Goal: Task Accomplishment & Management: Use online tool/utility

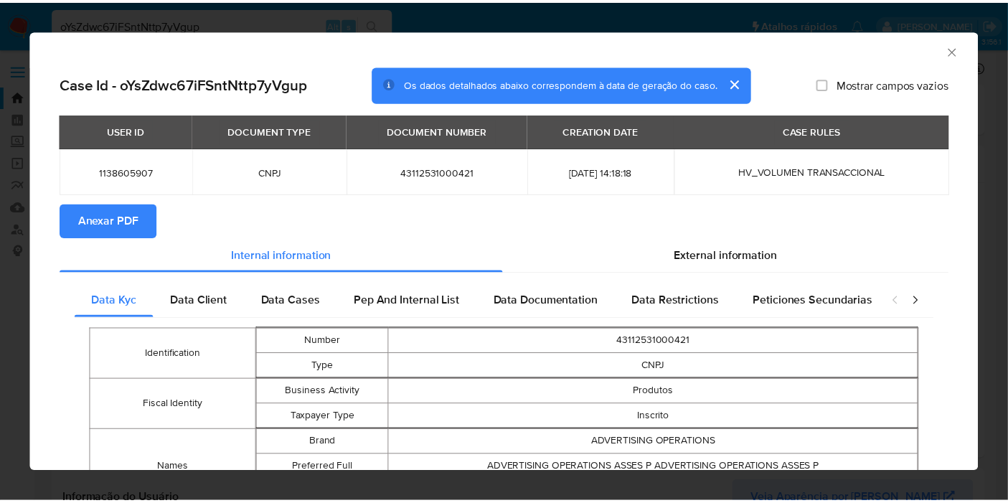
scroll to position [111, 0]
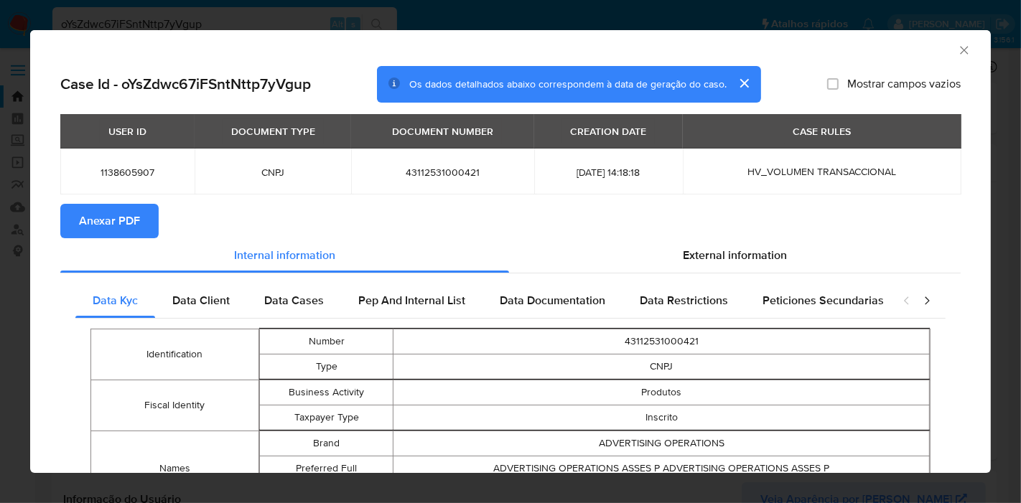
click at [957, 44] on icon "Fechar a janela" at bounding box center [964, 50] width 14 height 14
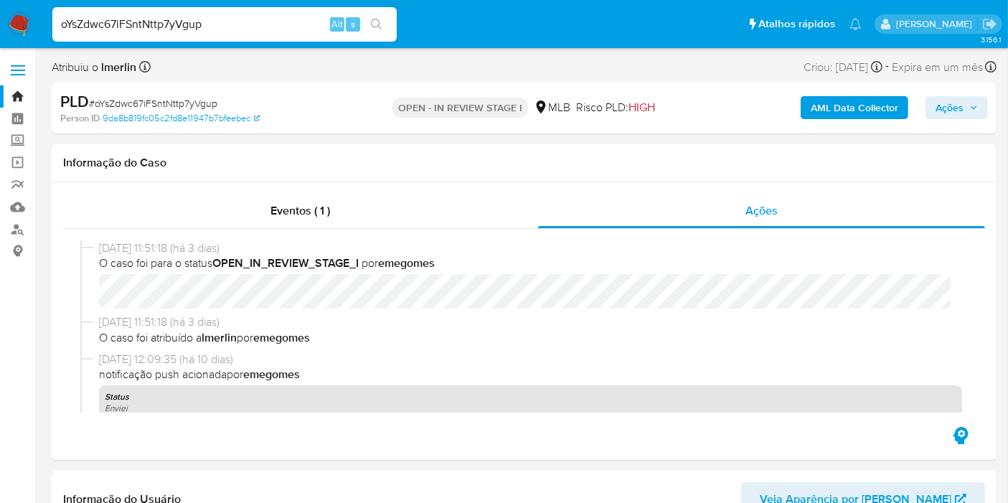
click at [245, 25] on input "oYsZdwc67iFSntNttp7yVgup" at bounding box center [224, 24] width 344 height 19
paste input "Qhc2JnrOKbXbH1dpaN8fTL2X"
type input "Qhc2JnrOKbXbH1dpaN8fTL2X"
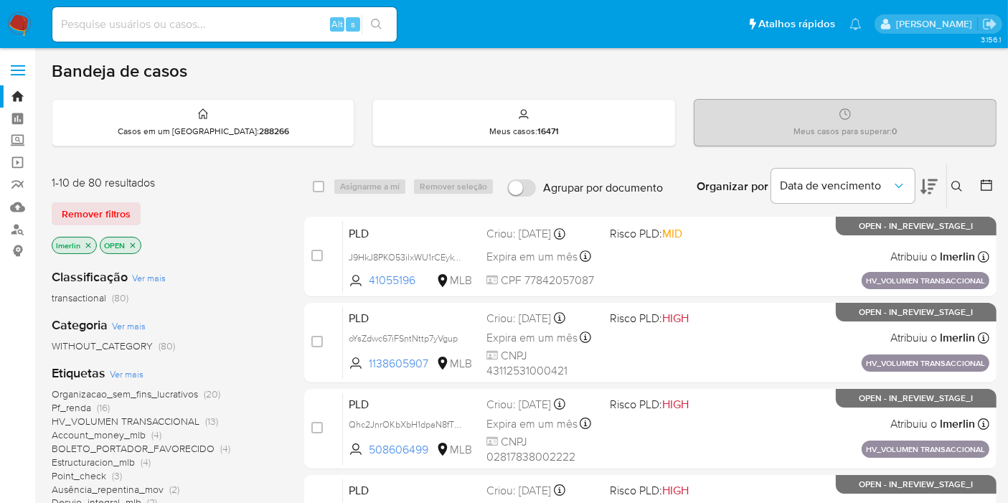
click at [90, 243] on icon "close-filter" at bounding box center [88, 245] width 5 height 5
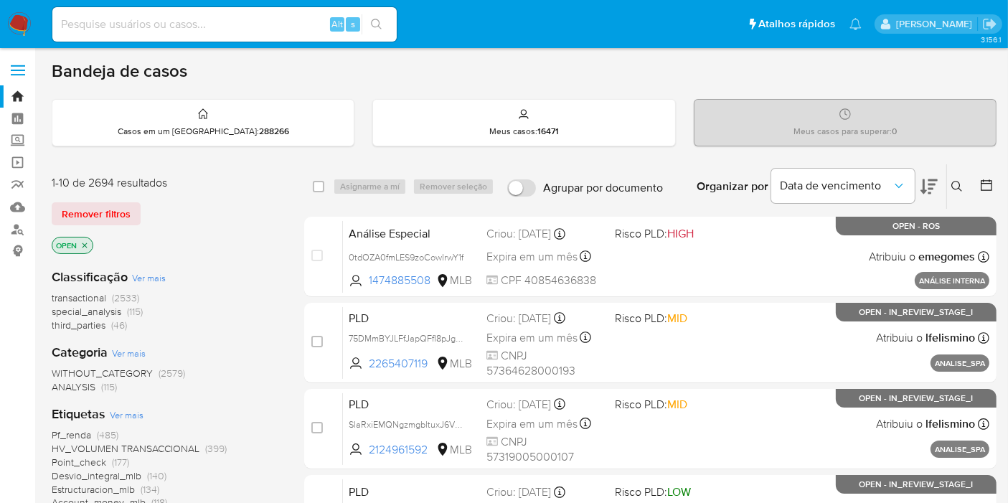
click at [210, 26] on input at bounding box center [224, 24] width 344 height 19
paste input "Qhc2JnrOKbXbH1dpaN8fTL2X"
type input "Qhc2JnrOKbXbH1dpaN8fTL2X"
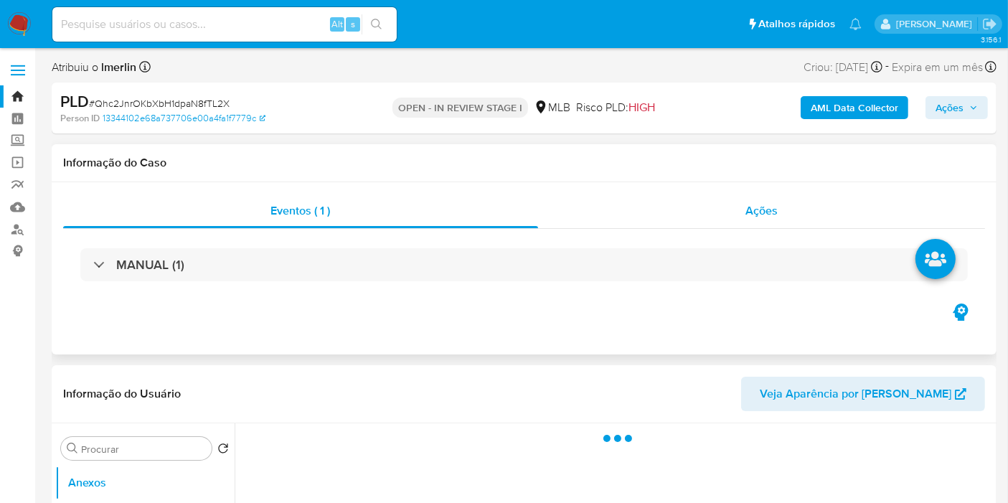
click at [744, 226] on div "Ações" at bounding box center [762, 211] width 448 height 34
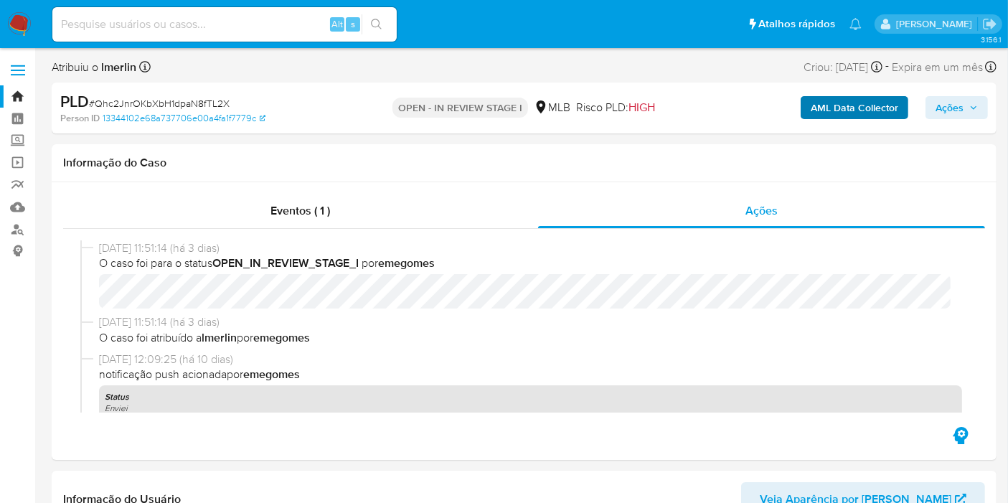
select select "10"
click at [842, 108] on b "AML Data Collector" at bounding box center [855, 107] width 88 height 23
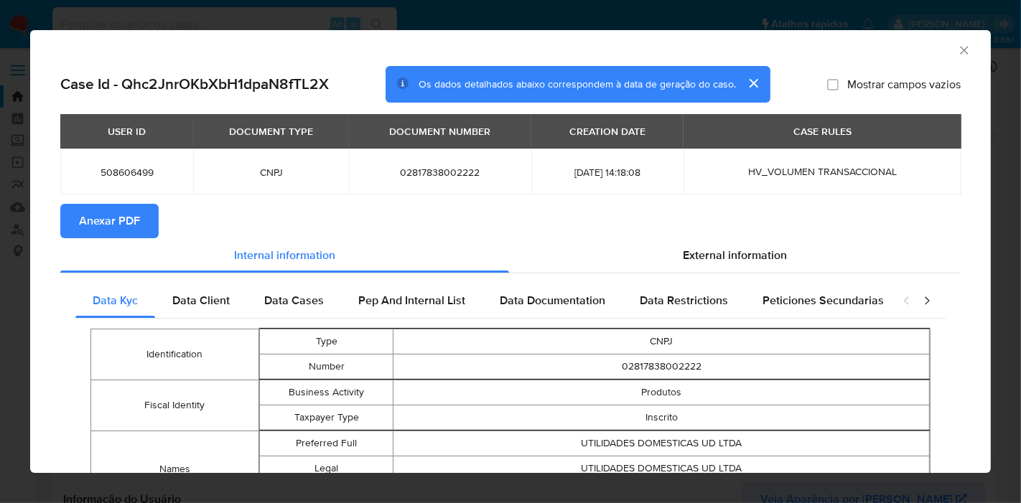
click at [97, 224] on span "Anexar PDF" at bounding box center [109, 221] width 61 height 32
click at [957, 50] on icon "Fechar a janela" at bounding box center [964, 50] width 14 height 14
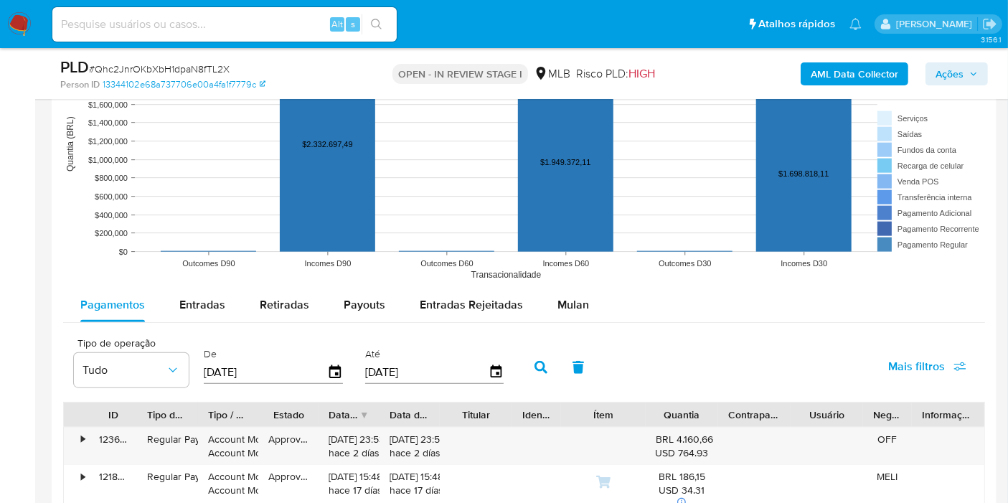
click at [560, 309] on span "Mulan" at bounding box center [574, 304] width 32 height 17
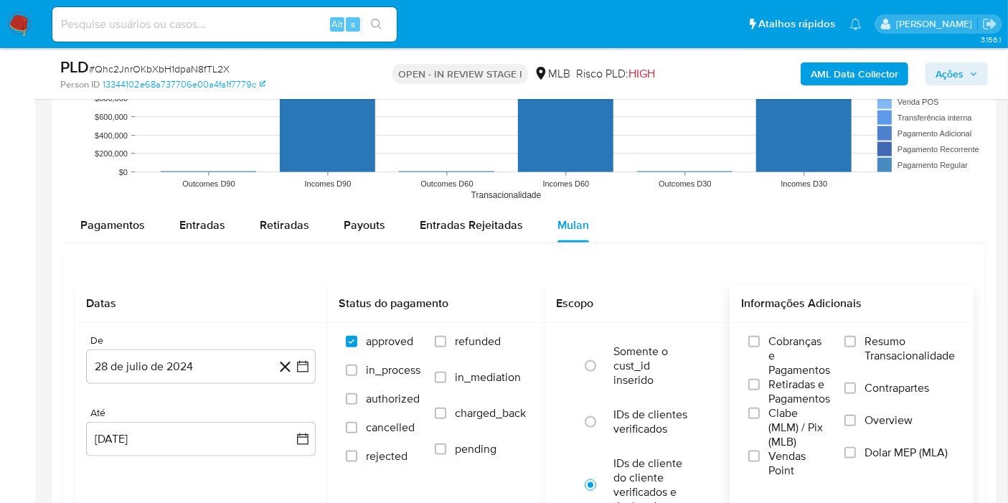
click at [869, 337] on span "Resumo Transacionalidade" at bounding box center [910, 348] width 90 height 29
click at [856, 337] on input "Resumo Transacionalidade" at bounding box center [850, 341] width 11 height 11
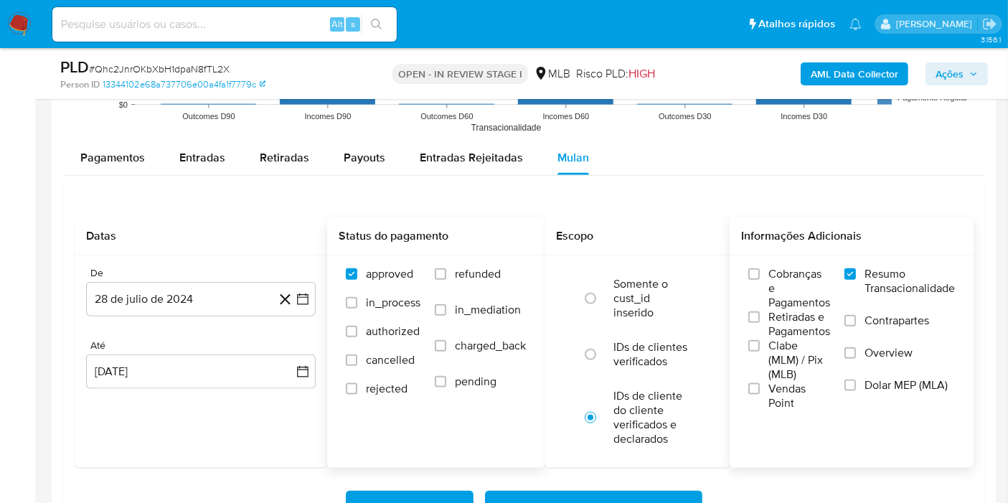
scroll to position [1754, 0]
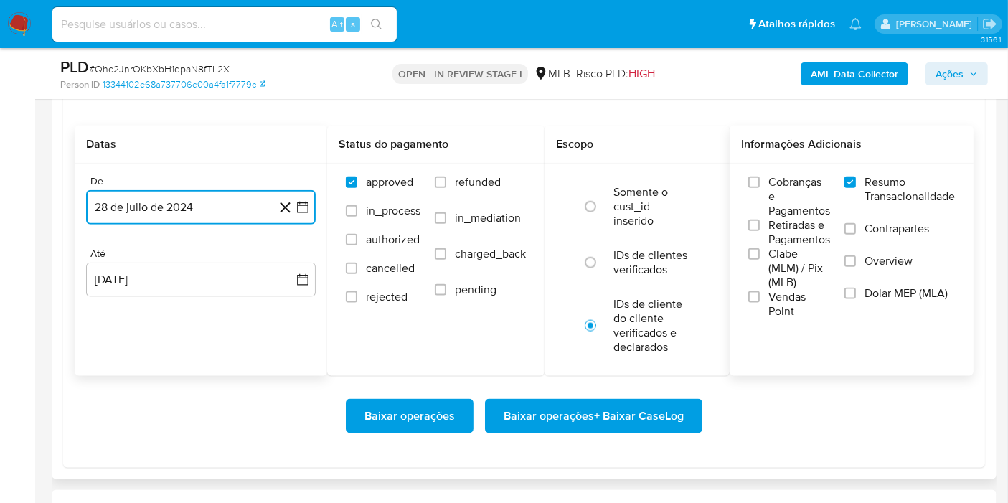
click at [309, 205] on icon "button" at bounding box center [303, 207] width 14 height 14
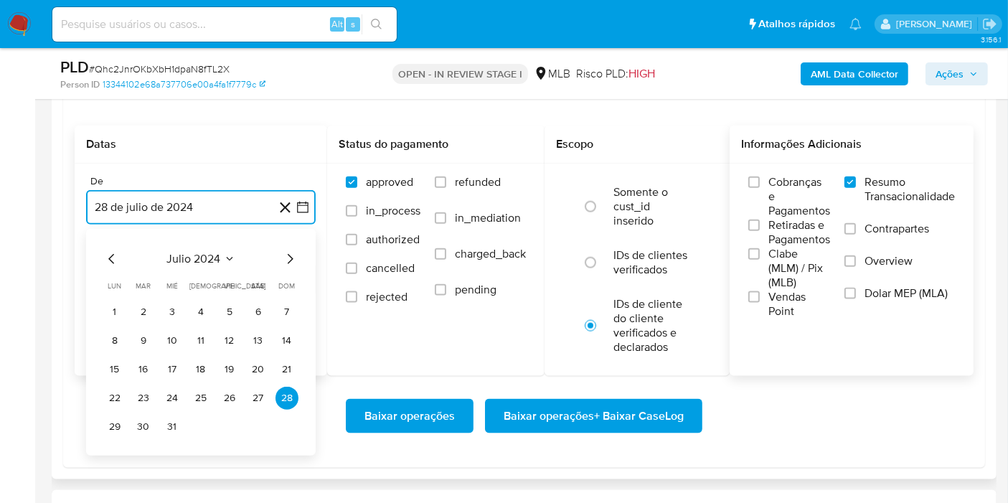
click at [209, 254] on span "julio 2024" at bounding box center [194, 259] width 54 height 14
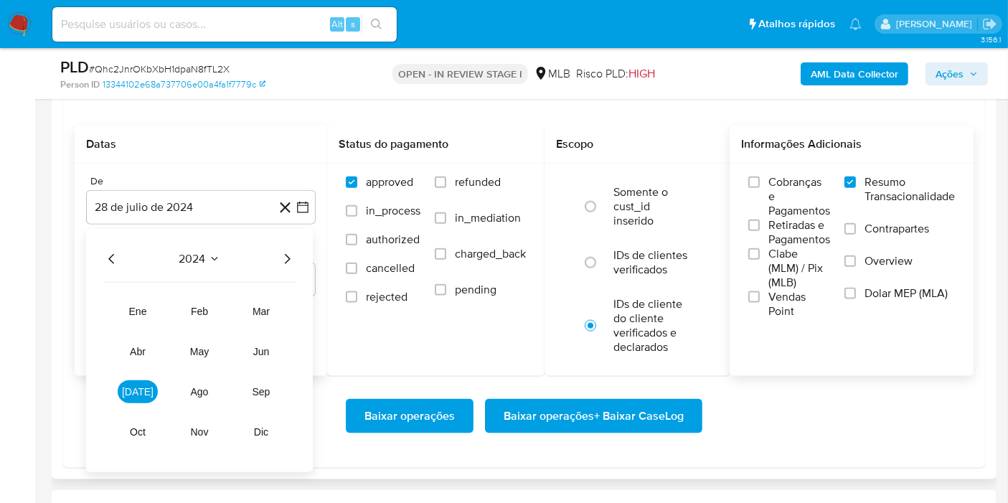
click at [281, 255] on icon "Año siguiente" at bounding box center [286, 258] width 17 height 17
click at [145, 387] on button "jul" at bounding box center [138, 391] width 40 height 23
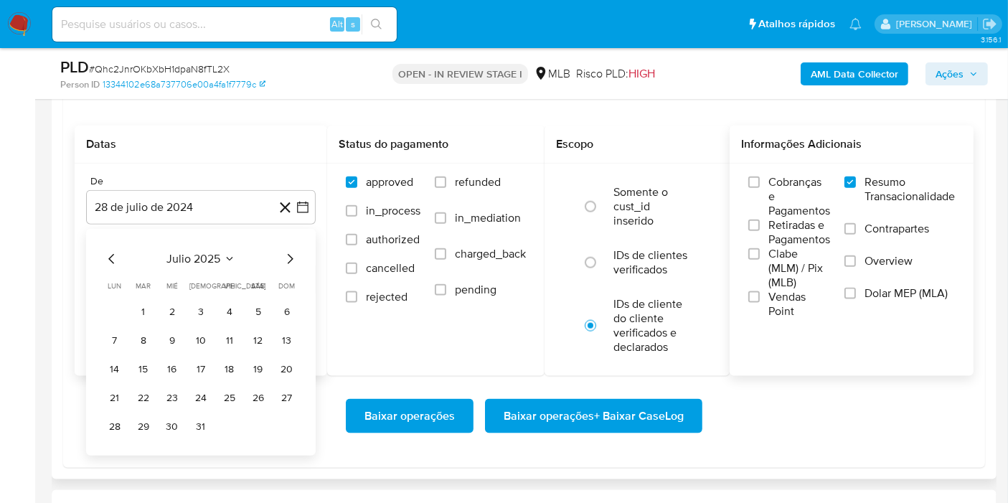
click at [178, 290] on table "lun lunes mar martes mié miércoles jue jueves vie viernes sáb sábado dom doming…" at bounding box center [200, 360] width 195 height 158
click at [149, 304] on button "1" at bounding box center [143, 312] width 23 height 23
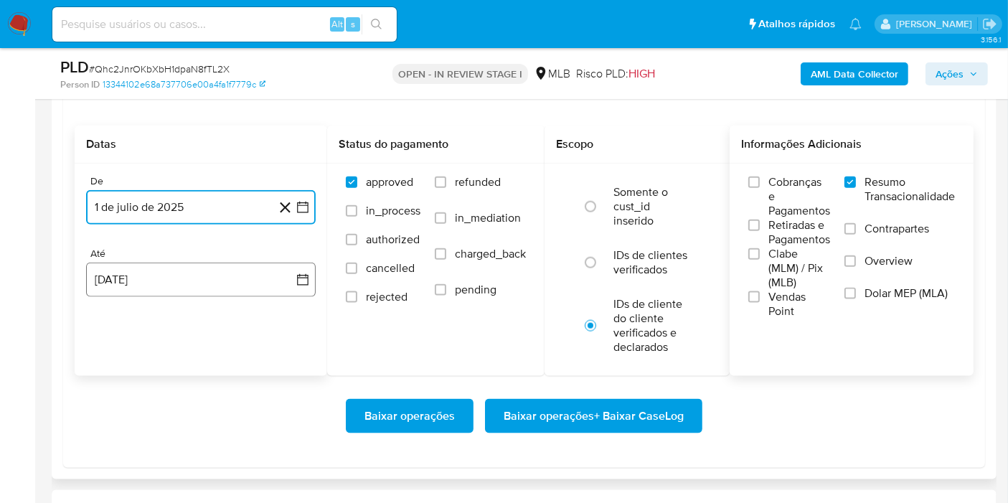
click at [255, 289] on button "28 de agosto de 2025" at bounding box center [201, 280] width 230 height 34
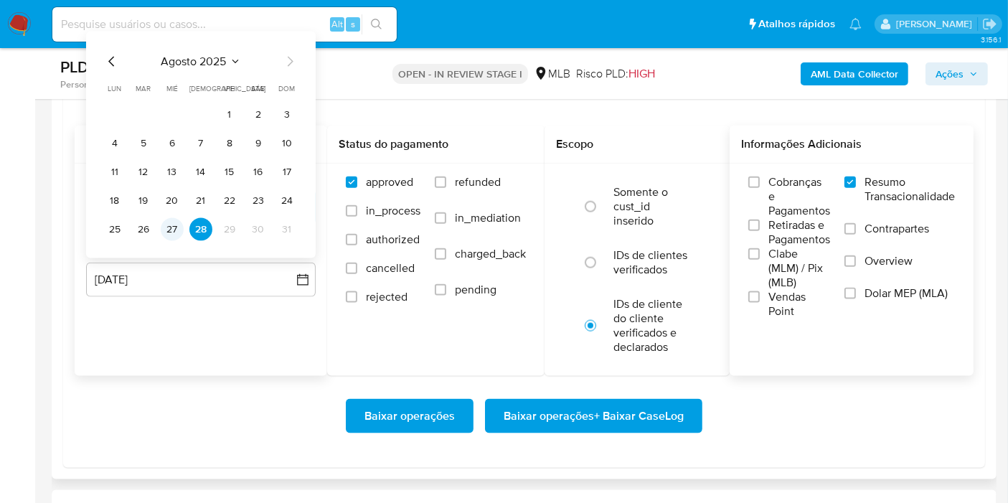
click at [176, 221] on button "27" at bounding box center [172, 229] width 23 height 23
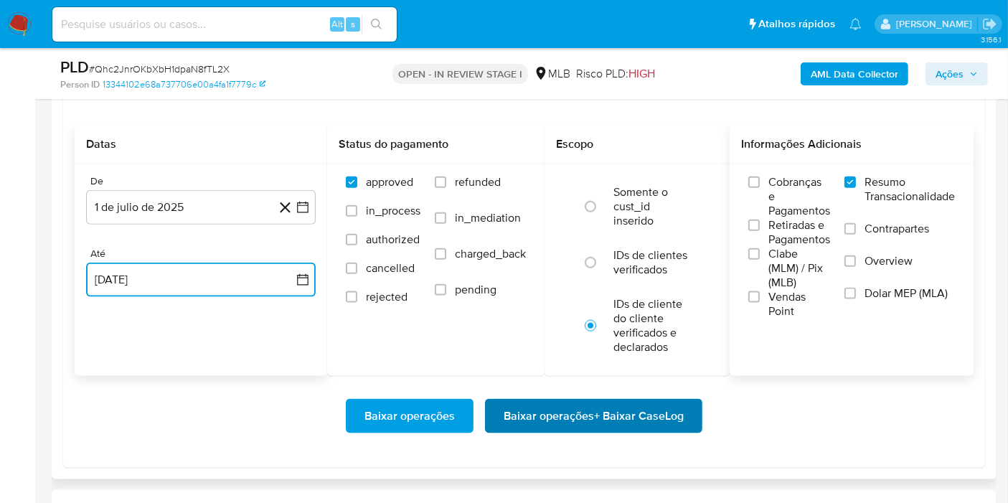
click at [538, 411] on span "Baixar operações + Baixar CaseLog" at bounding box center [594, 416] width 180 height 32
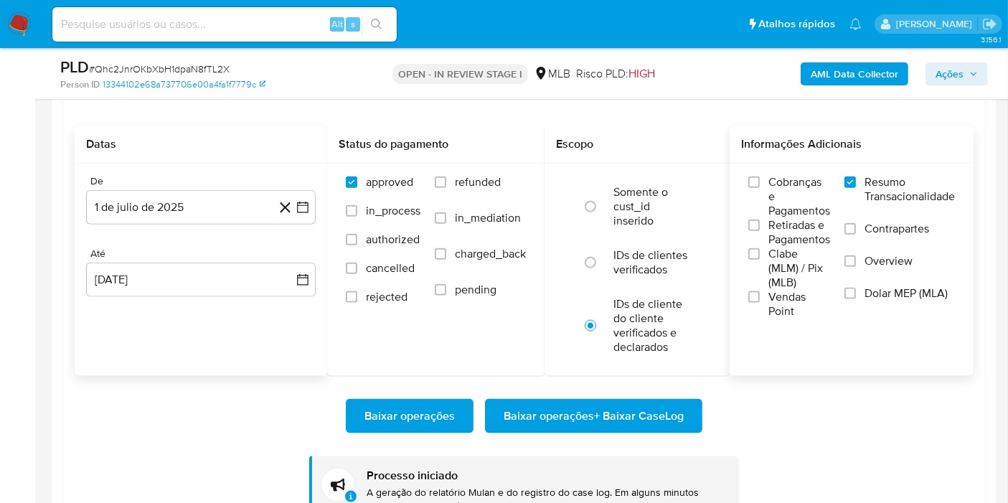
click at [180, 29] on input at bounding box center [224, 24] width 344 height 19
paste input "mQ3m7v0O8Bc75NwlyHRNRbK4"
type input "mQ3m7v0O8Bc75NwlyHRNRbK4"
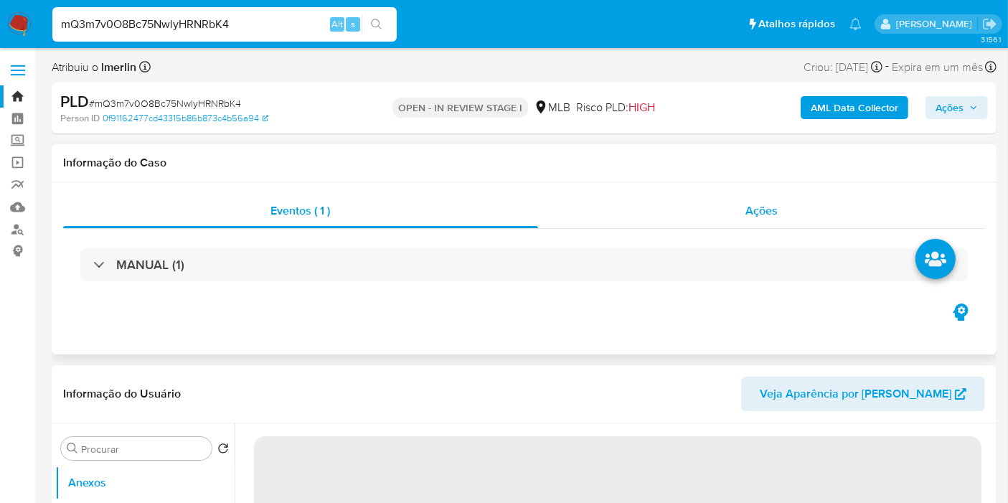
click at [752, 222] on div "Ações" at bounding box center [762, 211] width 448 height 34
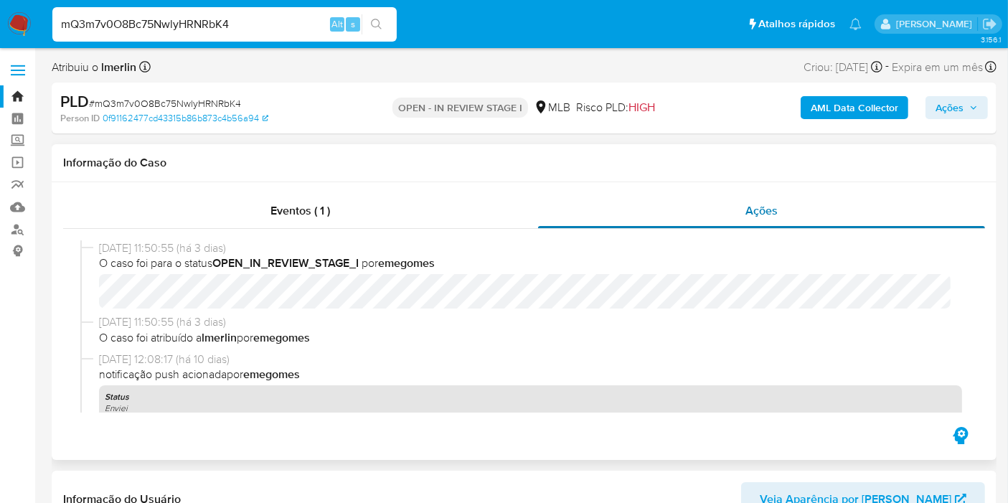
select select "10"
click at [825, 103] on b "AML Data Collector" at bounding box center [855, 107] width 88 height 23
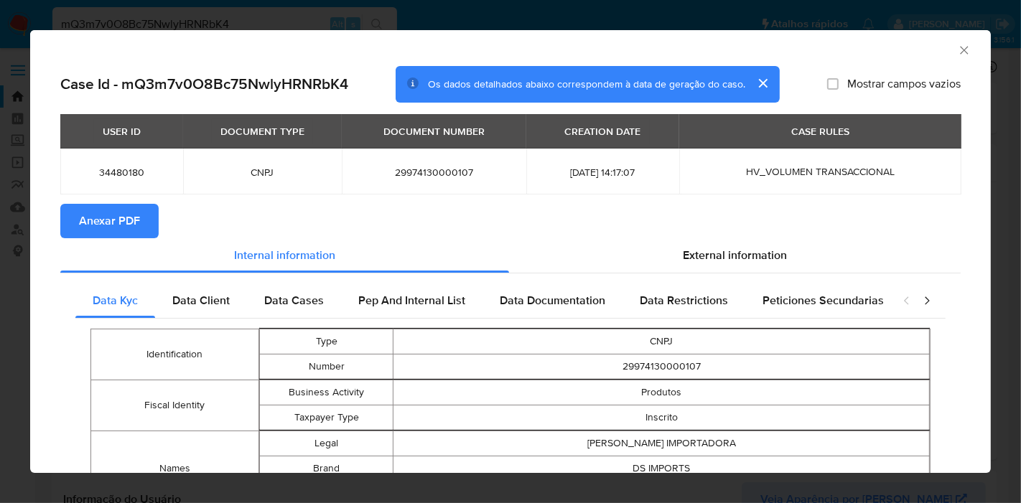
click at [111, 213] on span "Anexar PDF" at bounding box center [109, 221] width 61 height 32
click at [957, 50] on icon "Fechar a janela" at bounding box center [964, 50] width 14 height 14
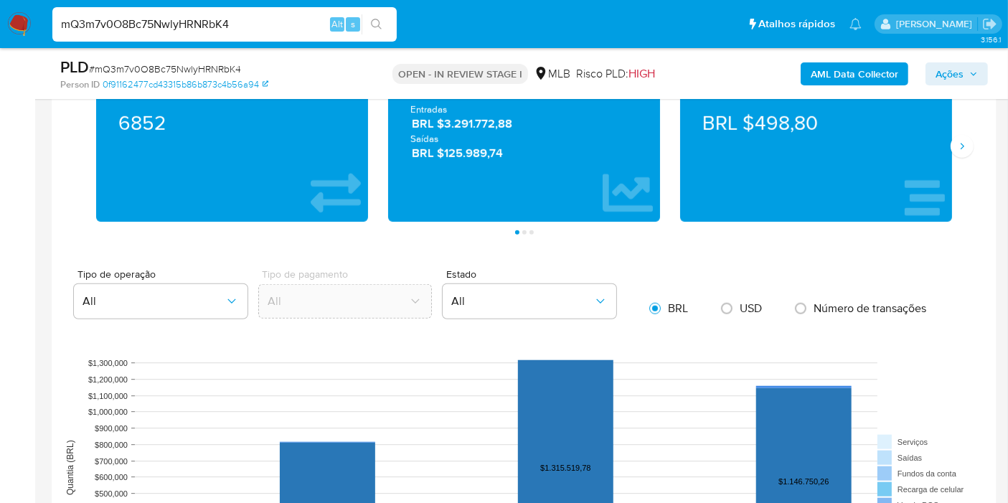
scroll to position [1355, 0]
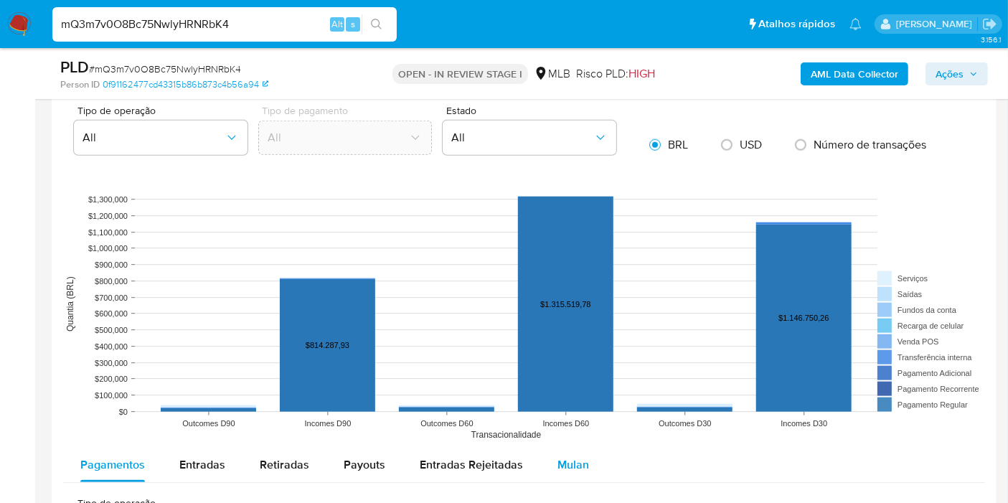
click at [558, 459] on span "Mulan" at bounding box center [574, 464] width 32 height 17
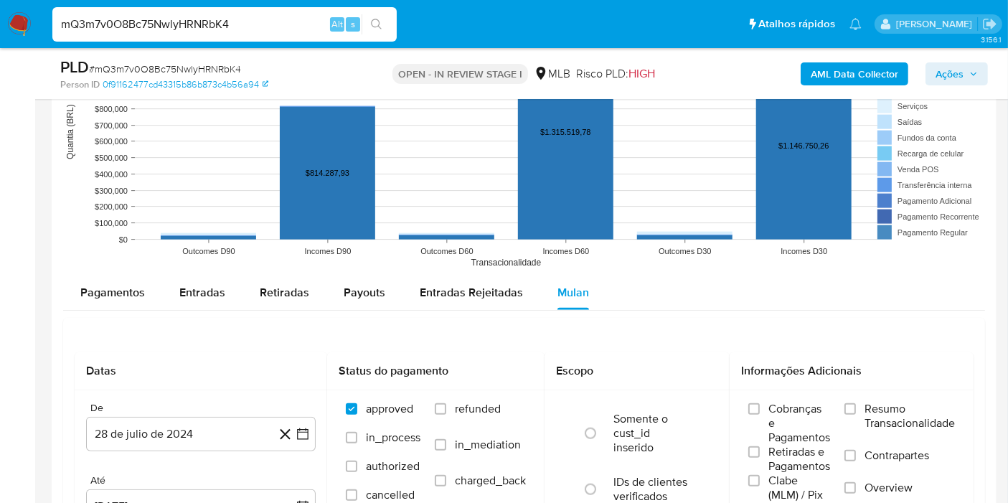
scroll to position [1595, 0]
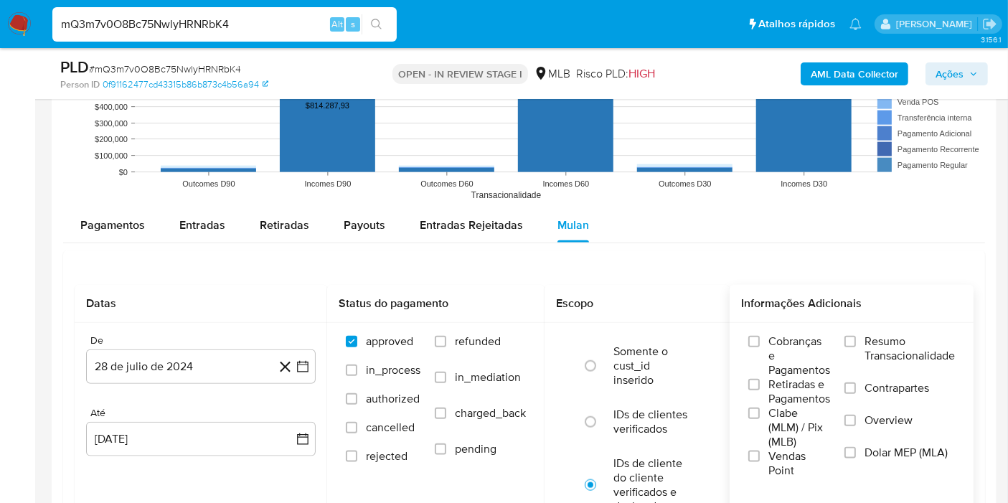
click at [883, 345] on span "Resumo Transacionalidade" at bounding box center [910, 348] width 90 height 29
click at [856, 345] on input "Resumo Transacionalidade" at bounding box center [850, 341] width 11 height 11
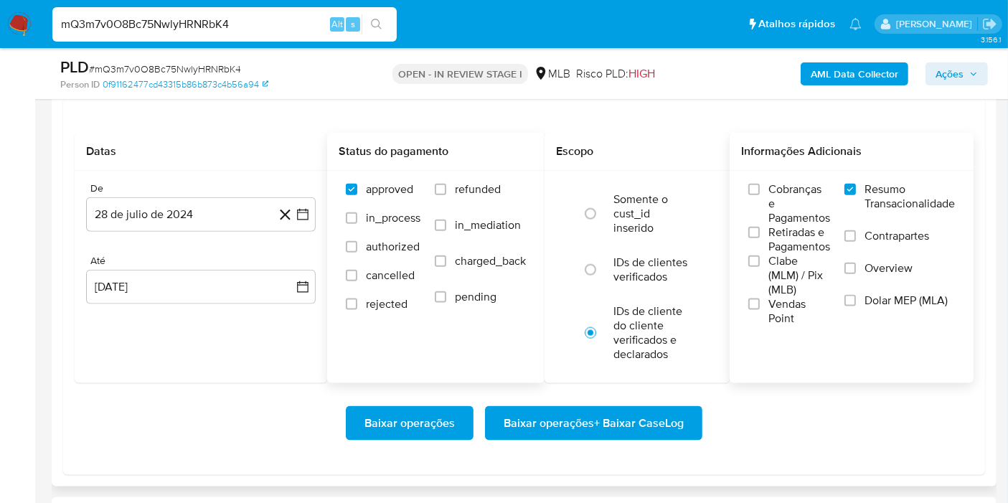
scroll to position [1754, 0]
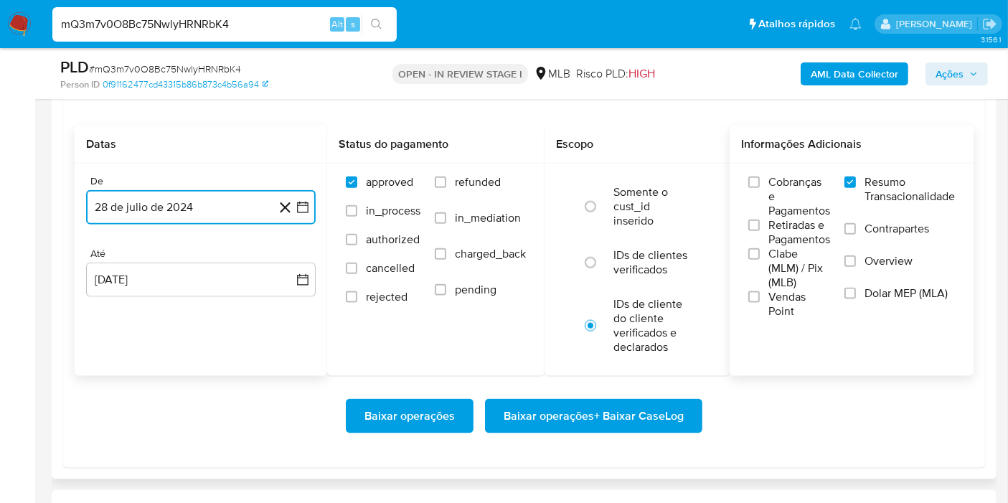
click at [301, 205] on icon "button" at bounding box center [303, 207] width 14 height 14
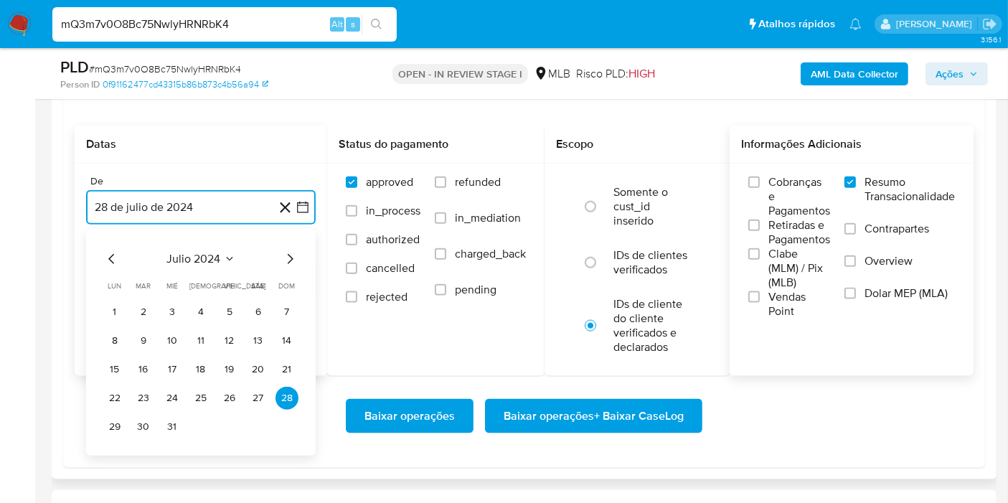
click at [202, 253] on span "julio 2024" at bounding box center [194, 259] width 54 height 14
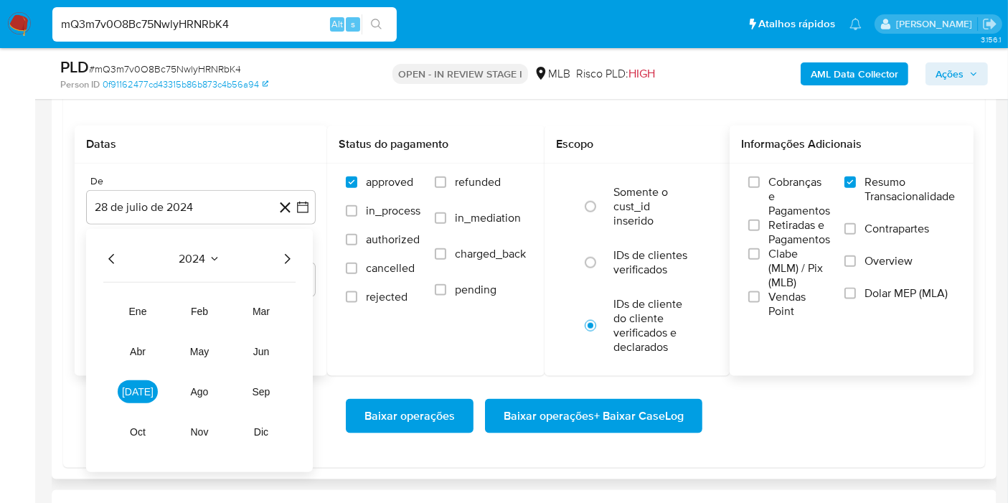
click at [295, 255] on icon "Año siguiente" at bounding box center [286, 258] width 17 height 17
click at [135, 386] on span "jul" at bounding box center [138, 391] width 32 height 11
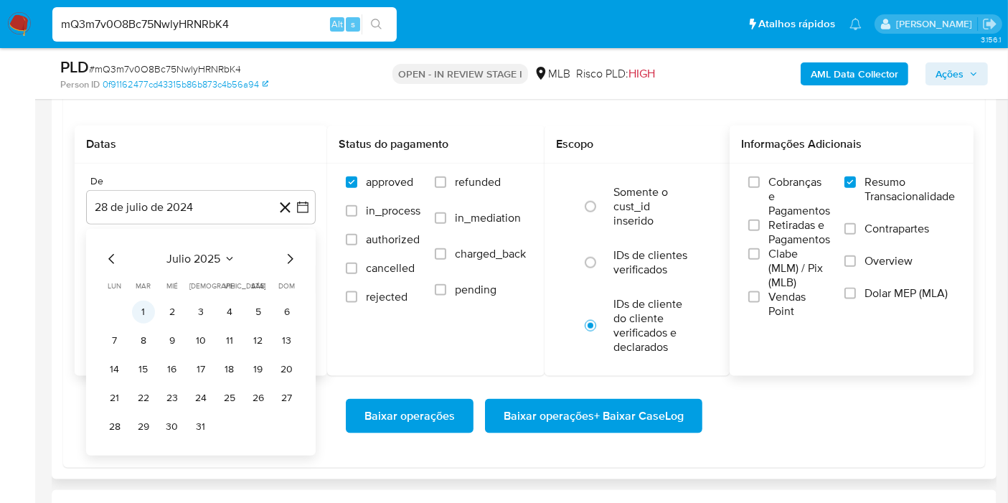
click at [148, 304] on button "1" at bounding box center [143, 312] width 23 height 23
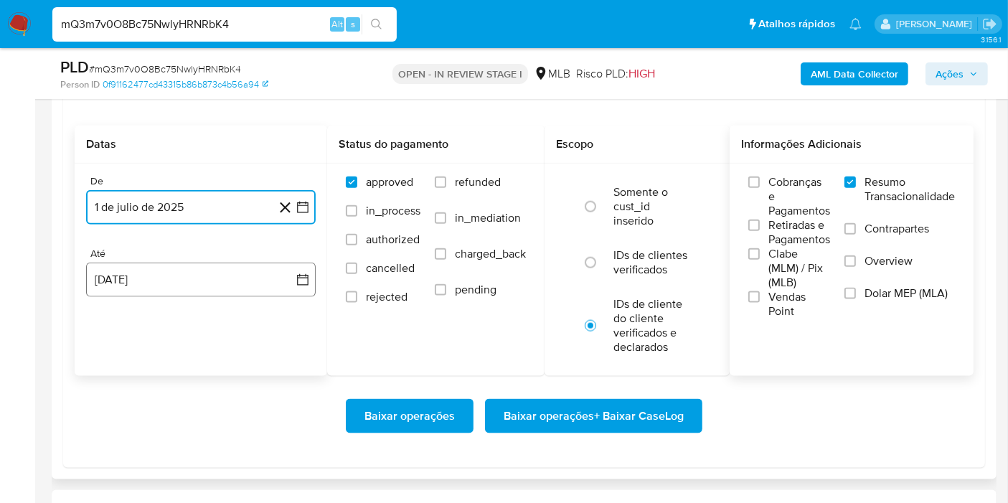
click at [309, 283] on icon "button" at bounding box center [303, 280] width 14 height 14
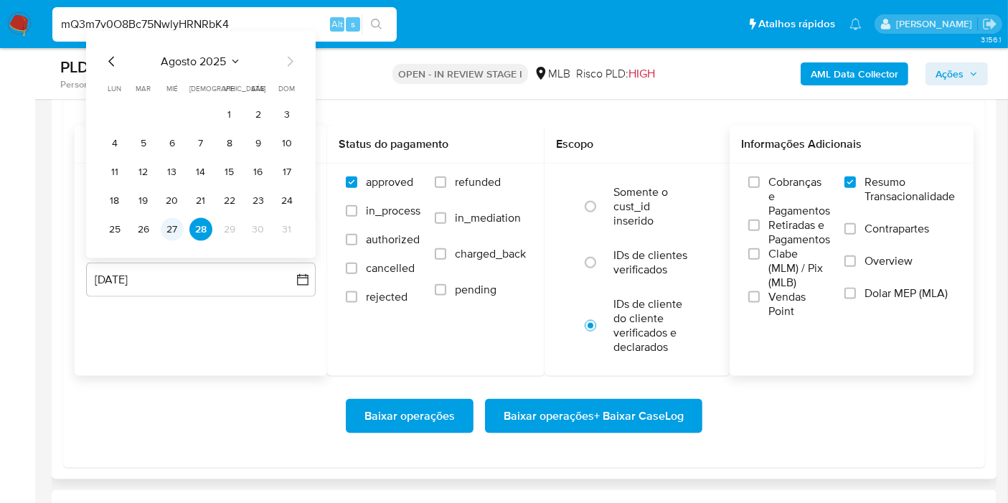
click at [176, 227] on button "27" at bounding box center [172, 229] width 23 height 23
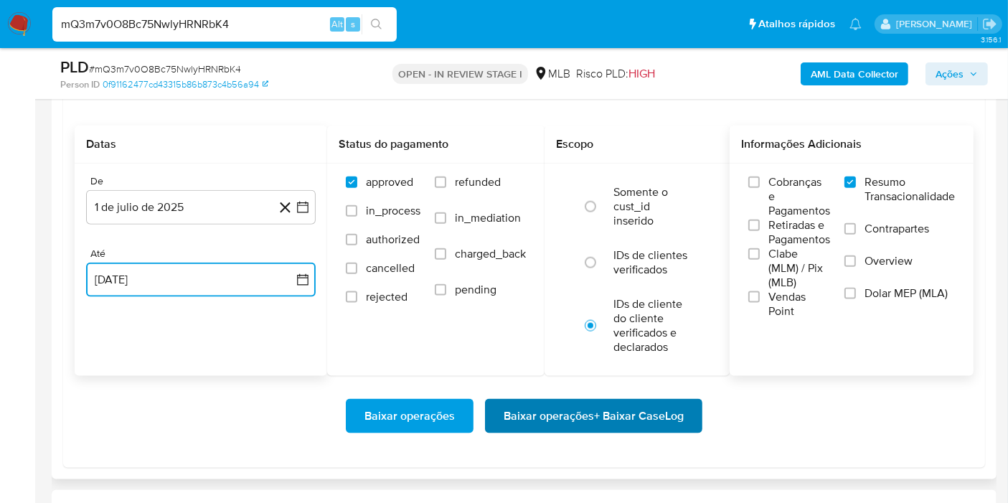
click at [568, 411] on span "Baixar operações + Baixar CaseLog" at bounding box center [594, 416] width 180 height 32
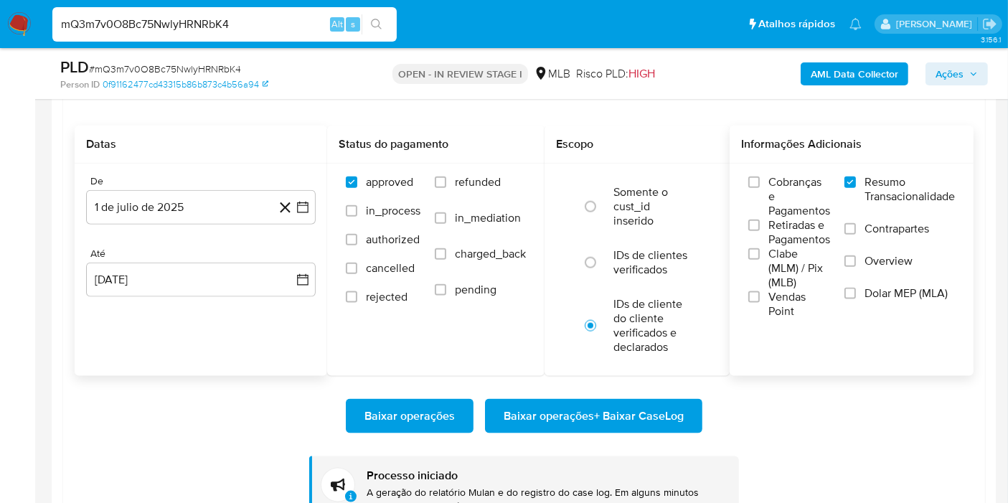
click at [304, 28] on input "mQ3m7v0O8Bc75NwlyHRNRbK4" at bounding box center [224, 24] width 344 height 19
paste input "LM1W0r7aqnkqH4Rs5UzjP9Ob"
type input "LM1W0r7aqnkqH4Rs5UzjP9Ob"
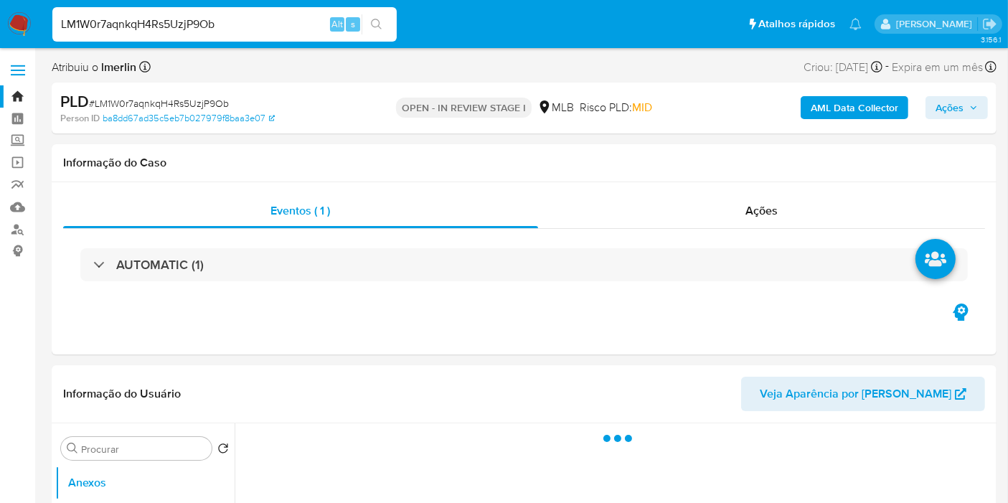
select select "10"
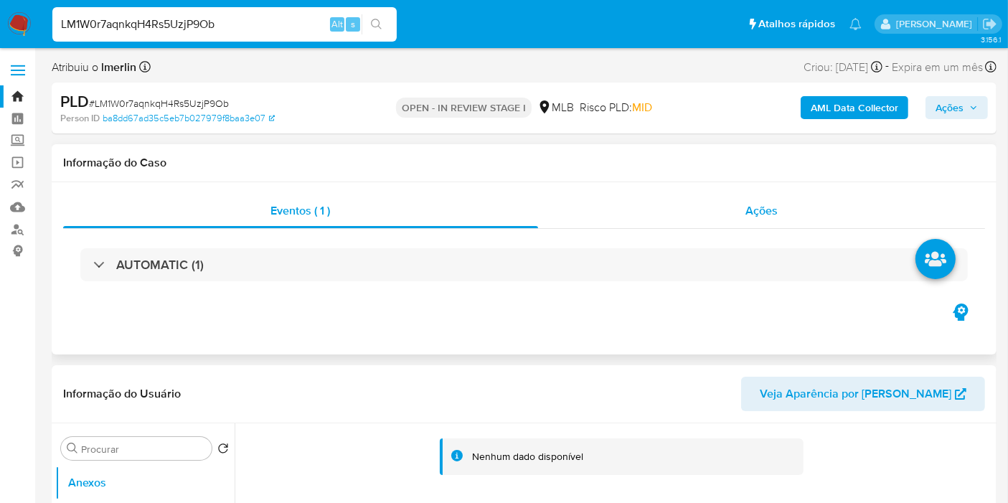
click at [740, 202] on div "Ações" at bounding box center [762, 211] width 448 height 34
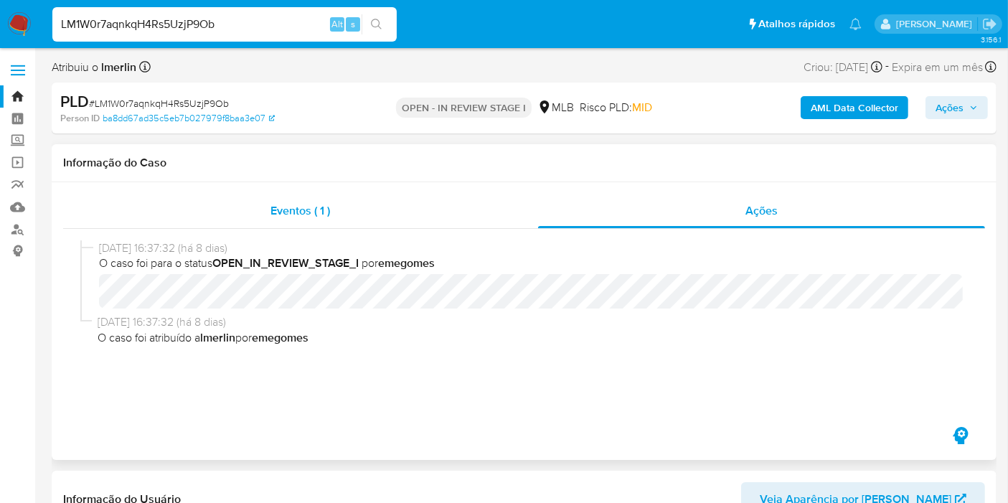
click at [414, 210] on div "Eventos ( 1 )" at bounding box center [300, 211] width 475 height 34
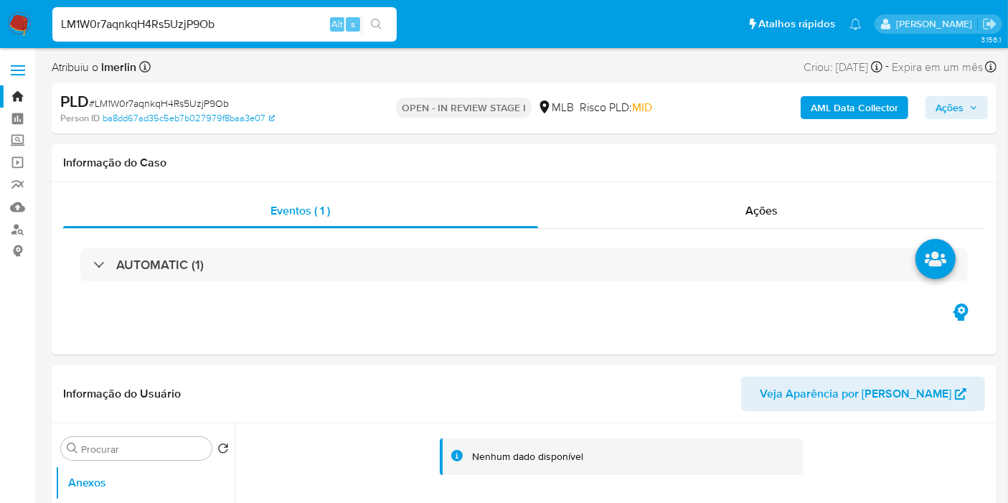
click at [853, 106] on b "AML Data Collector" at bounding box center [855, 107] width 88 height 23
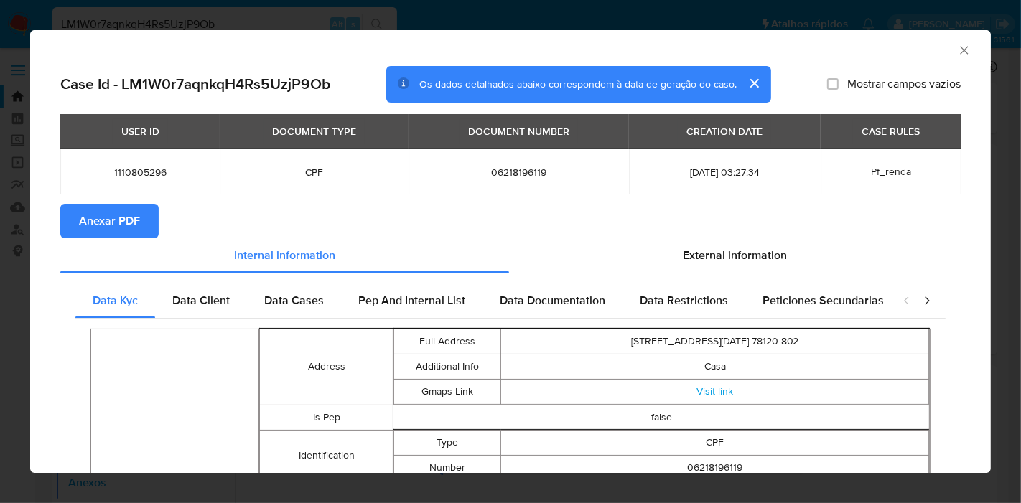
click at [114, 230] on span "Anexar PDF" at bounding box center [109, 221] width 61 height 32
click at [957, 47] on icon "Fechar a janela" at bounding box center [964, 50] width 14 height 14
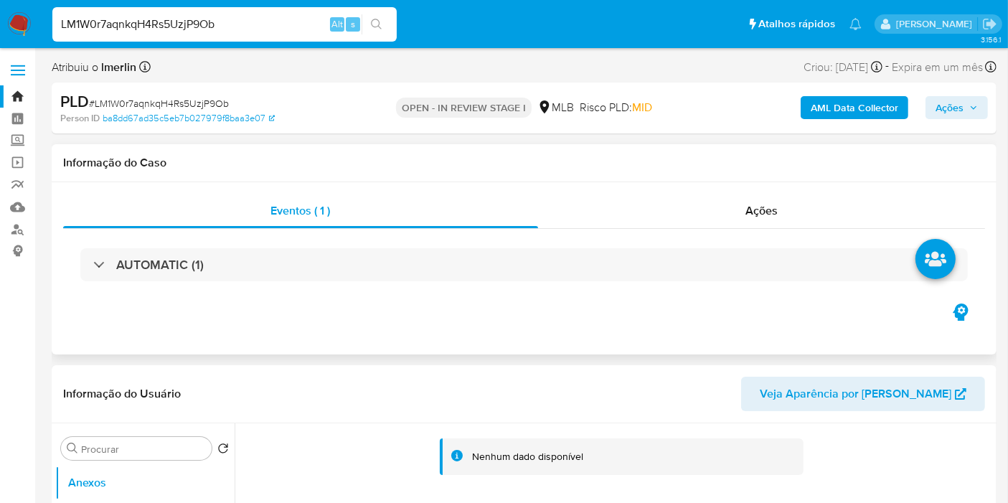
click at [778, 179] on div "Informação do Caso" at bounding box center [524, 163] width 945 height 38
click at [748, 218] on span "Ações" at bounding box center [762, 210] width 32 height 17
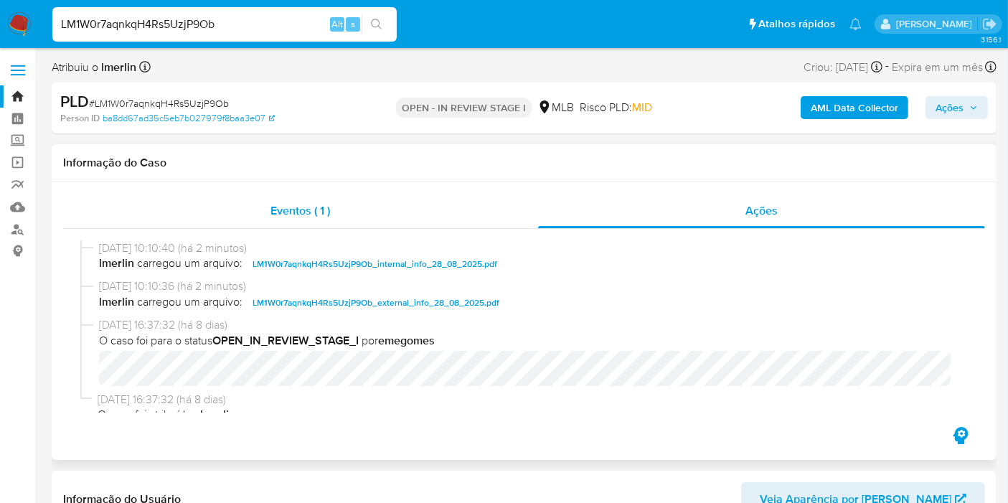
click at [428, 206] on div "Eventos ( 1 )" at bounding box center [300, 211] width 475 height 34
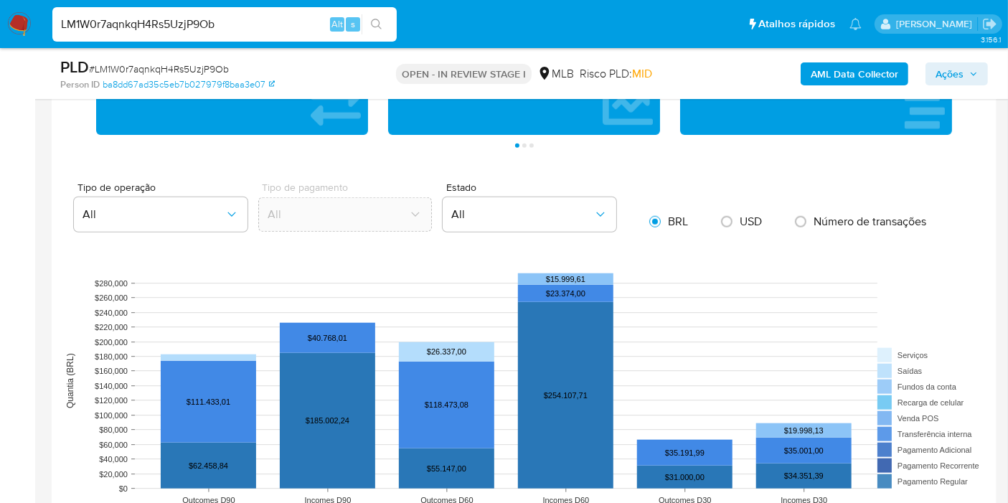
scroll to position [1355, 0]
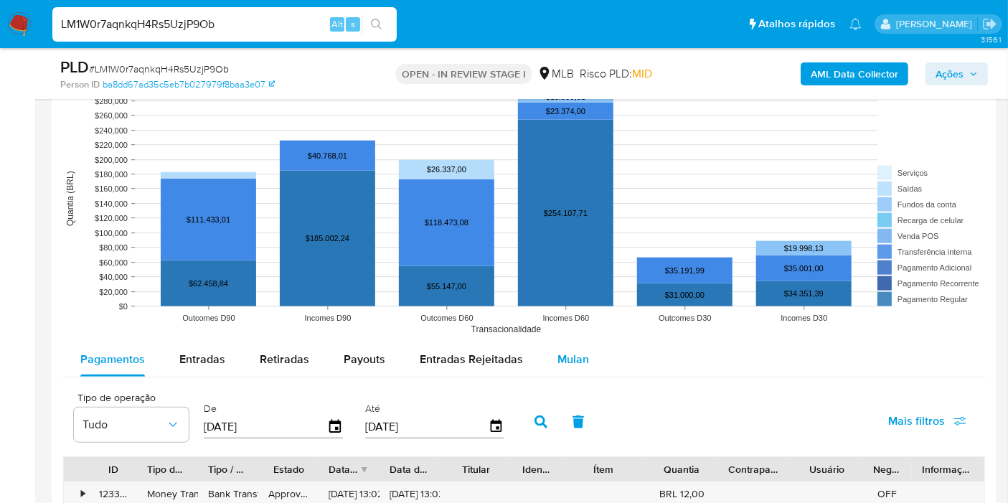
click at [579, 357] on span "Mulan" at bounding box center [574, 359] width 32 height 17
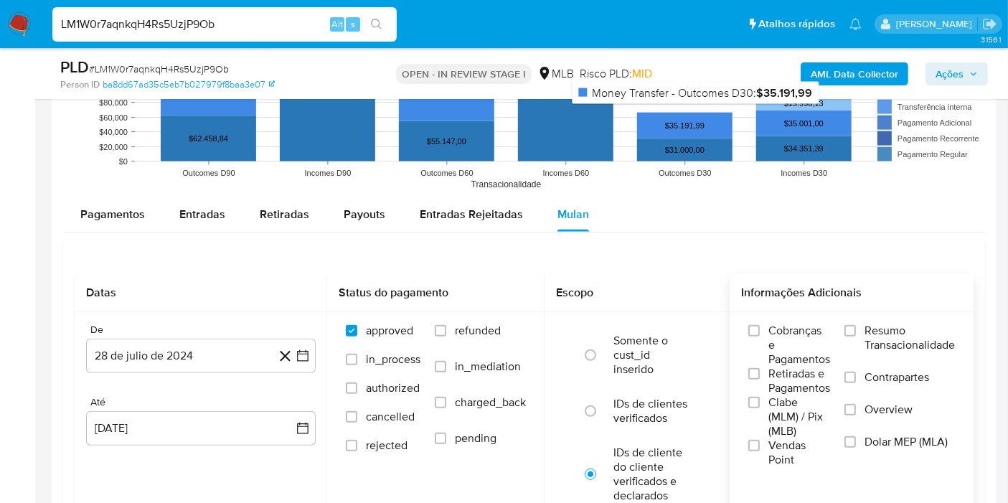
scroll to position [1515, 0]
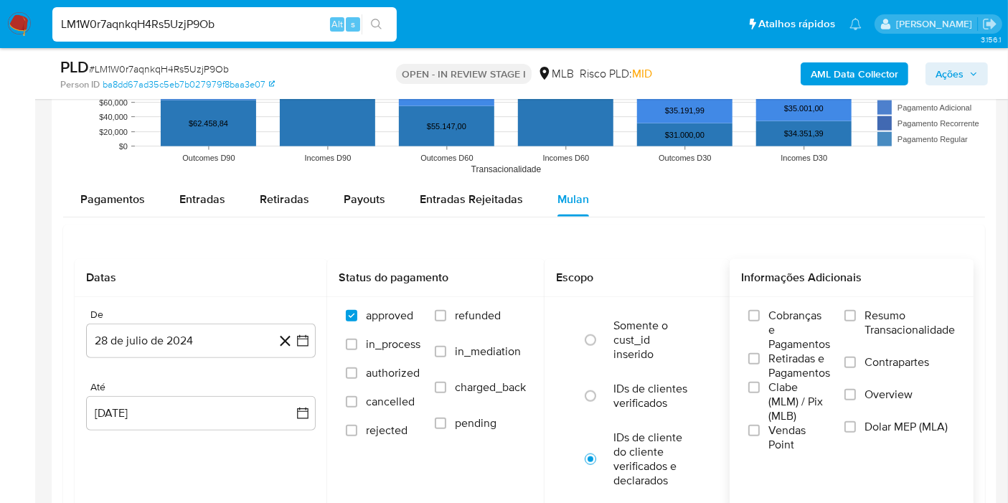
click at [886, 304] on div "Cobranças e Pagamentos Retiradas e Pagamentos Clabe (MLM) / Pix (MLB) Vendas Po…" at bounding box center [852, 380] width 244 height 167
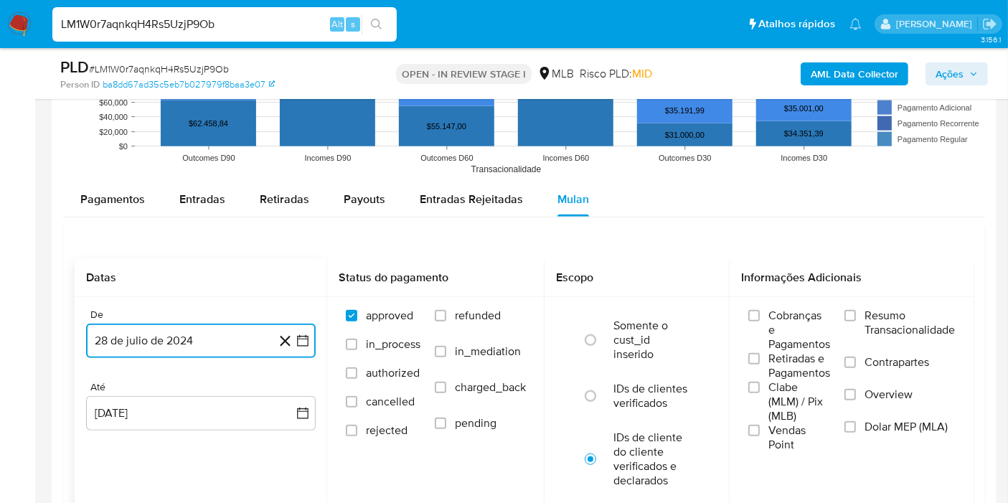
click at [315, 334] on button "28 de julio de 2024" at bounding box center [201, 341] width 230 height 34
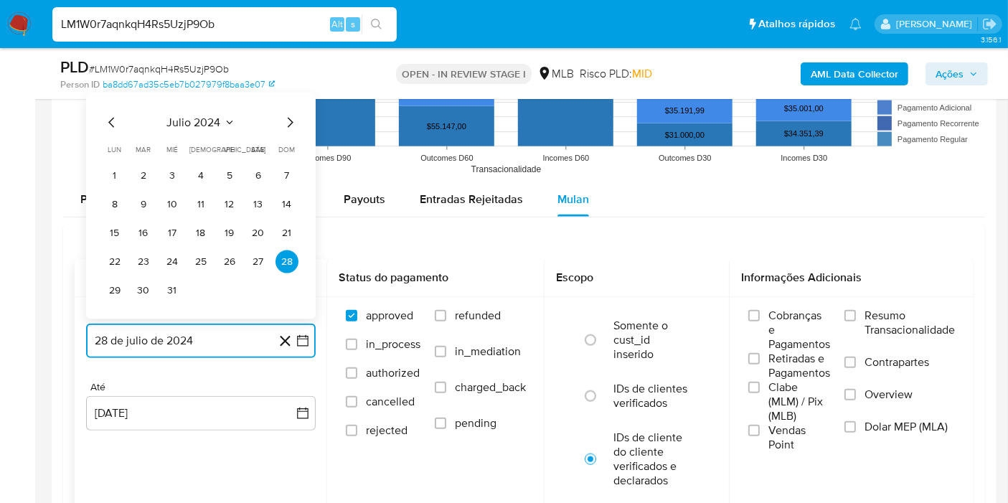
click at [189, 121] on span "julio 2024" at bounding box center [194, 123] width 54 height 14
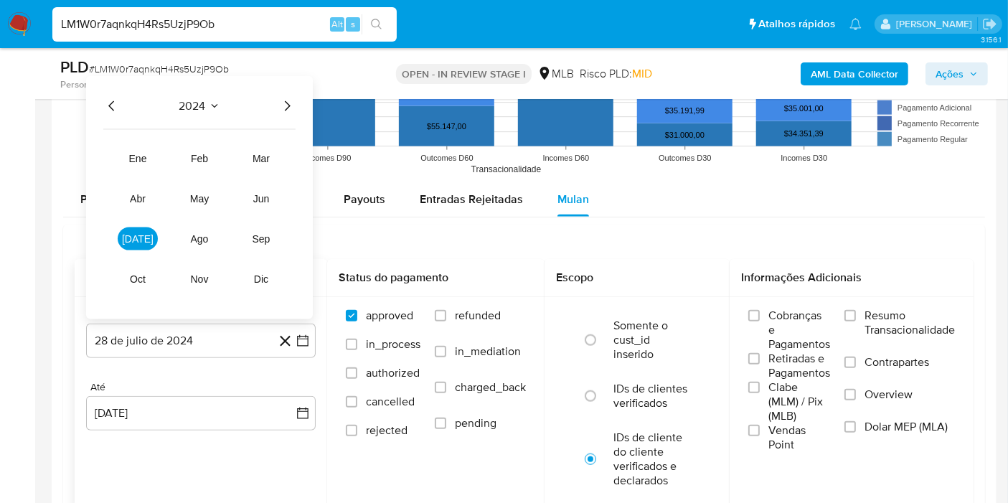
click at [292, 103] on icon "Año siguiente" at bounding box center [286, 106] width 17 height 17
click at [133, 235] on span "jul" at bounding box center [138, 238] width 32 height 11
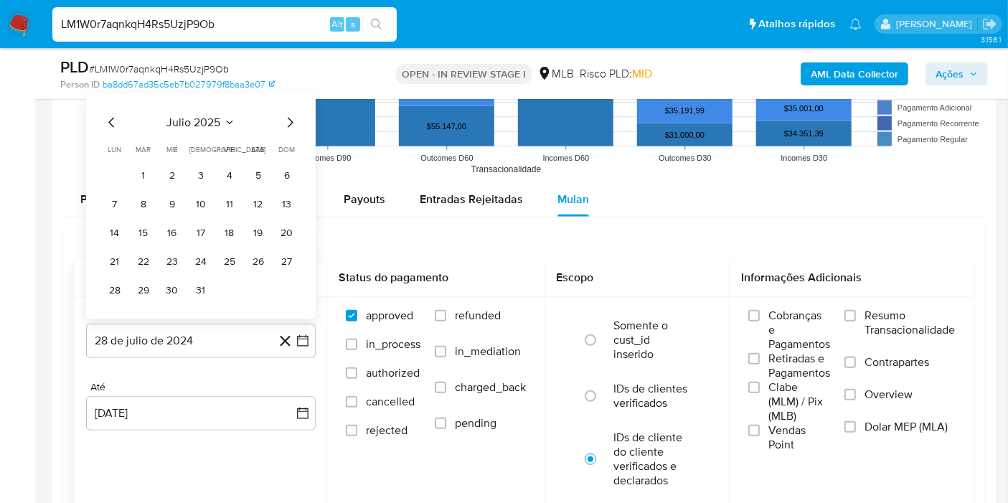
click at [136, 177] on button "1" at bounding box center [143, 175] width 23 height 23
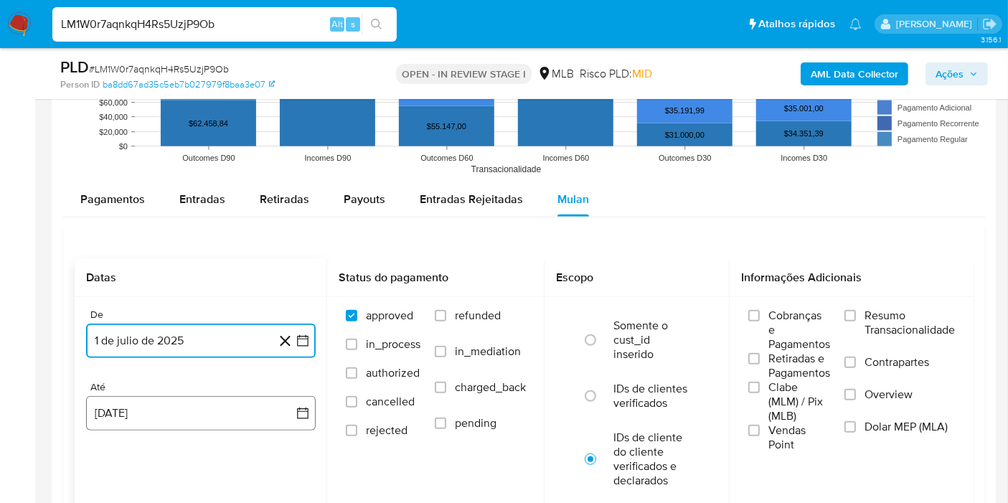
click at [286, 406] on button "28 de agosto de 2025" at bounding box center [201, 413] width 230 height 34
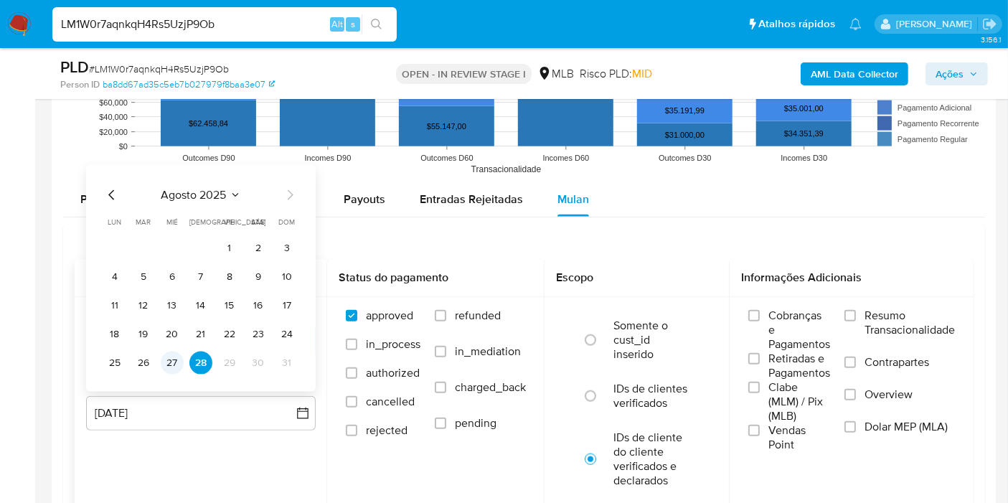
click at [179, 358] on button "27" at bounding box center [172, 363] width 23 height 23
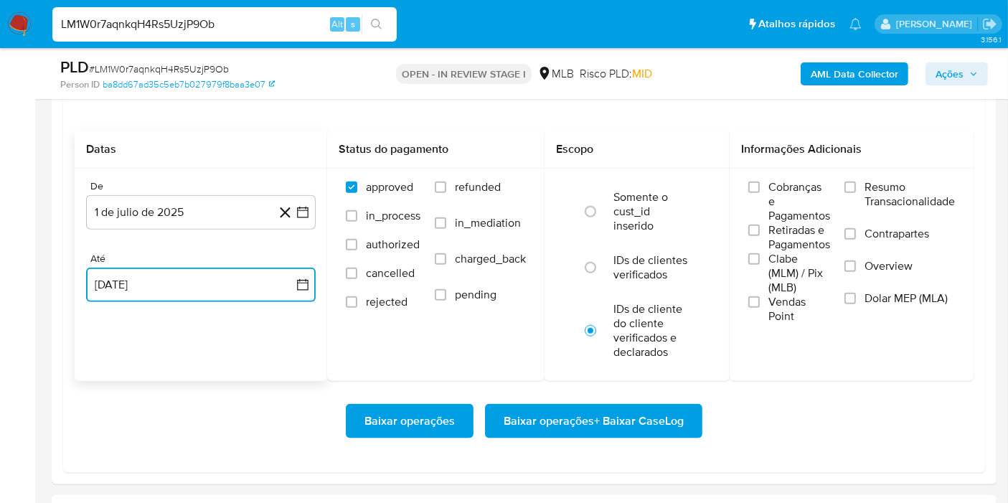
scroll to position [1754, 0]
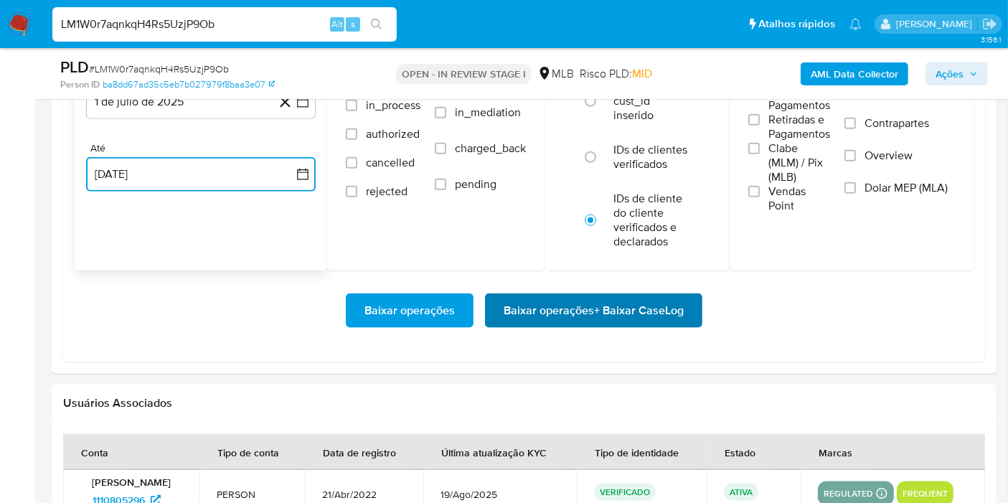
click at [657, 312] on span "Baixar operações + Baixar CaseLog" at bounding box center [594, 311] width 180 height 32
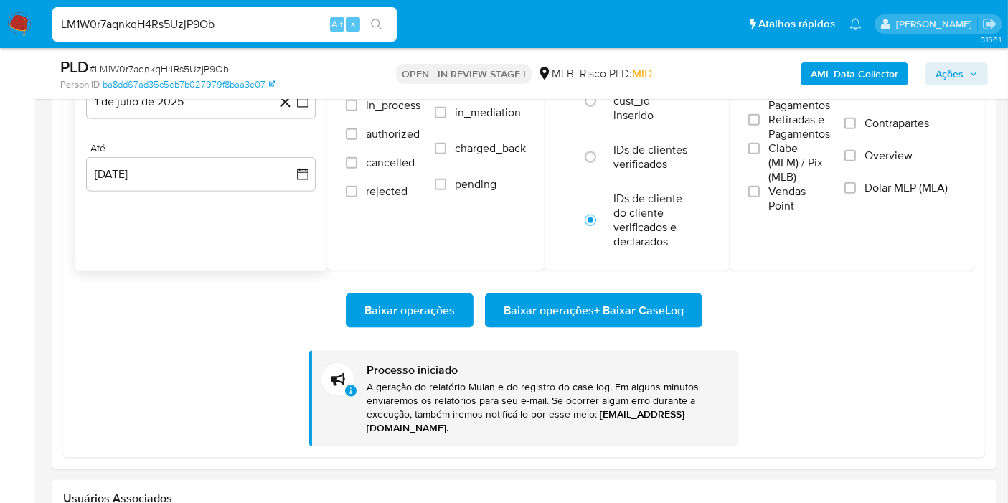
click at [305, 22] on input "LM1W0r7aqnkqH4Rs5UzjP9Ob" at bounding box center [224, 24] width 344 height 19
paste input "mNAA6n9tR1q2hh4Rp64iuOJx"
type input "mNAA6n9tR1q2hh4Rp64iuOJx"
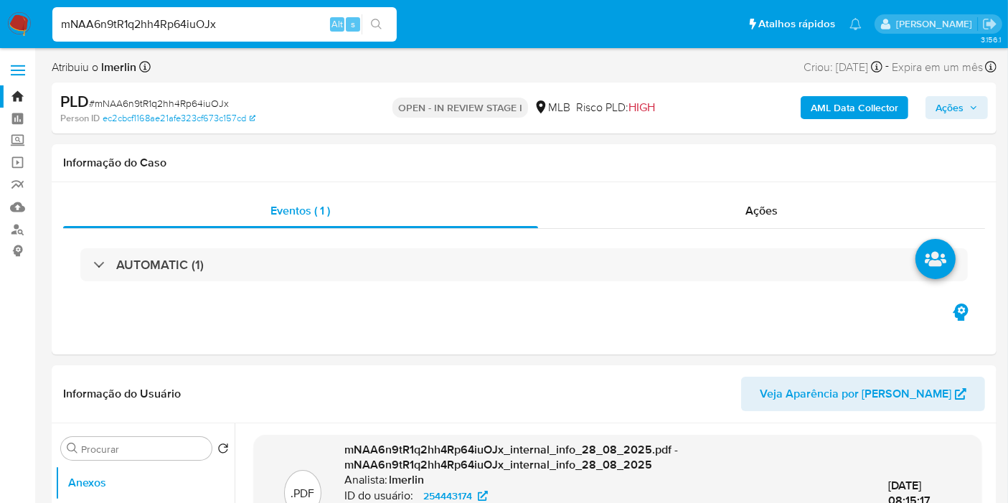
select select "10"
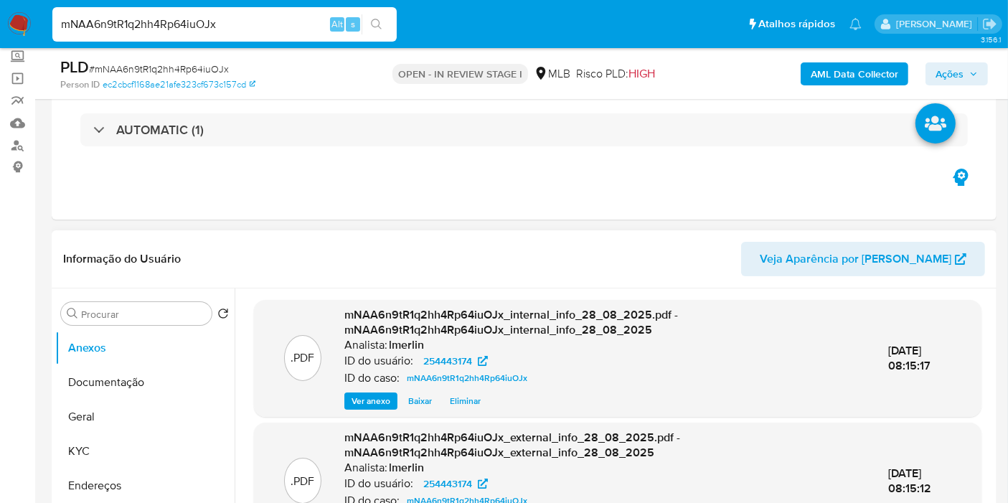
scroll to position [159, 0]
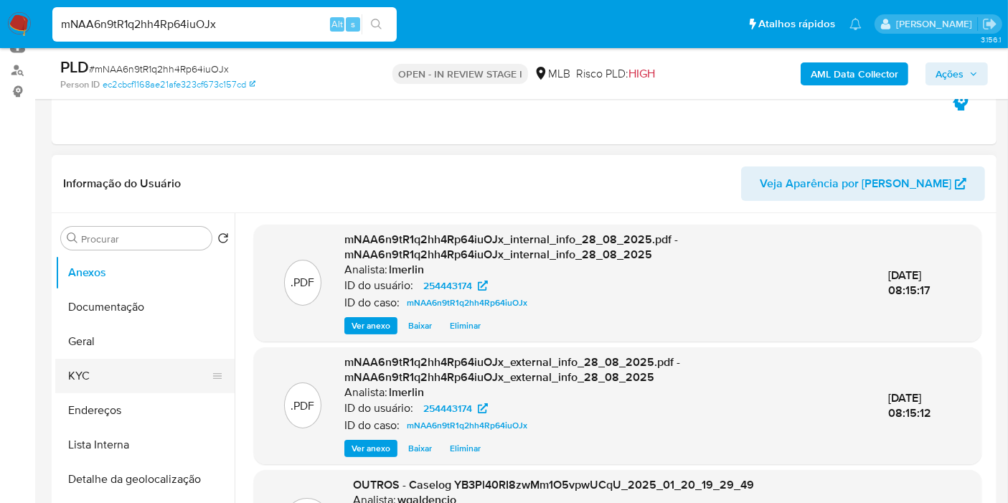
click at [133, 384] on button "KYC" at bounding box center [139, 376] width 168 height 34
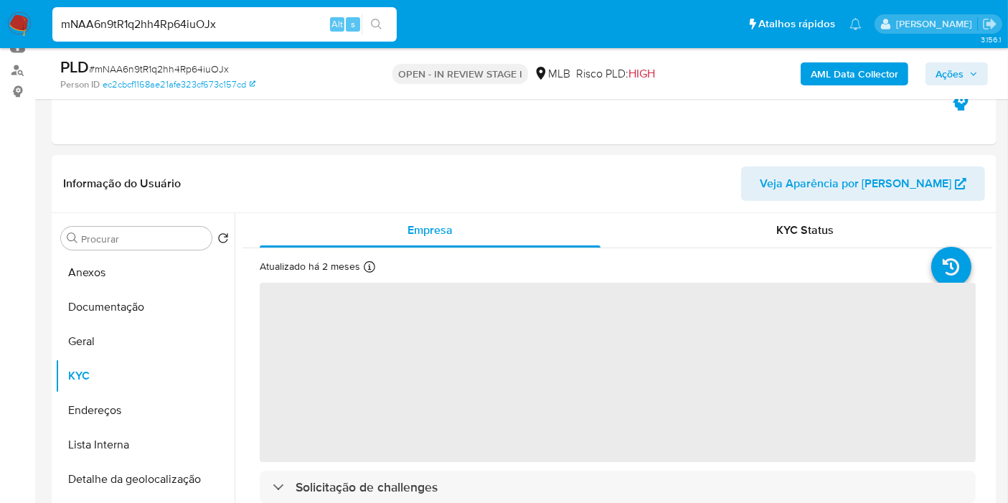
scroll to position [239, 0]
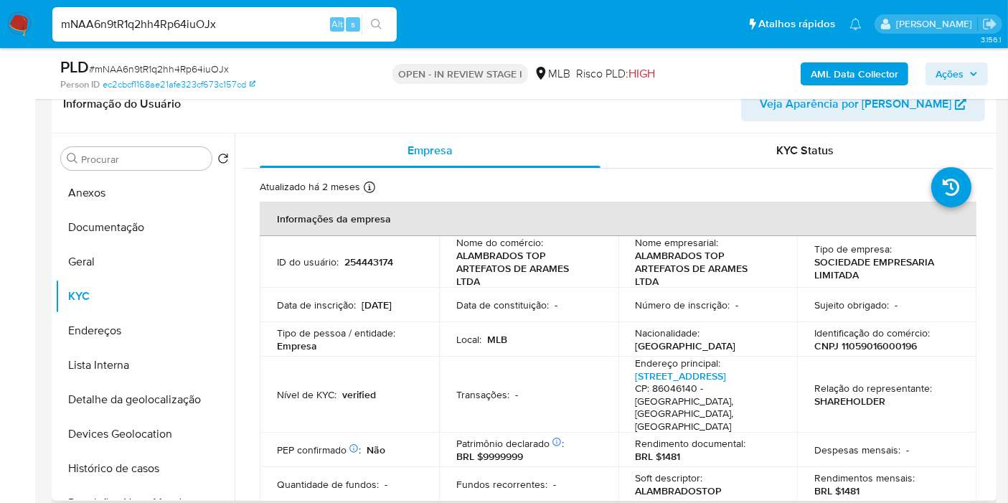
click at [871, 340] on p "CNPJ 11059016000196" at bounding box center [866, 345] width 103 height 13
copy p "11059016000196"
click at [134, 479] on button "Histórico de casos" at bounding box center [139, 468] width 168 height 34
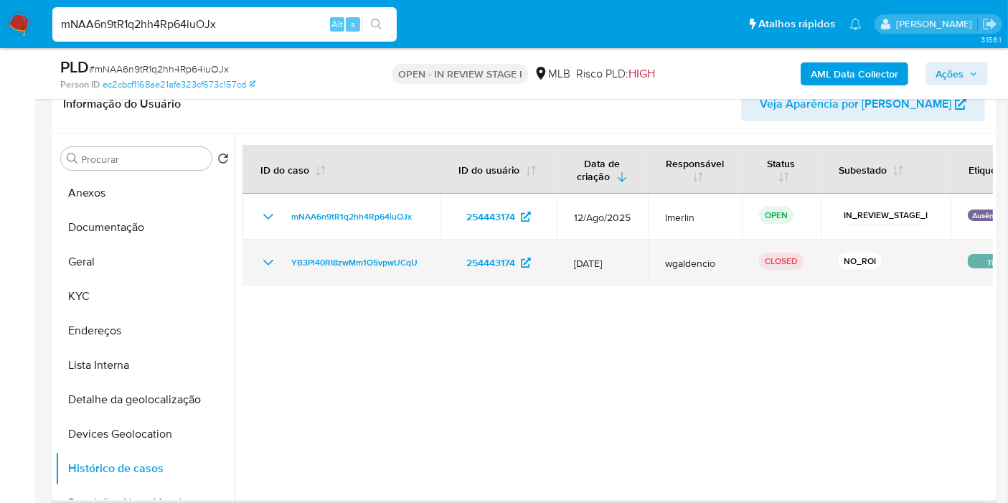
click at [266, 266] on icon "Mostrar/Ocultar" at bounding box center [268, 262] width 17 height 17
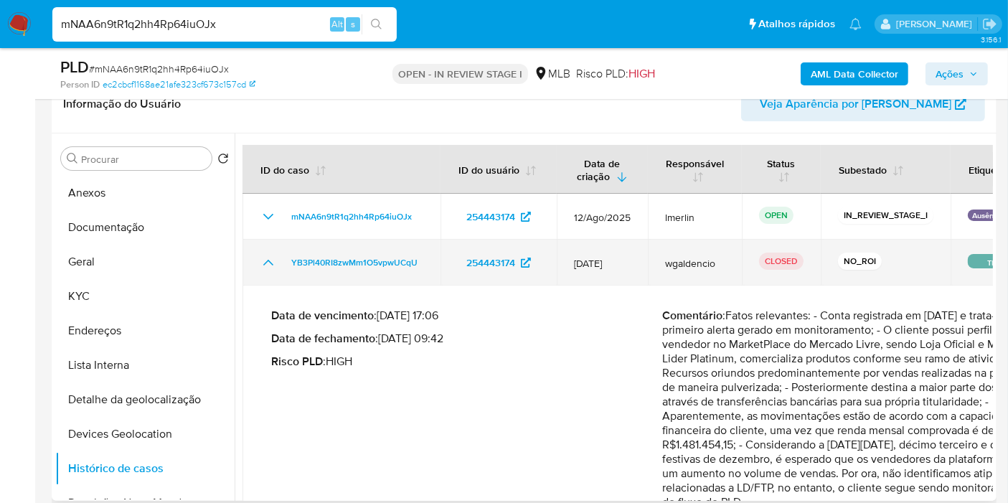
click at [271, 261] on icon "Mostrar/Ocultar" at bounding box center [268, 263] width 10 height 6
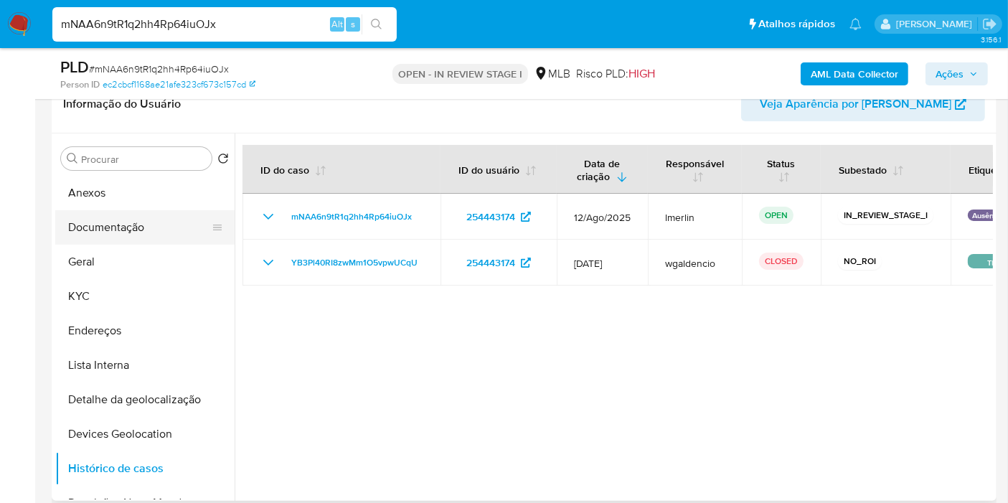
click at [141, 210] on button "Documentação" at bounding box center [139, 227] width 168 height 34
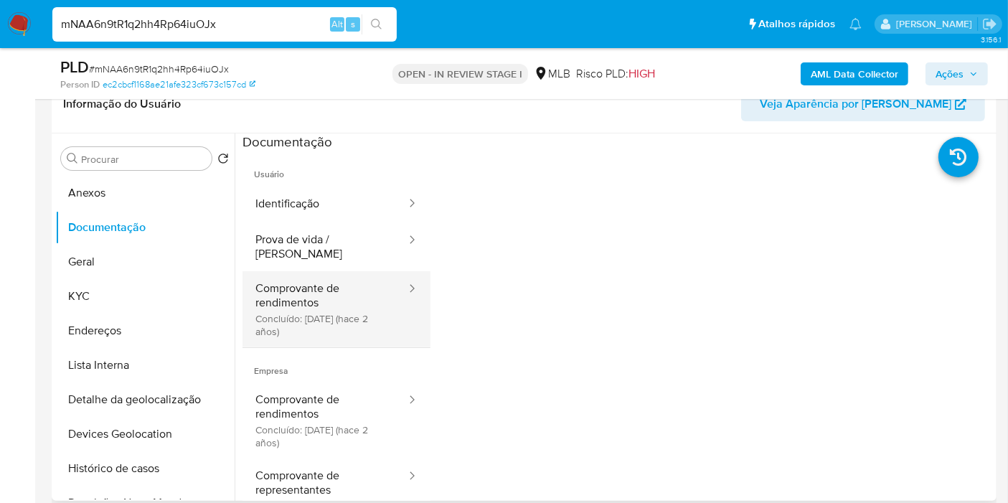
click at [301, 271] on button "Comprovante de rendimentos Concluído: 11/04/2023 (hace 2 años)" at bounding box center [325, 309] width 165 height 76
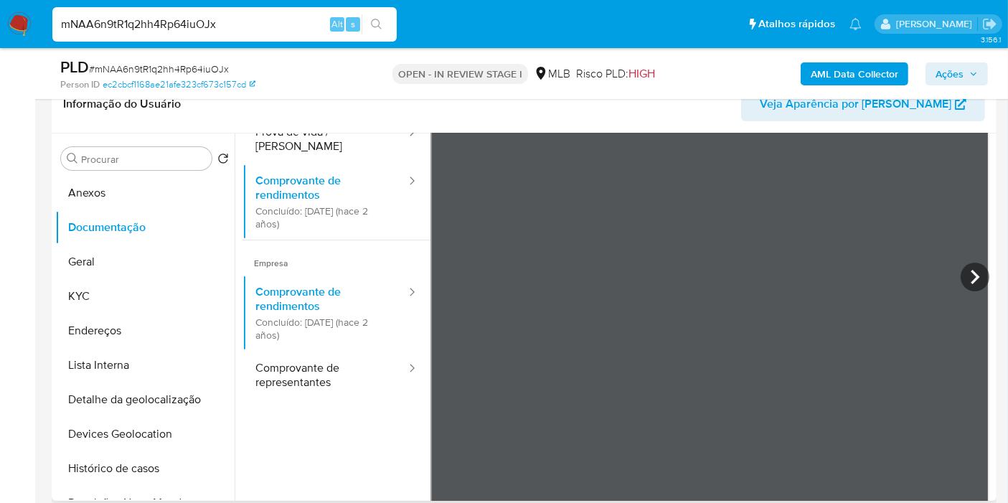
scroll to position [125, 0]
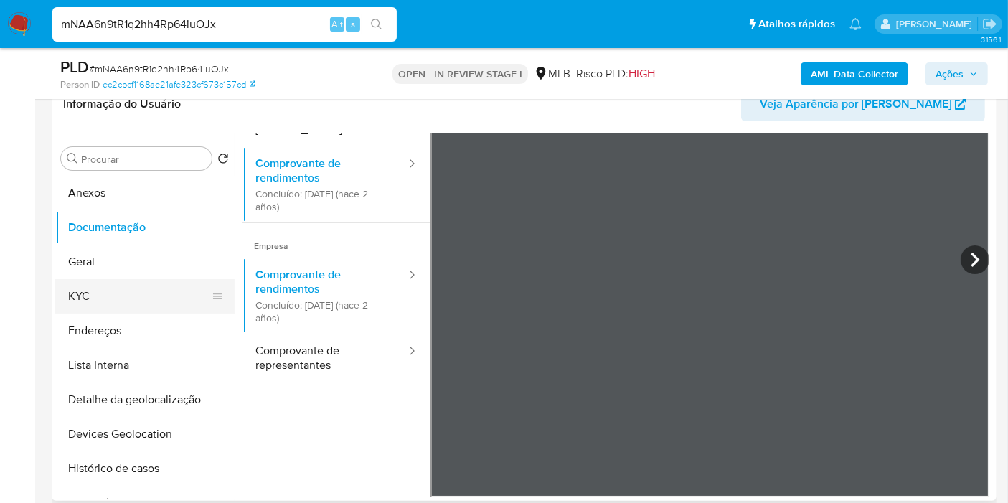
click at [135, 296] on button "KYC" at bounding box center [139, 296] width 168 height 34
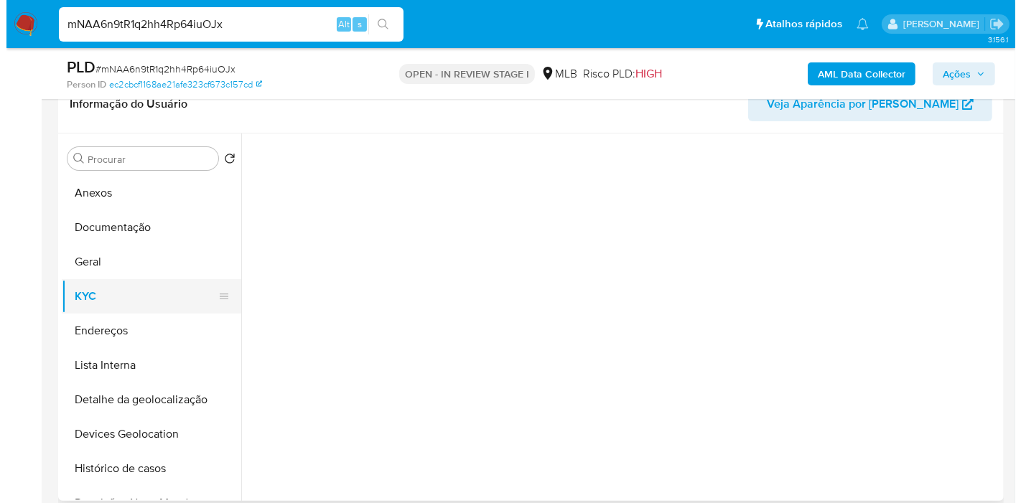
scroll to position [0, 0]
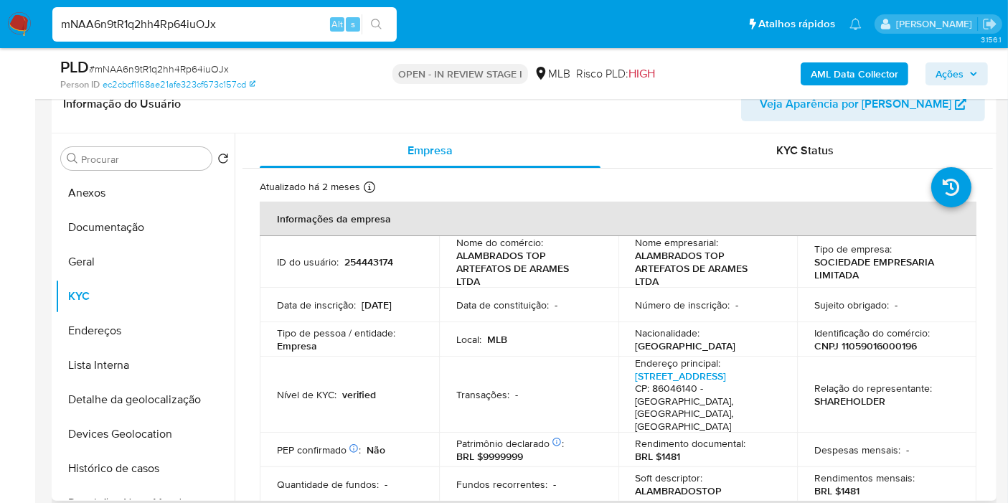
click at [891, 349] on p "CNPJ 11059016000196" at bounding box center [866, 345] width 103 height 13
copy p "11059016000196"
click at [865, 75] on b "AML Data Collector" at bounding box center [855, 73] width 88 height 23
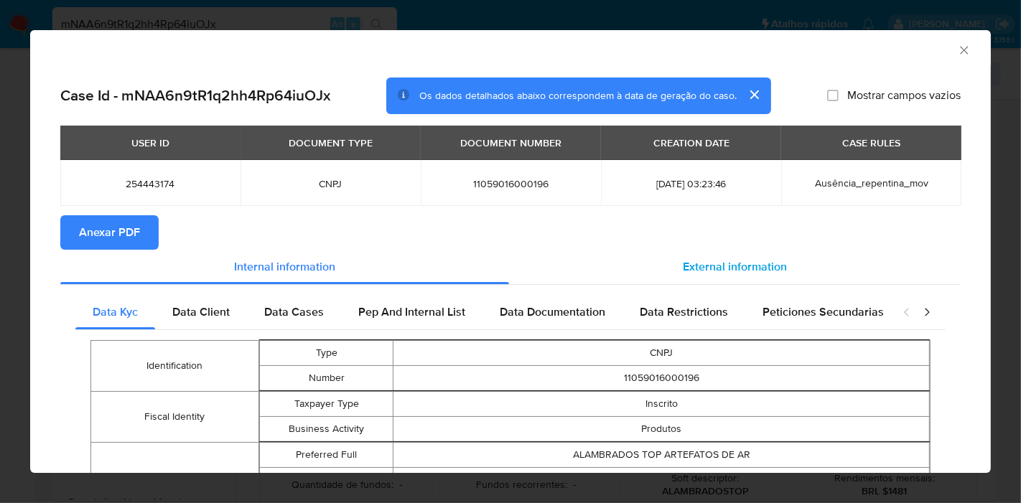
click at [744, 255] on div "External information" at bounding box center [734, 267] width 451 height 34
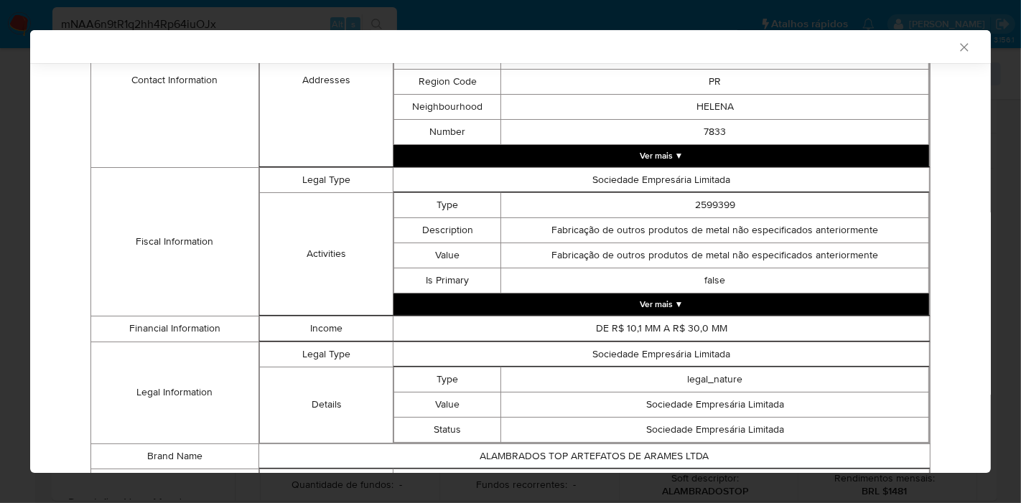
scroll to position [617, 0]
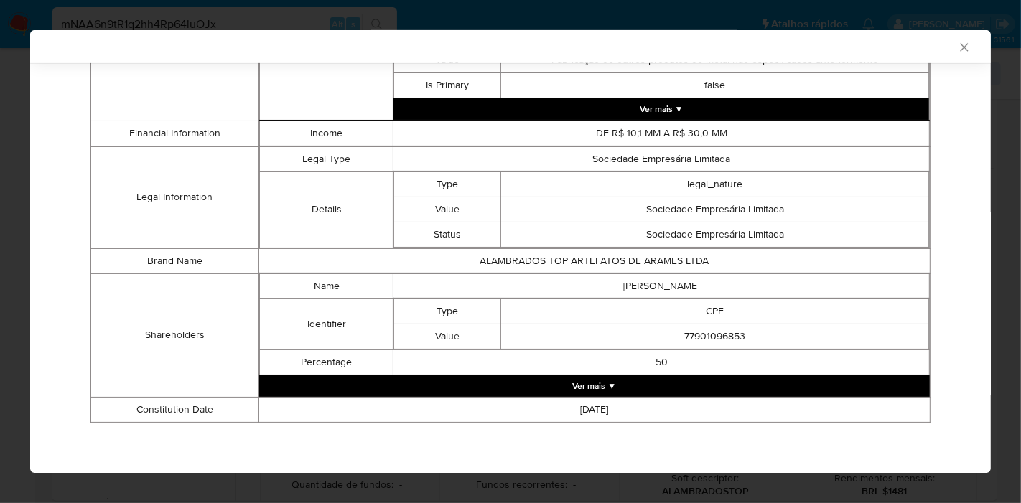
click at [636, 385] on button "Ver mais ▼" at bounding box center [594, 386] width 670 height 22
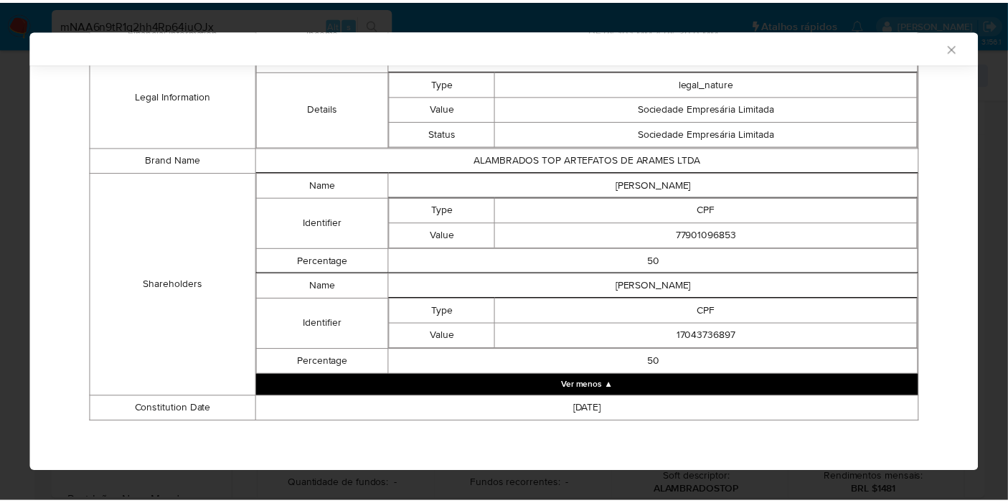
scroll to position [718, 0]
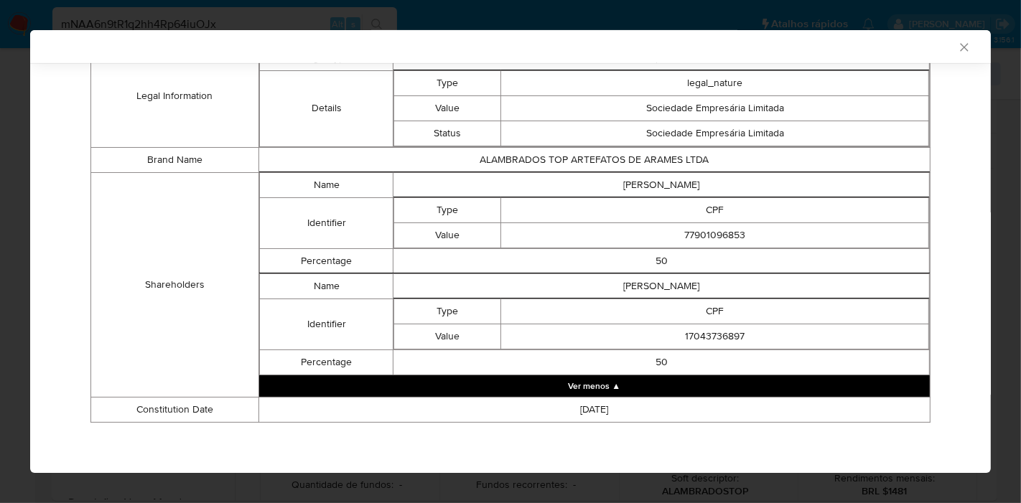
click at [647, 186] on td "JURANDI RAMOS" at bounding box center [661, 184] width 536 height 25
copy td "JURANDI RAMOS"
click at [704, 233] on td "77901096853" at bounding box center [715, 234] width 428 height 25
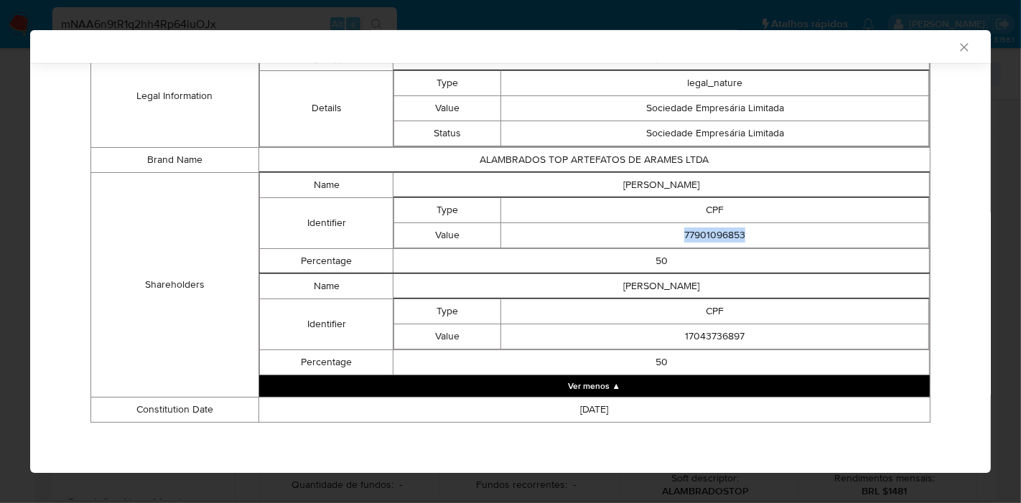
click at [704, 233] on td "77901096853" at bounding box center [715, 234] width 428 height 25
copy td "77901096853"
click at [650, 286] on td "SILVIO PEREIRA" at bounding box center [661, 285] width 536 height 25
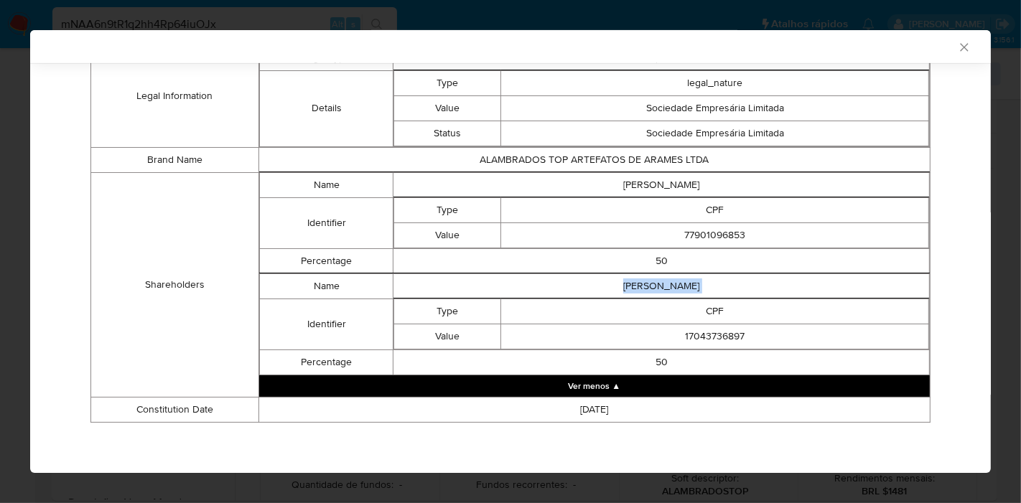
copy td "SILVIO PEREIRA"
click at [687, 338] on td "17043736897" at bounding box center [715, 336] width 428 height 25
copy td "17043736897"
click at [957, 50] on icon "Fechar a janela" at bounding box center [964, 47] width 14 height 14
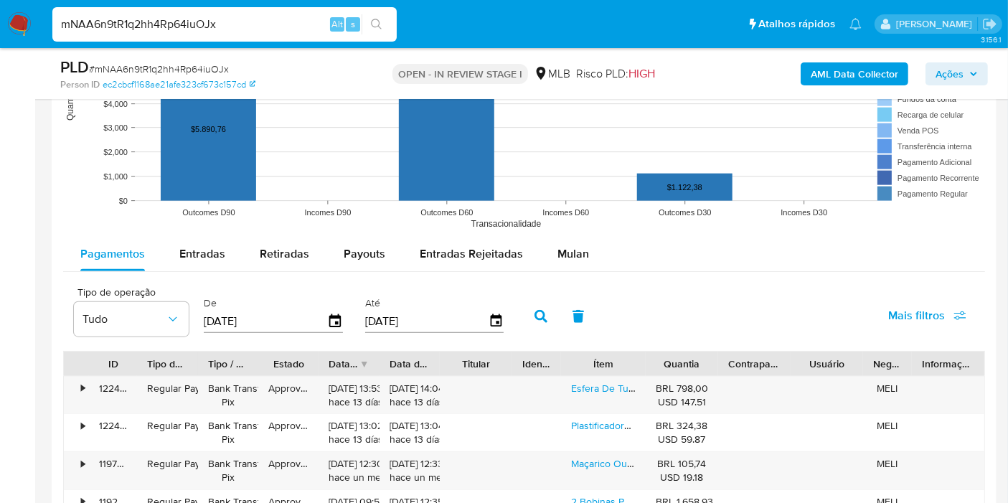
scroll to position [1515, 0]
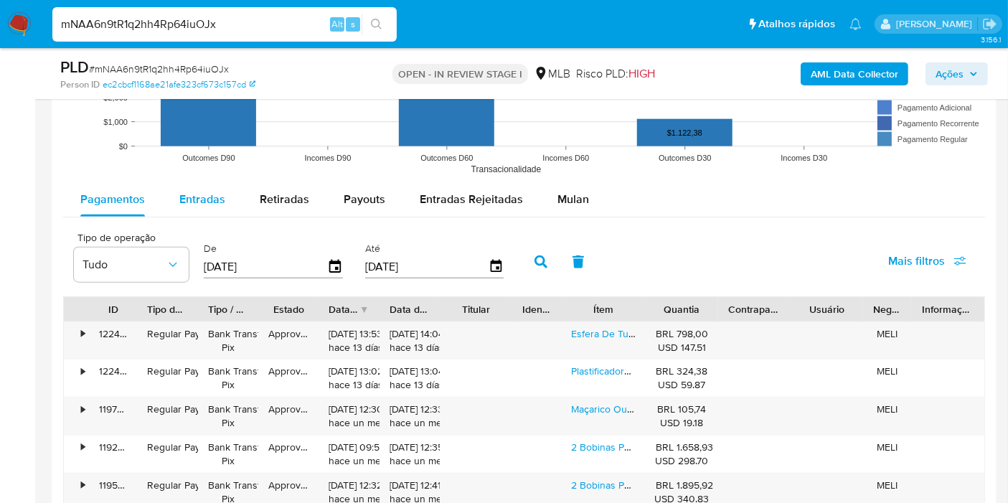
click at [201, 191] on span "Entradas" at bounding box center [202, 199] width 46 height 17
select select "10"
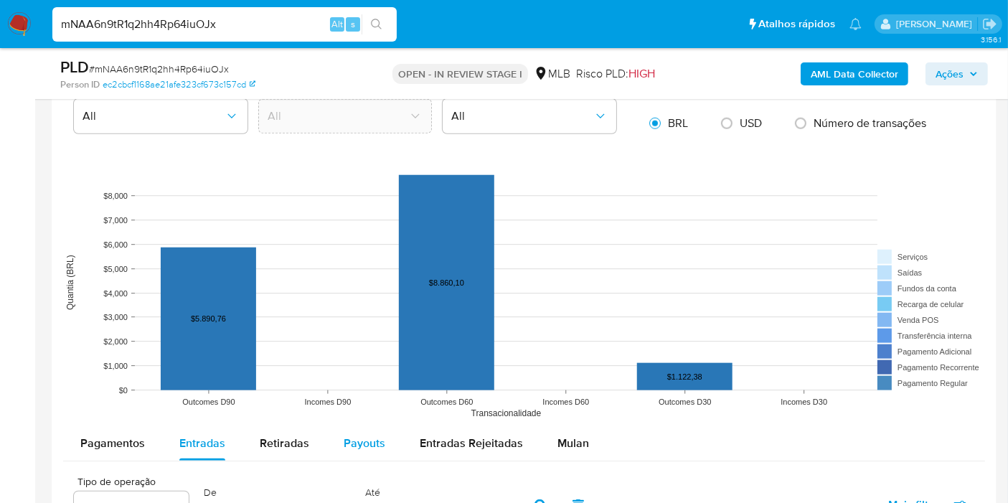
scroll to position [1435, 0]
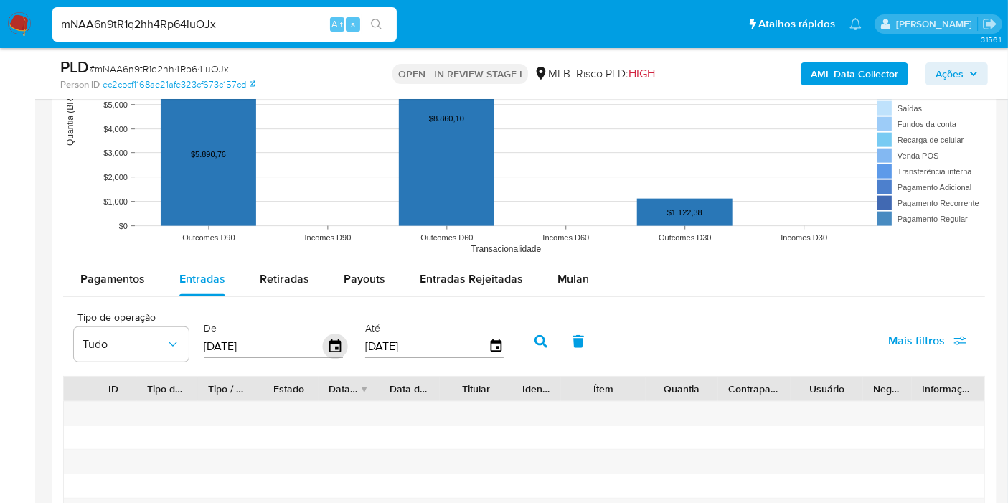
click at [332, 337] on icon "button" at bounding box center [335, 346] width 25 height 25
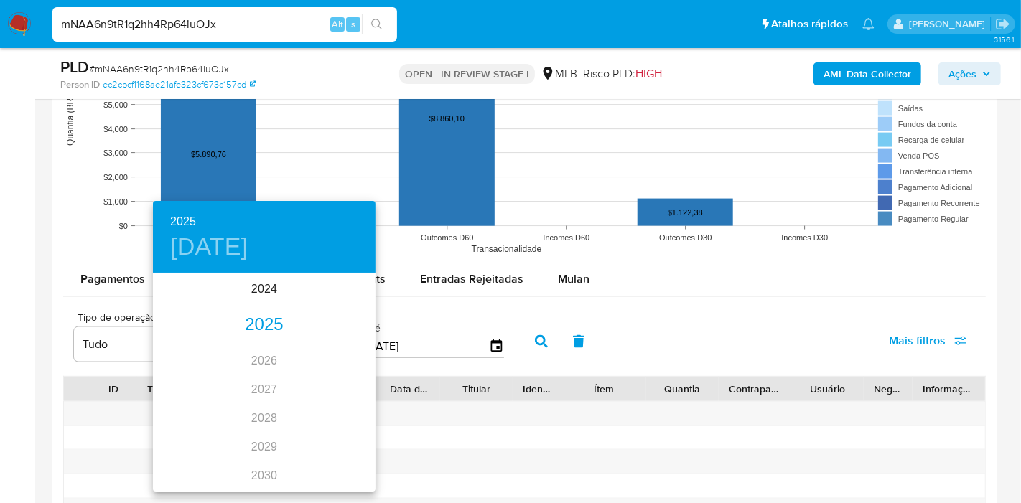
click at [264, 322] on div "2025" at bounding box center [264, 325] width 222 height 29
click at [257, 306] on div "feb." at bounding box center [264, 302] width 74 height 54
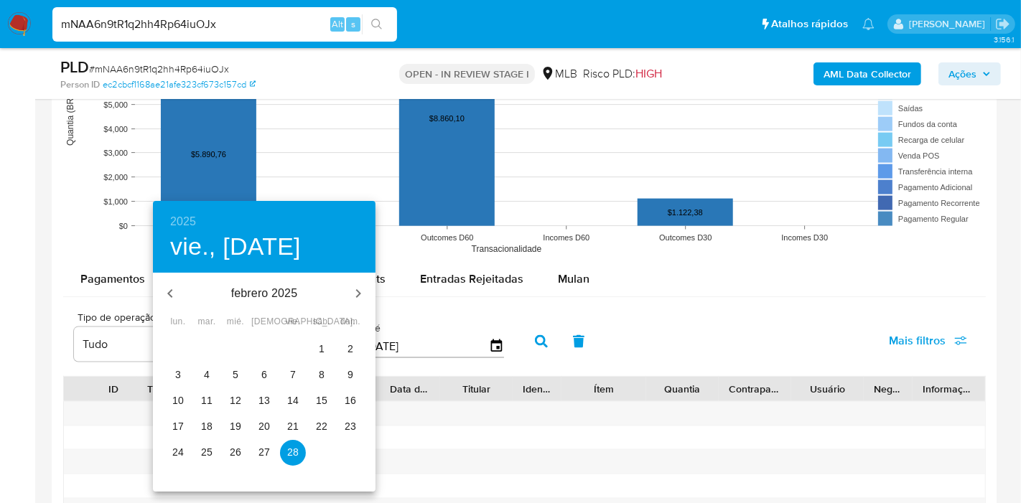
click at [321, 347] on p "1" at bounding box center [322, 349] width 6 height 14
type input "01/02/2025"
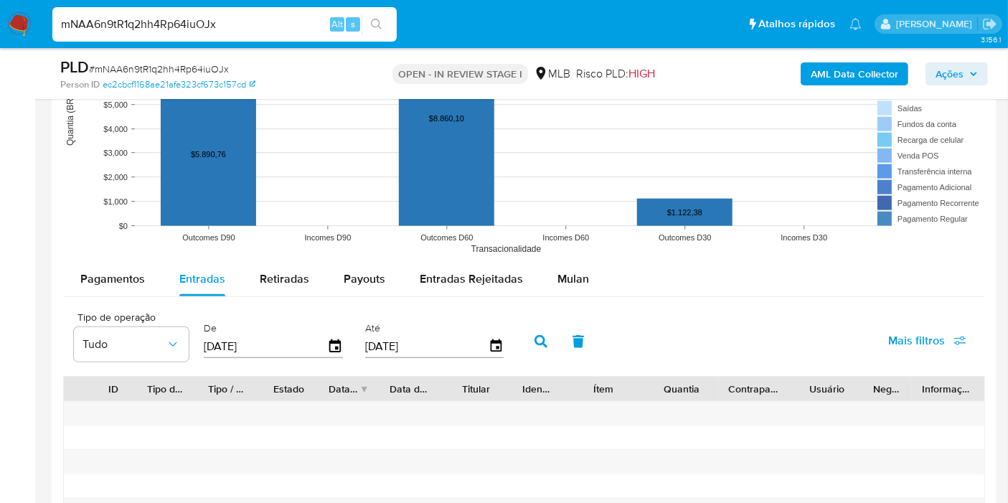
click at [542, 338] on button "button" at bounding box center [540, 341] width 37 height 34
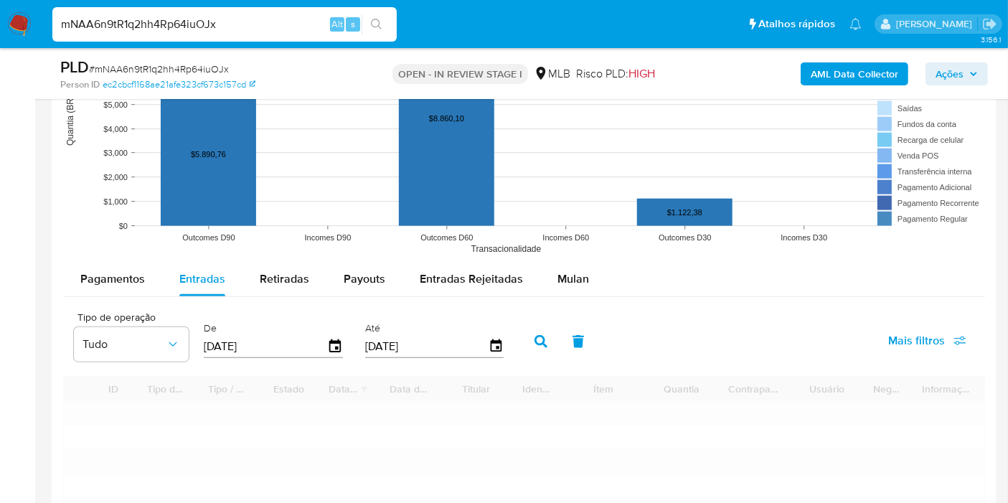
scroll to position [1595, 0]
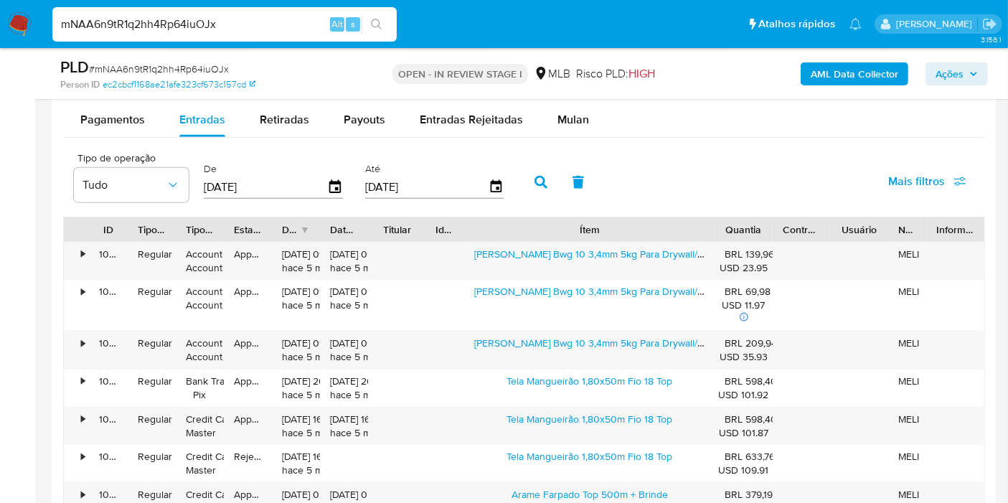
drag, startPoint x: 654, startPoint y: 224, endPoint x: 820, endPoint y: 225, distance: 165.8
click at [820, 225] on div "ID Tipo de operação Tipo / Método Estado Data de criação Data de aprovação Titu…" at bounding box center [524, 229] width 921 height 24
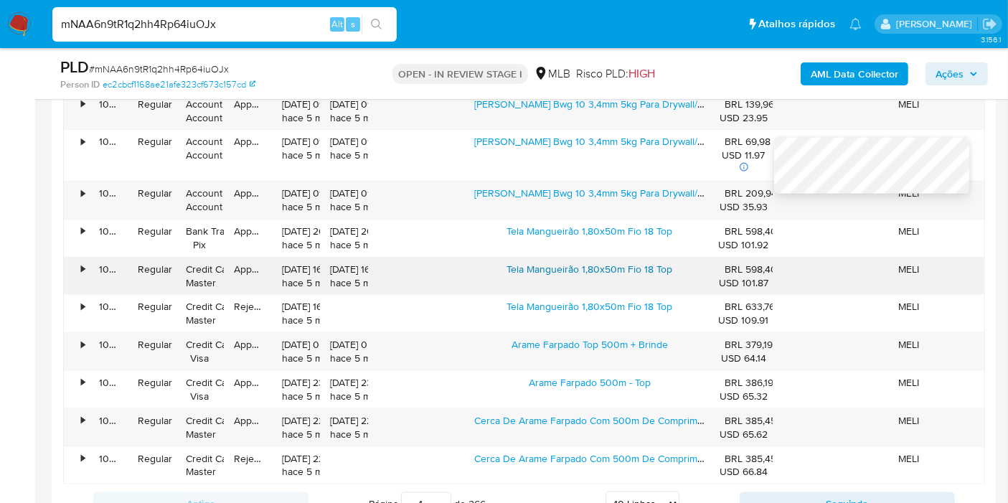
scroll to position [1754, 0]
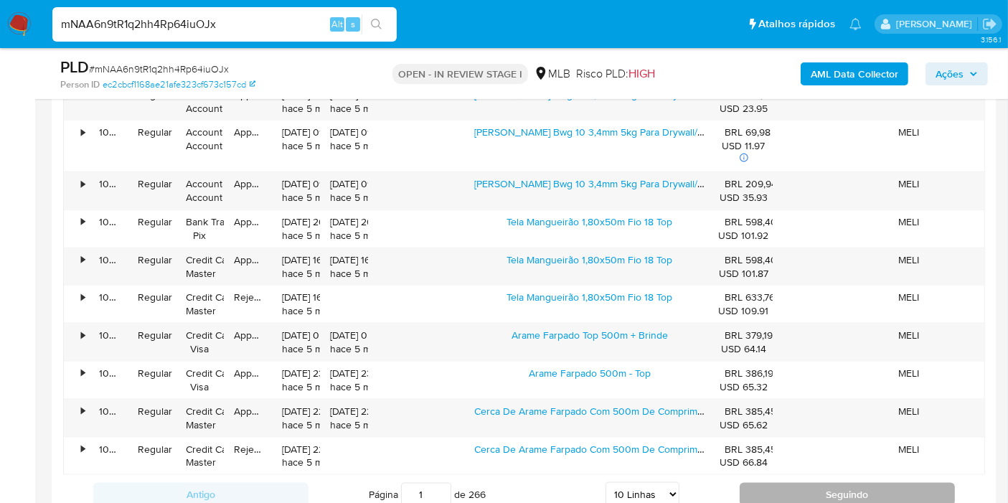
click at [814, 488] on button "Seguindo" at bounding box center [847, 494] width 215 height 23
type input "2"
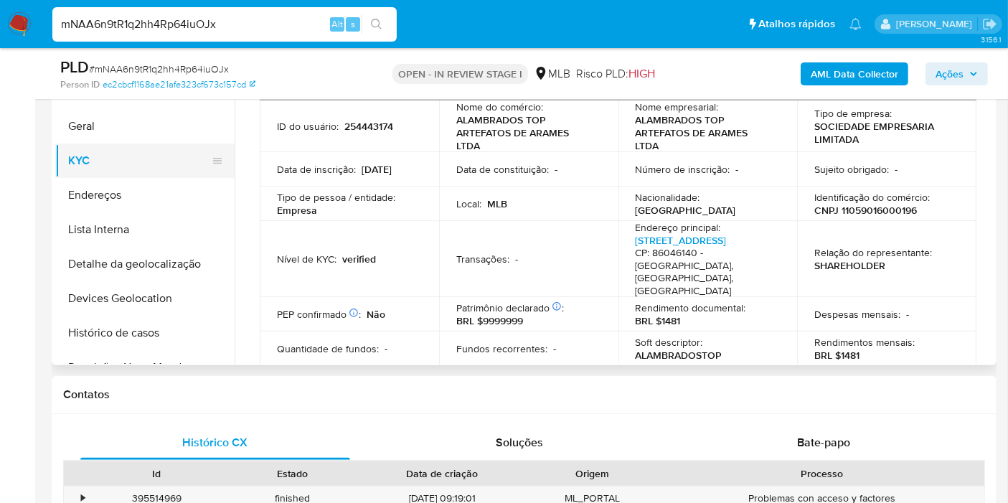
scroll to position [239, 0]
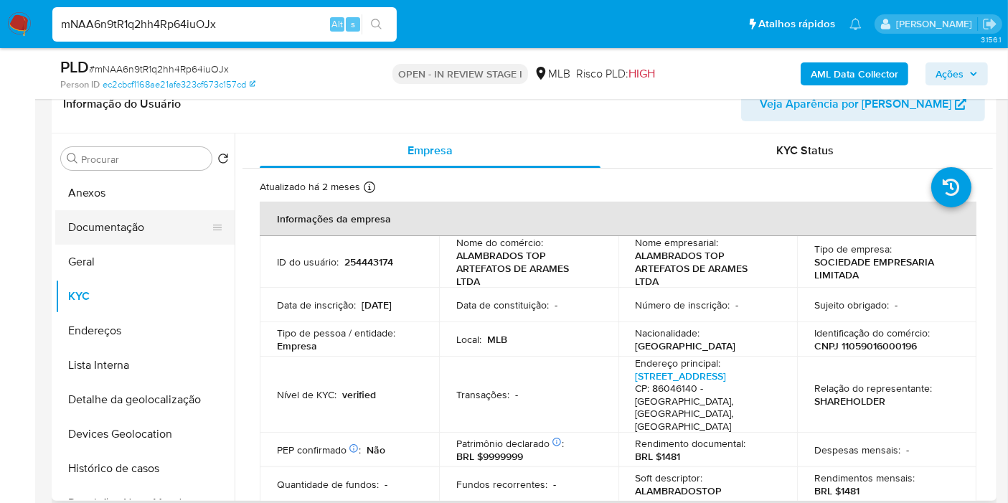
click at [133, 222] on button "Documentação" at bounding box center [139, 227] width 168 height 34
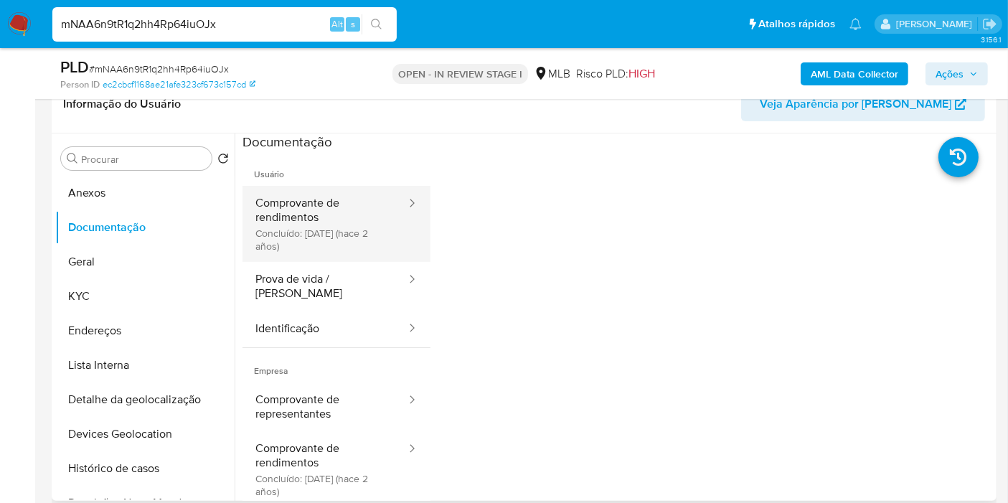
click at [345, 216] on button "Comprovante de rendimentos Concluído: 11/04/2023 (hace 2 años)" at bounding box center [325, 224] width 165 height 76
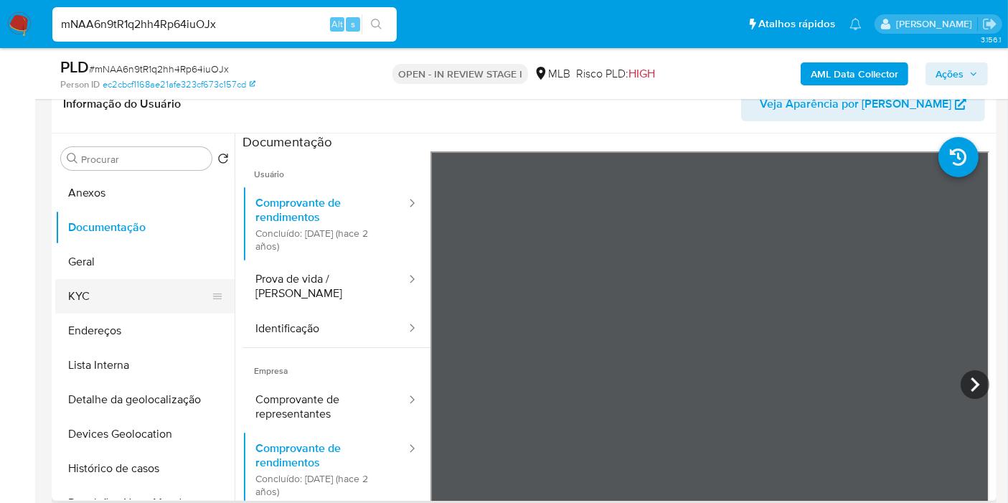
click at [157, 312] on button "KYC" at bounding box center [139, 296] width 168 height 34
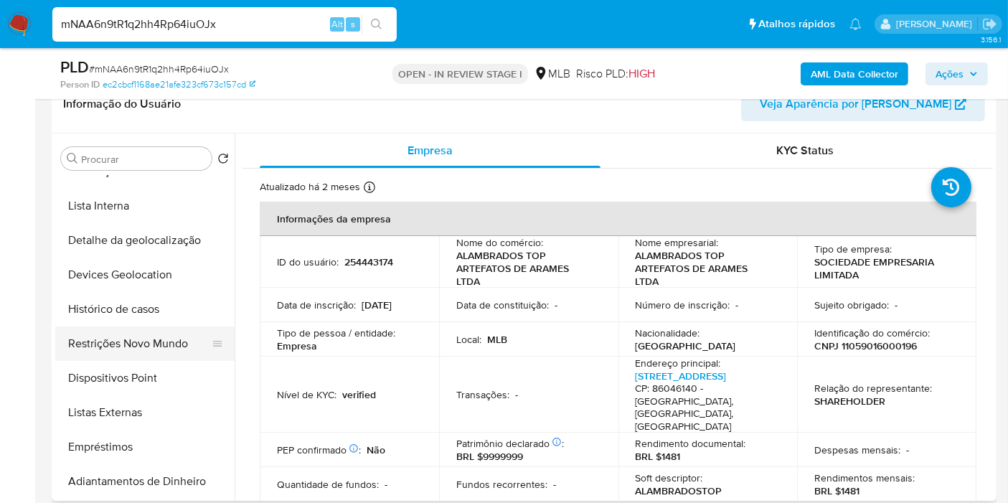
click at [161, 347] on button "Restrições Novo Mundo" at bounding box center [139, 344] width 168 height 34
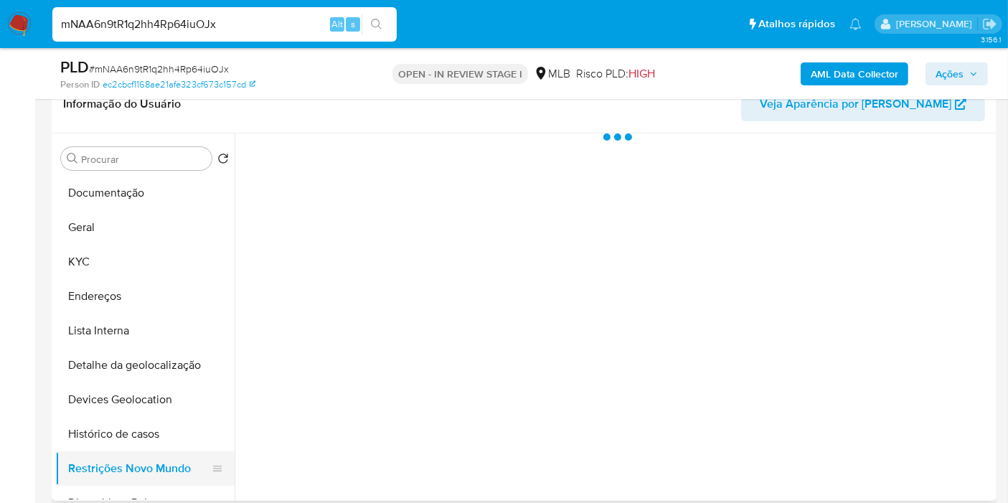
scroll to position [0, 0]
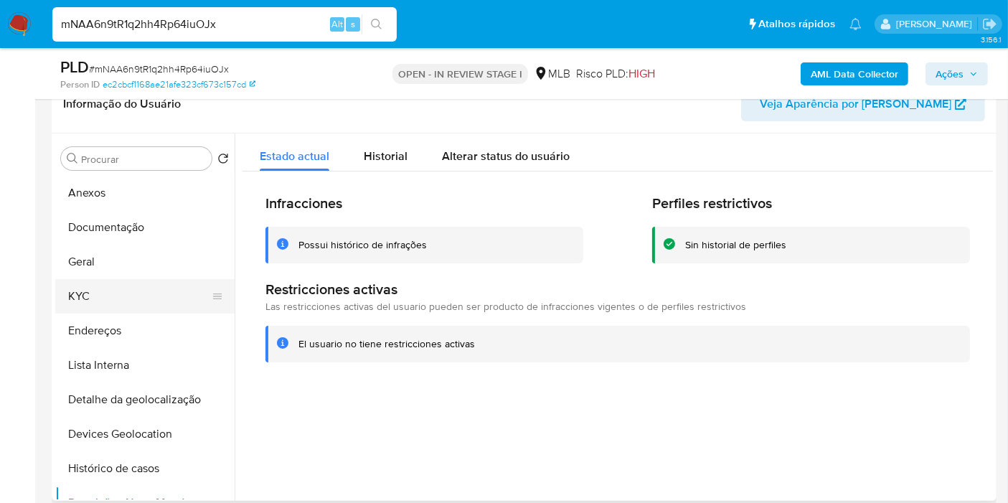
click at [131, 288] on button "KYC" at bounding box center [139, 296] width 168 height 34
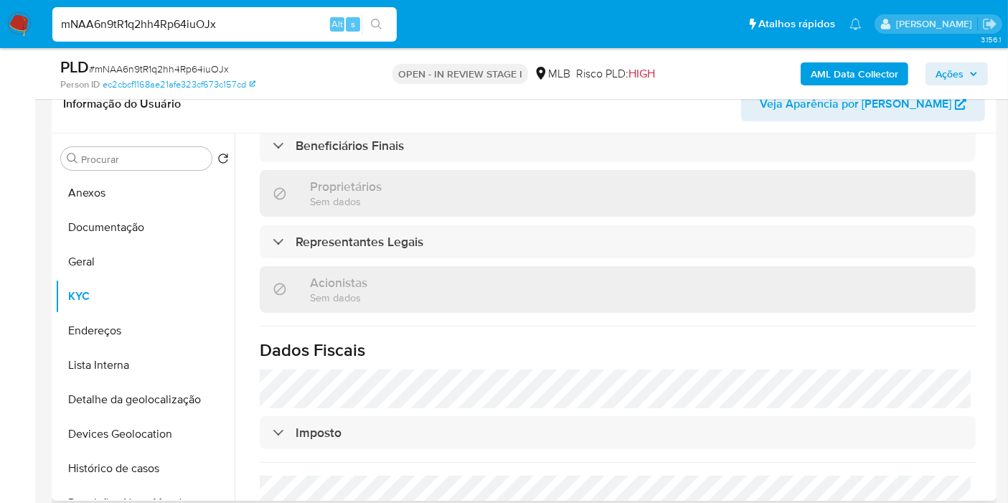
scroll to position [896, 0]
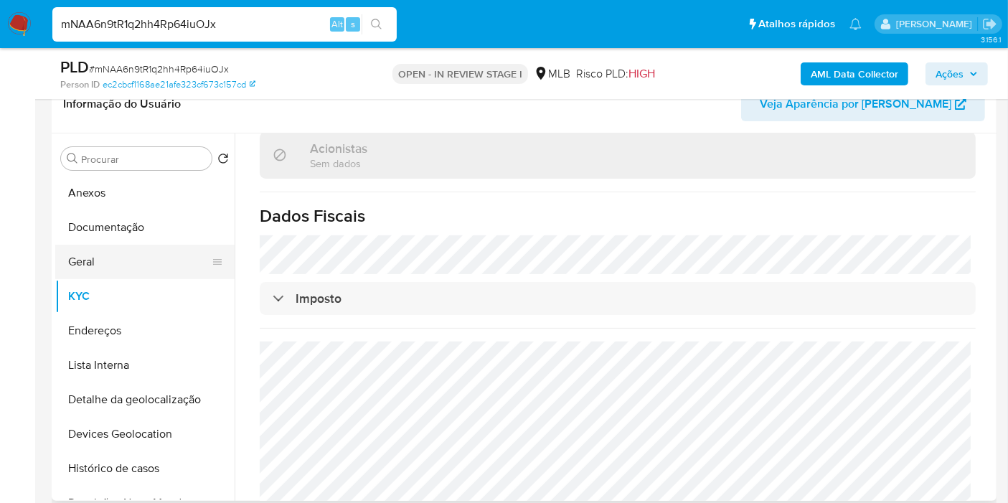
click at [147, 275] on button "Geral" at bounding box center [139, 262] width 168 height 34
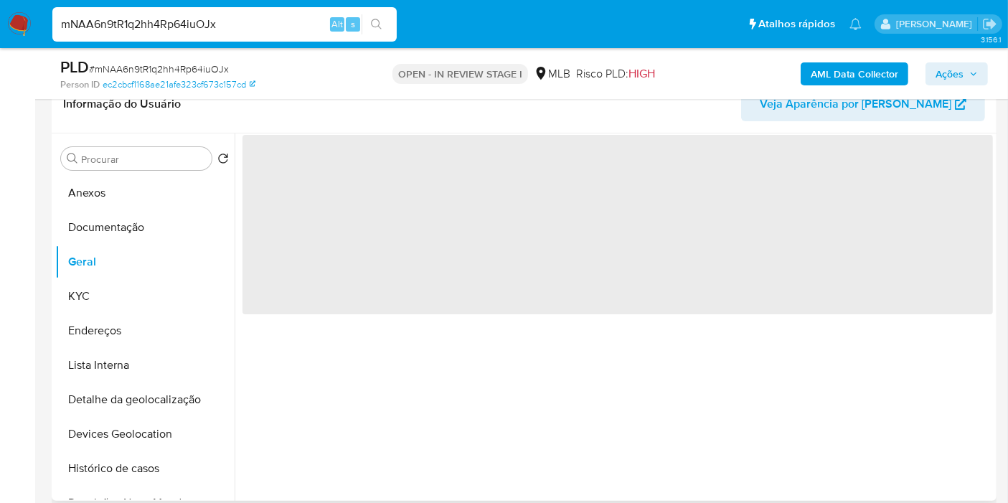
scroll to position [0, 0]
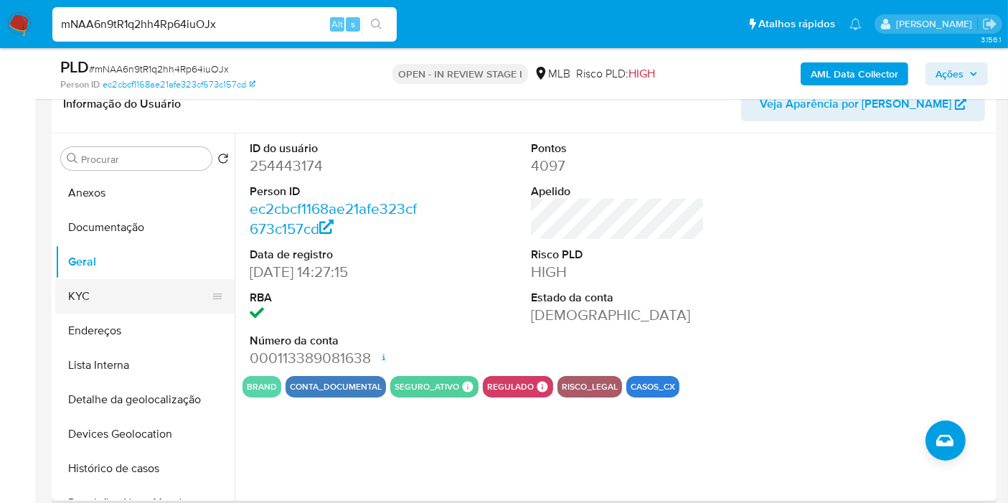
click at [144, 296] on button "KYC" at bounding box center [139, 296] width 168 height 34
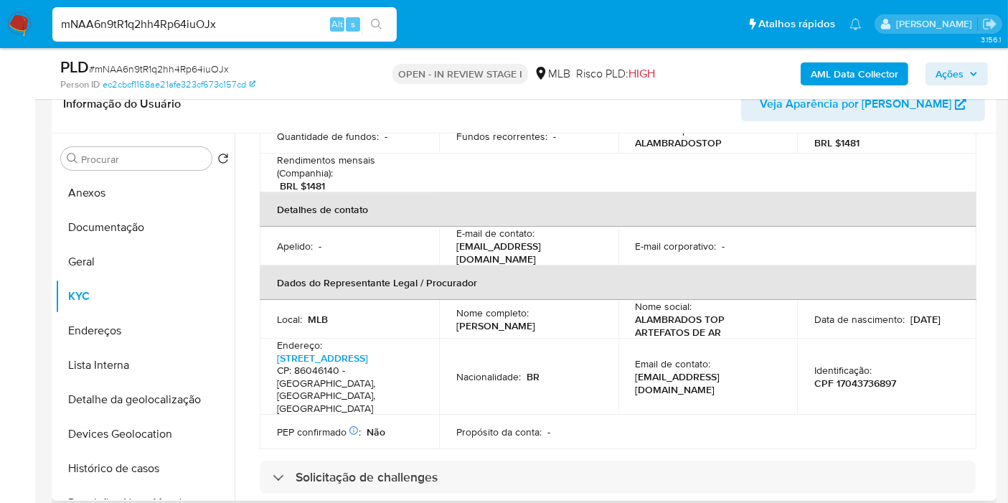
scroll to position [587, 0]
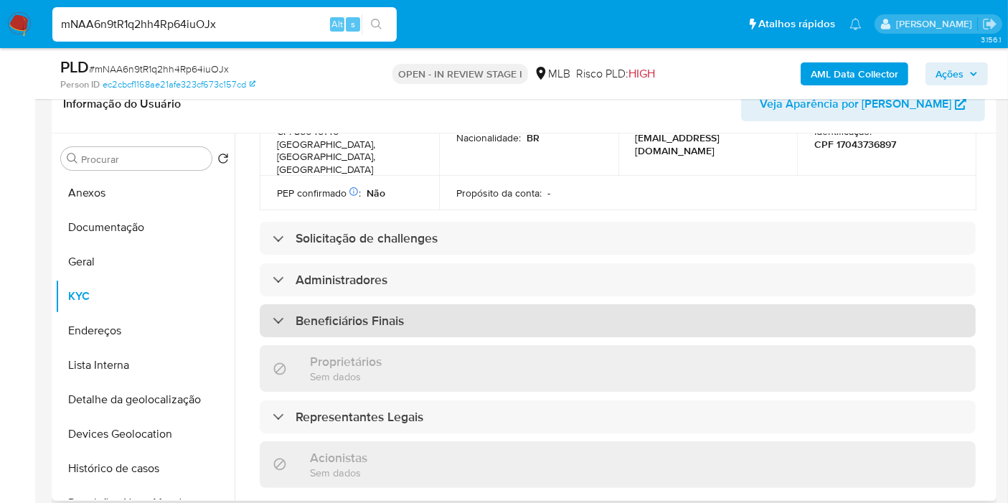
click at [503, 304] on div "Beneficiários Finais" at bounding box center [618, 320] width 716 height 33
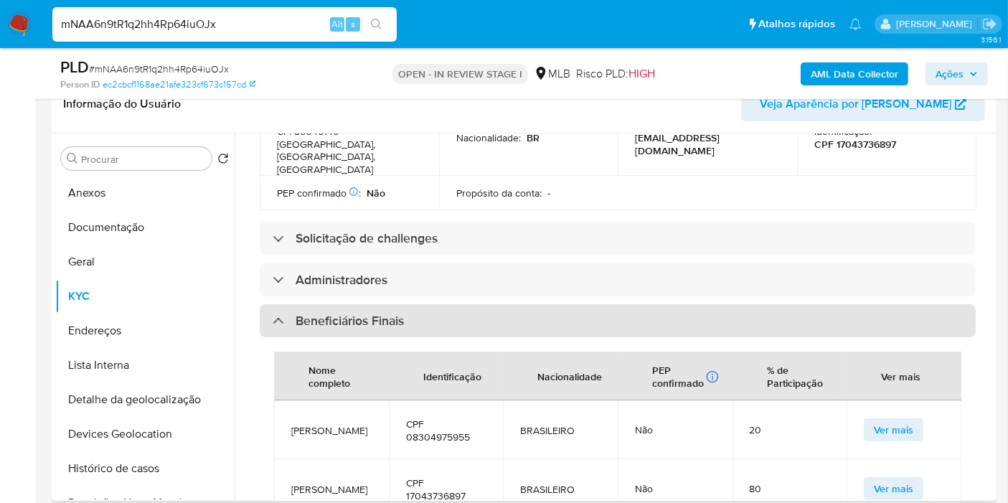
click at [503, 304] on div "Beneficiários Finais" at bounding box center [618, 320] width 716 height 33
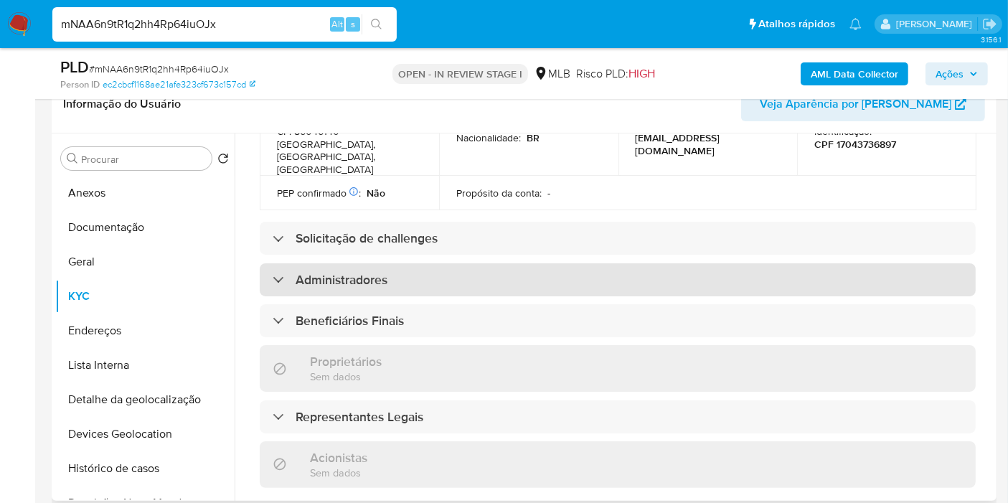
click at [501, 263] on div "Administradores" at bounding box center [618, 279] width 716 height 33
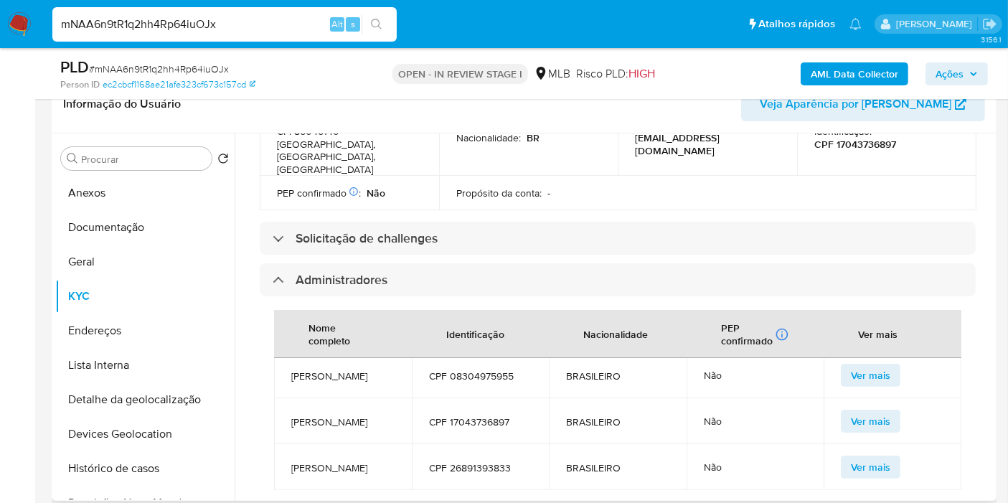
scroll to position [19, 0]
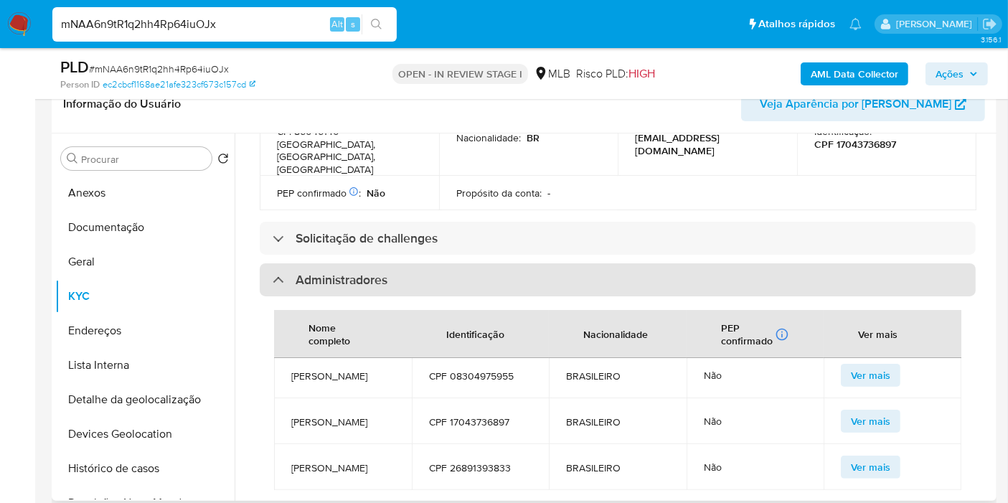
click at [482, 263] on div "Administradores" at bounding box center [618, 279] width 716 height 33
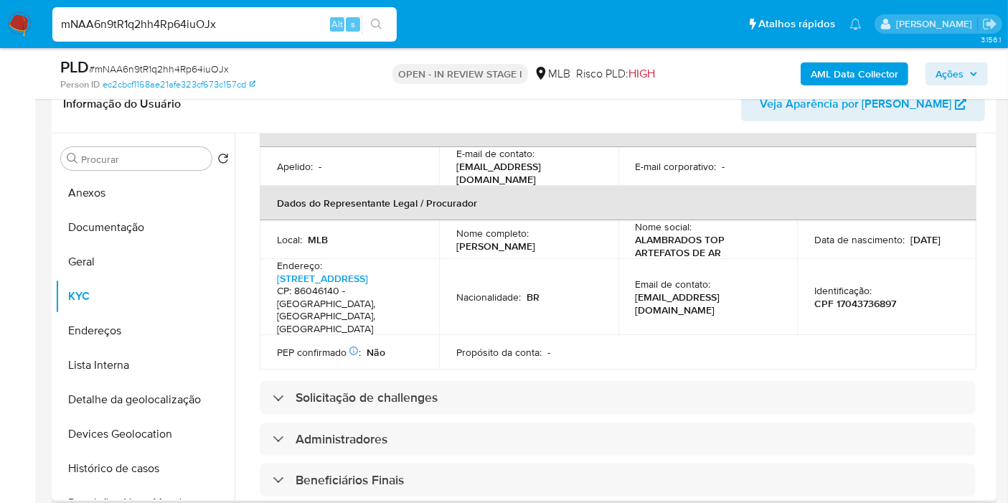
scroll to position [896, 0]
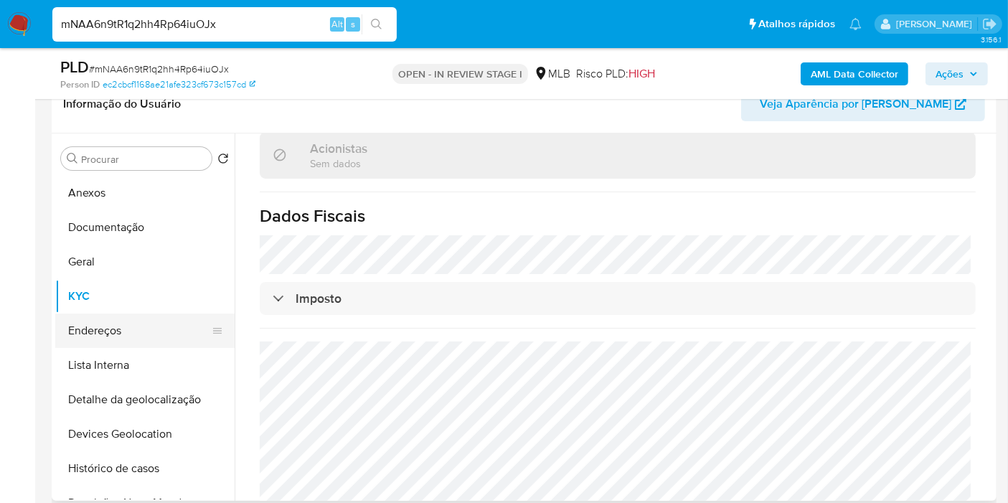
click at [159, 323] on button "Endereços" at bounding box center [139, 331] width 168 height 34
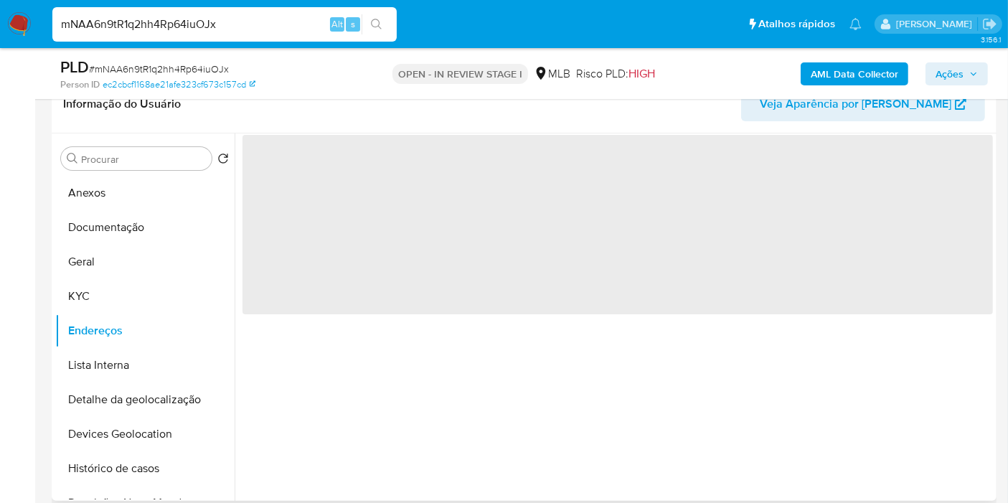
scroll to position [0, 0]
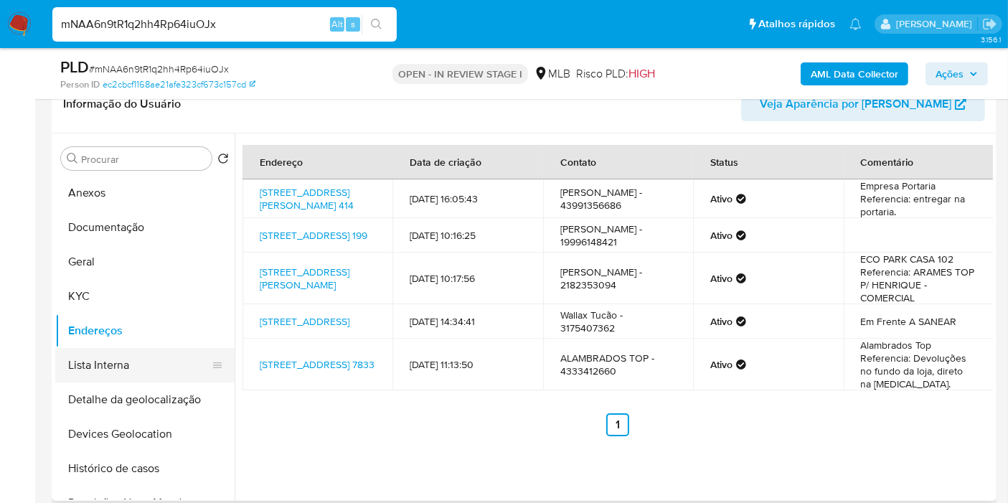
drag, startPoint x: 113, startPoint y: 400, endPoint x: 121, endPoint y: 370, distance: 31.2
click at [113, 400] on button "Detalhe da geolocalização" at bounding box center [144, 400] width 179 height 34
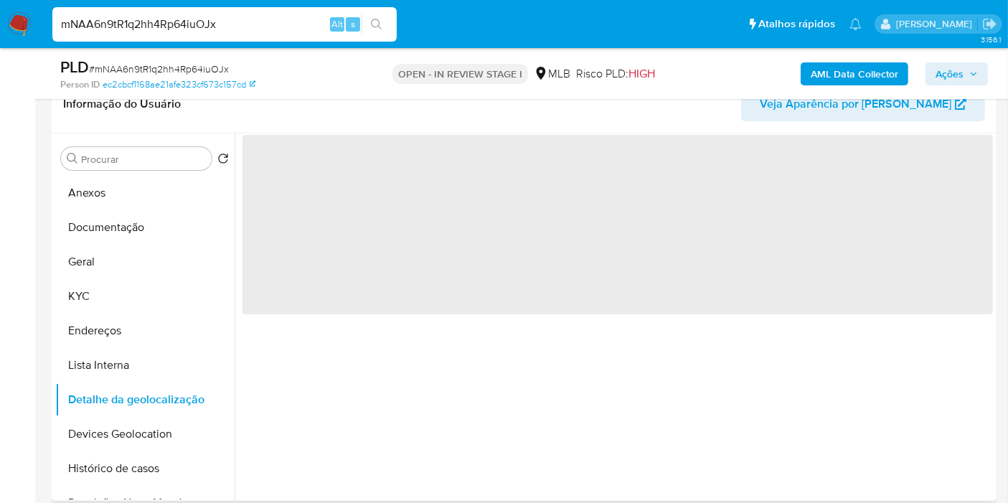
scroll to position [80, 0]
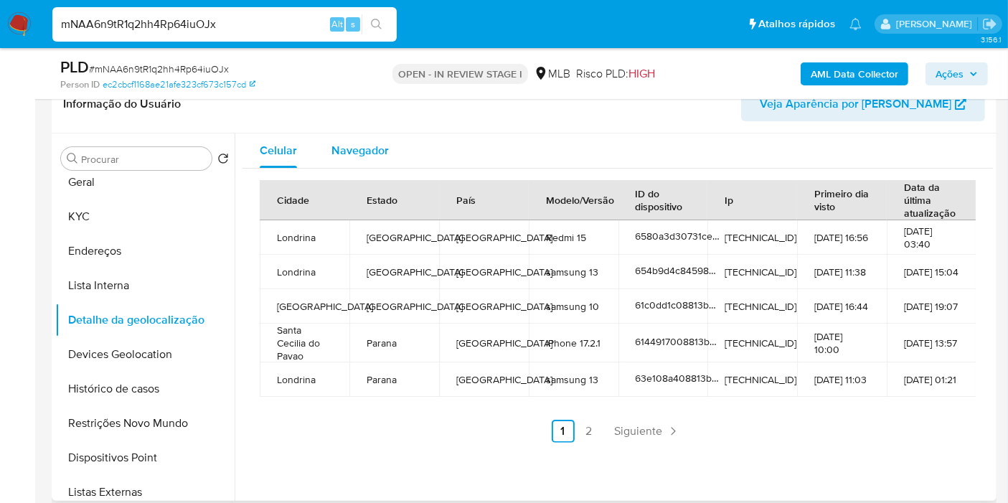
click at [378, 160] on div "Navegador" at bounding box center [360, 150] width 57 height 34
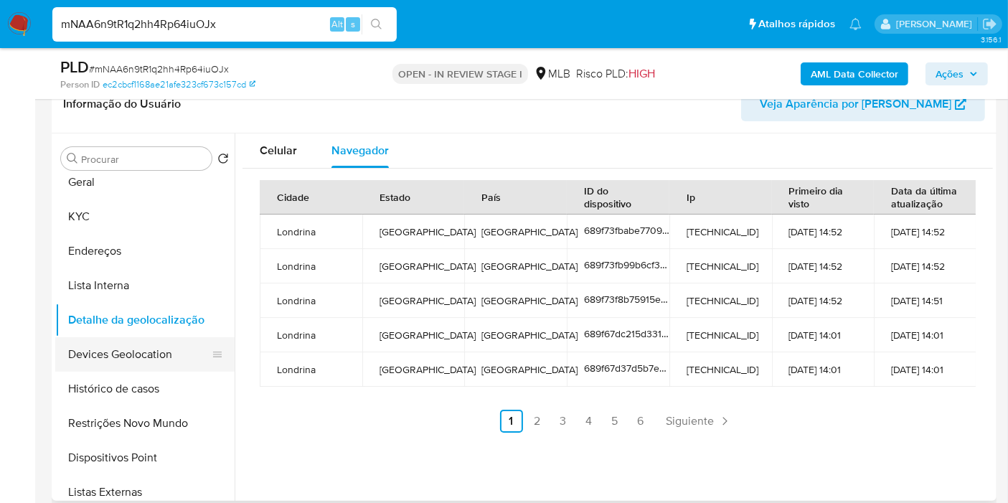
click at [126, 360] on button "Devices Geolocation" at bounding box center [139, 354] width 168 height 34
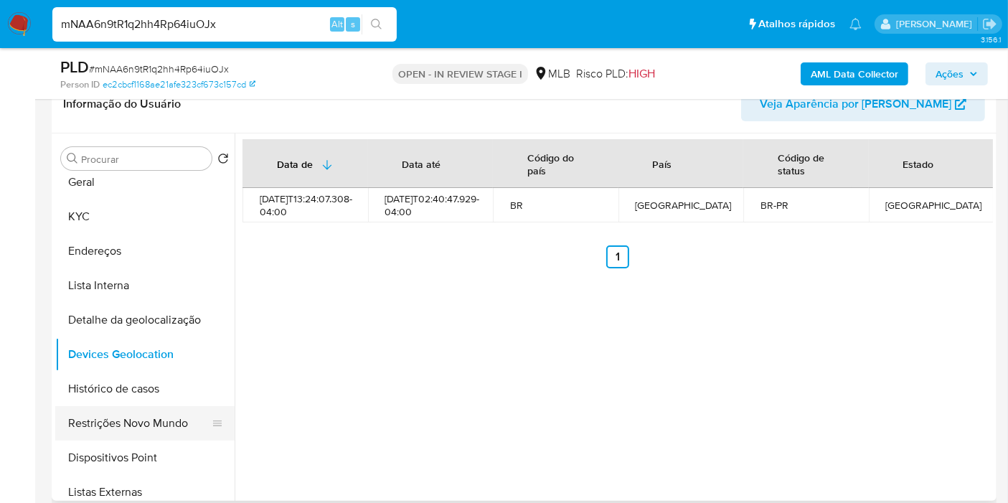
click at [127, 417] on button "Restrições Novo Mundo" at bounding box center [139, 423] width 168 height 34
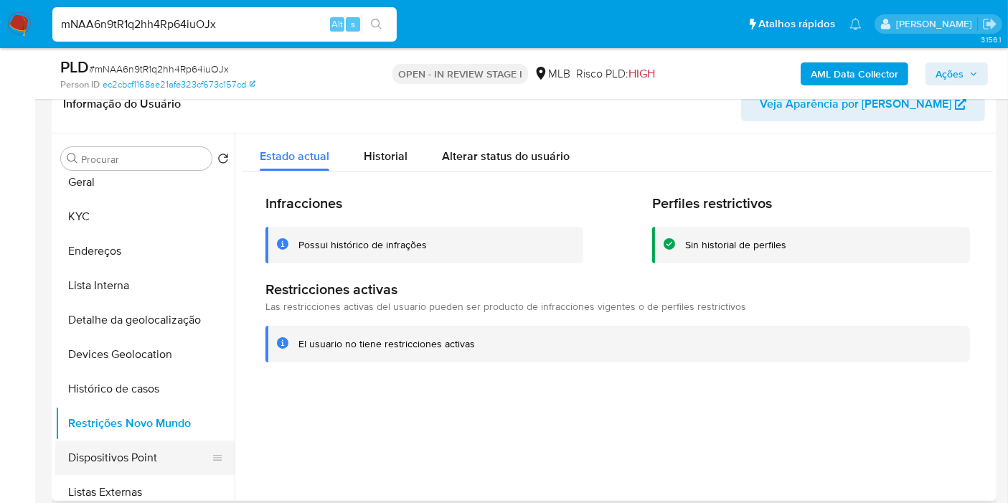
click at [149, 446] on button "Dispositivos Point" at bounding box center [139, 458] width 168 height 34
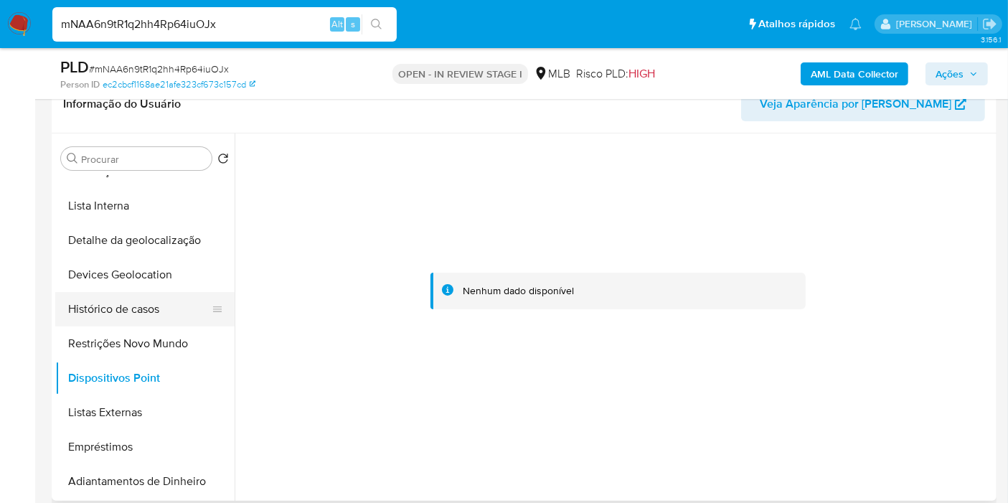
scroll to position [0, 0]
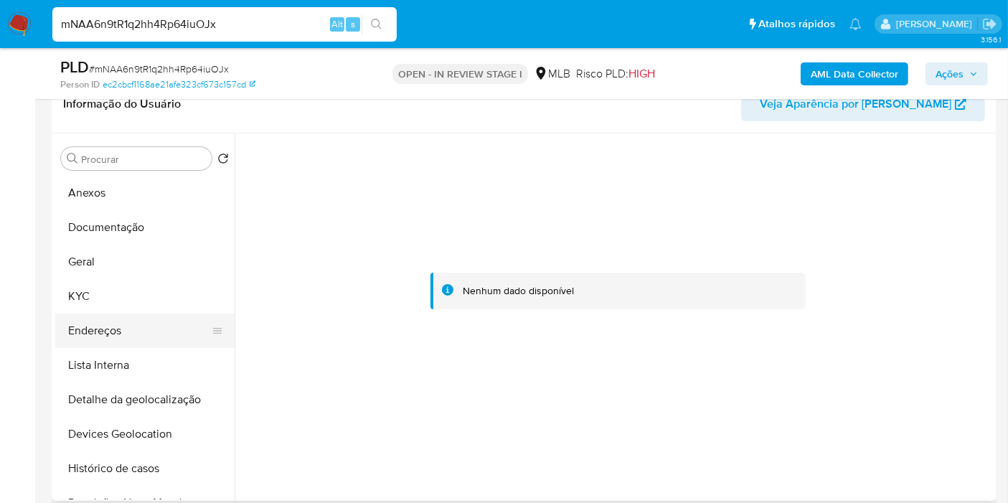
click at [121, 330] on button "Endereços" at bounding box center [139, 331] width 168 height 34
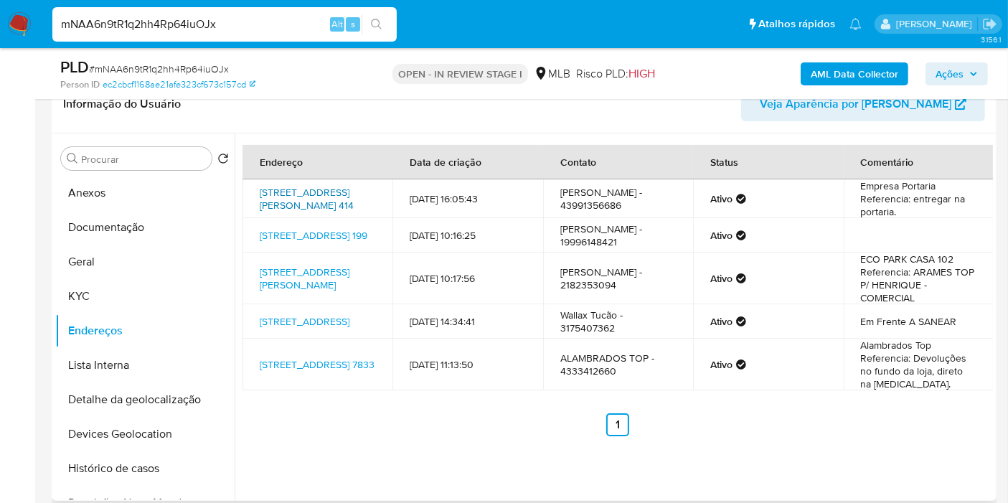
click at [319, 212] on link "Avenida Sargento Maurício Agostinho Pereira 414, Londrina, Paraná, 86075170, Br…" at bounding box center [307, 198] width 94 height 27
click at [132, 299] on button "KYC" at bounding box center [139, 296] width 168 height 34
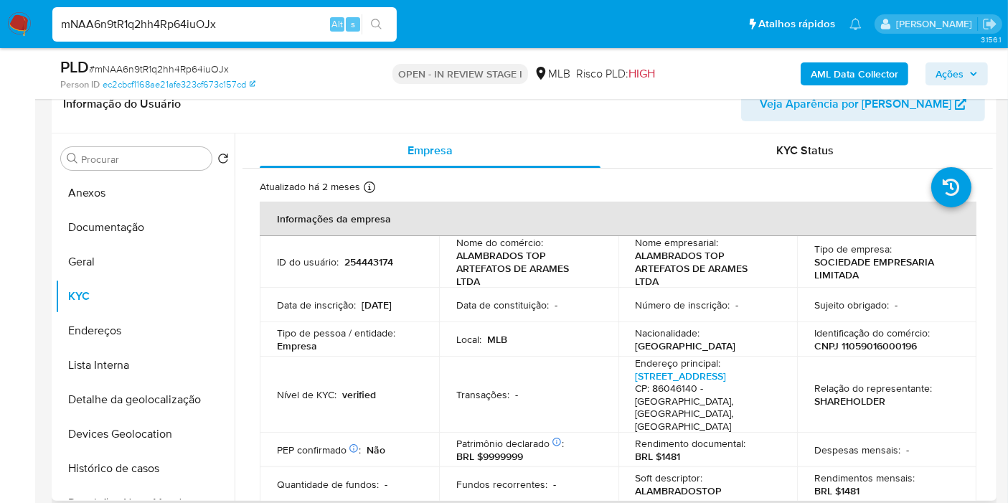
click at [898, 347] on p "CNPJ 11059016000196" at bounding box center [866, 345] width 103 height 13
copy p "11059016000196"
click at [111, 233] on button "Documentação" at bounding box center [139, 227] width 168 height 34
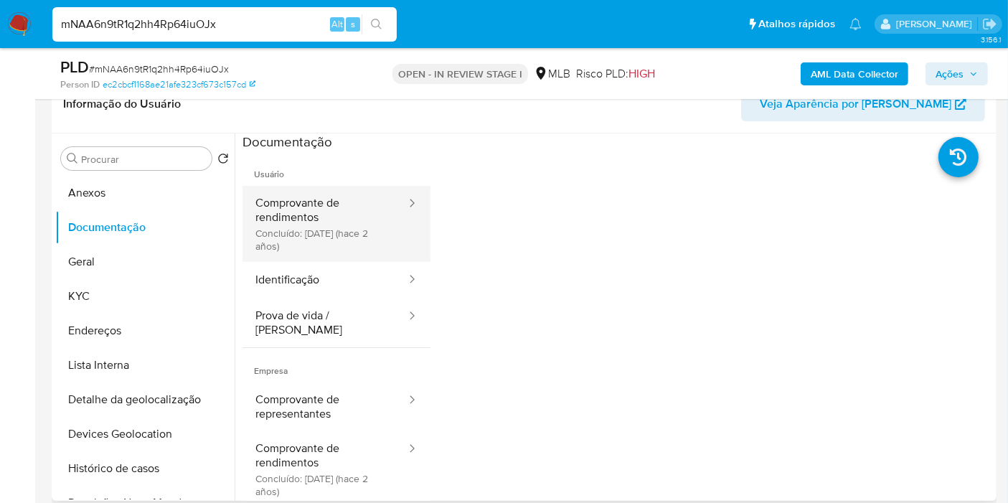
click at [299, 248] on button "Comprovante de rendimentos Concluído: 11/04/2023 (hace 2 años)" at bounding box center [325, 224] width 165 height 76
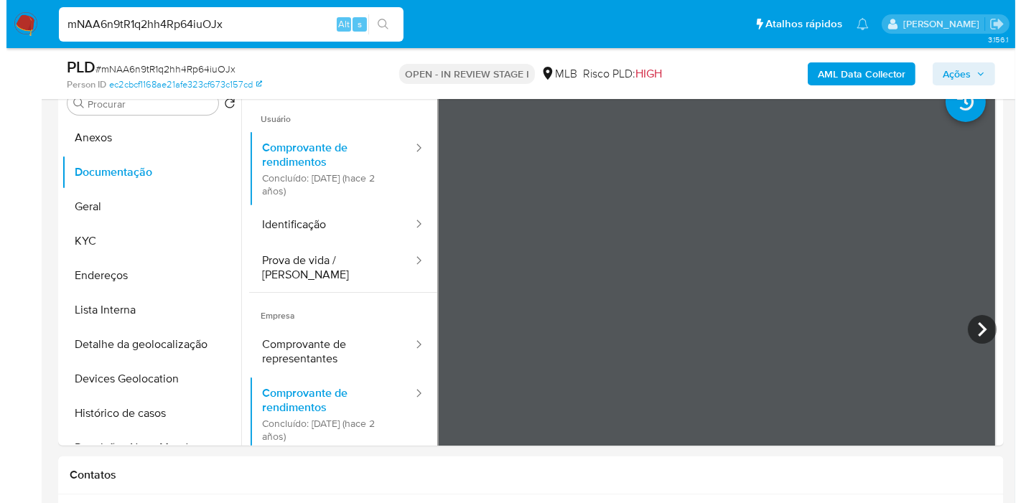
scroll to position [258, 0]
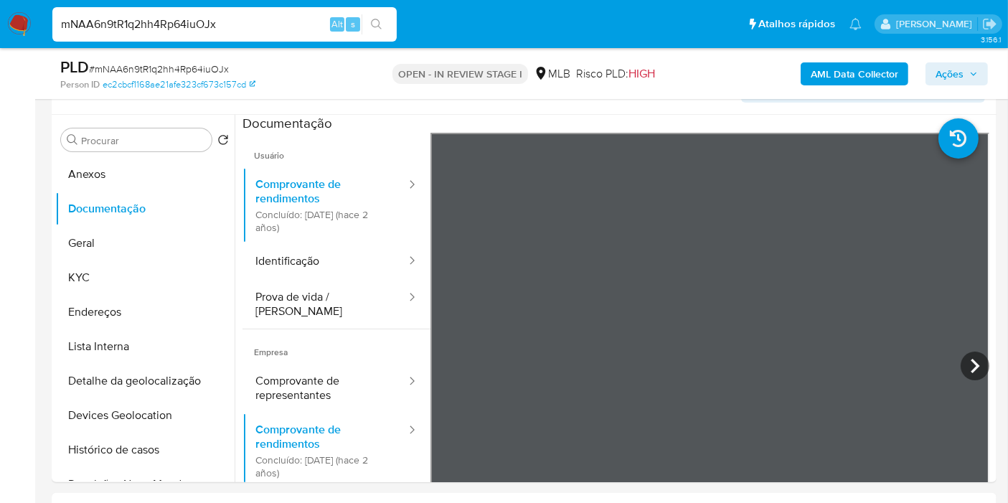
drag, startPoint x: 161, startPoint y: 173, endPoint x: 301, endPoint y: 46, distance: 188.5
click at [164, 172] on button "Anexos" at bounding box center [144, 174] width 179 height 34
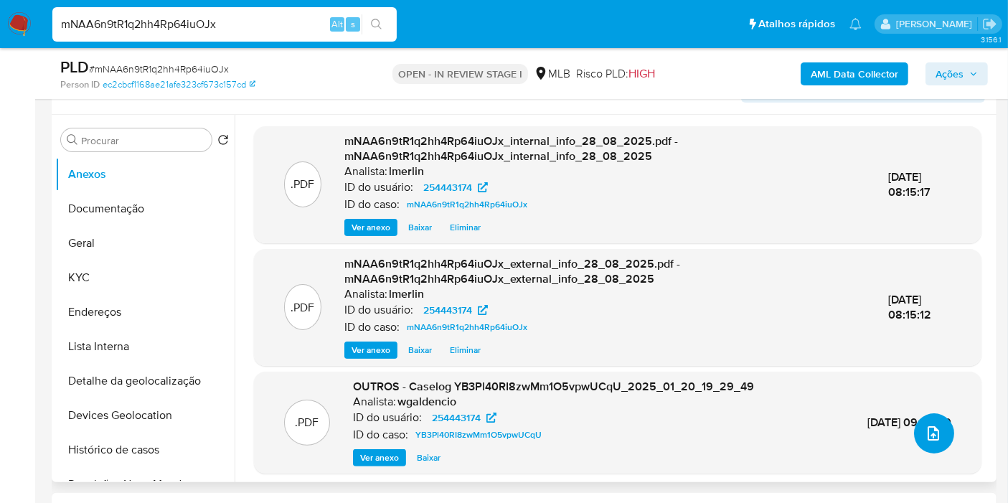
click at [944, 433] on button "upload-file" at bounding box center [934, 433] width 40 height 40
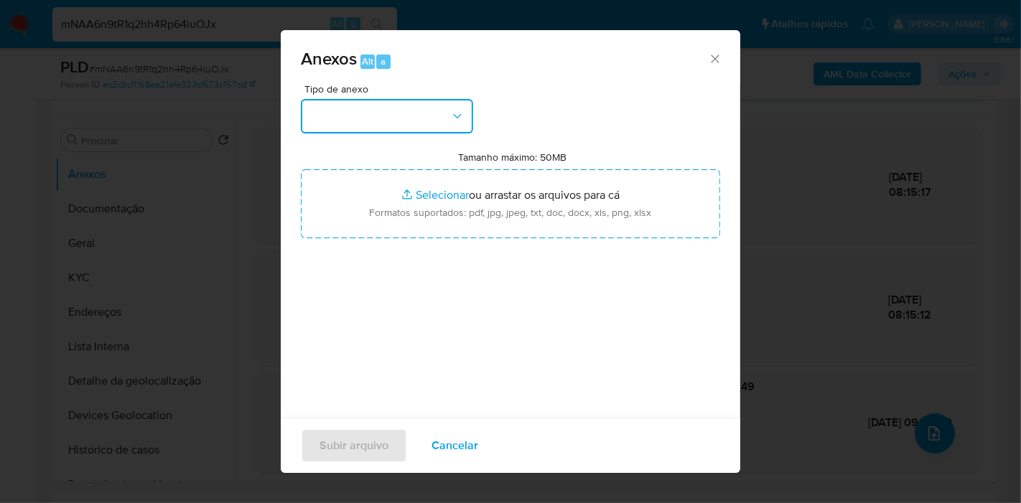
click at [426, 112] on button "button" at bounding box center [387, 116] width 172 height 34
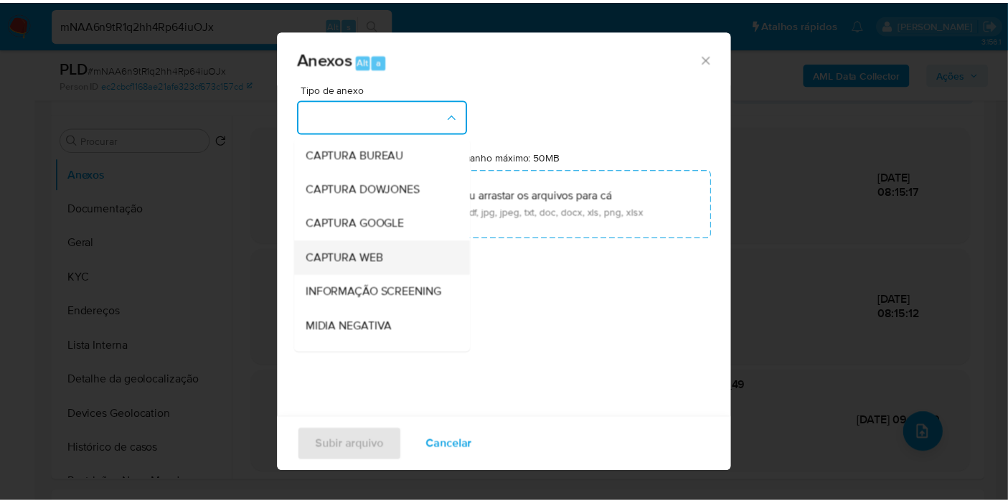
scroll to position [159, 0]
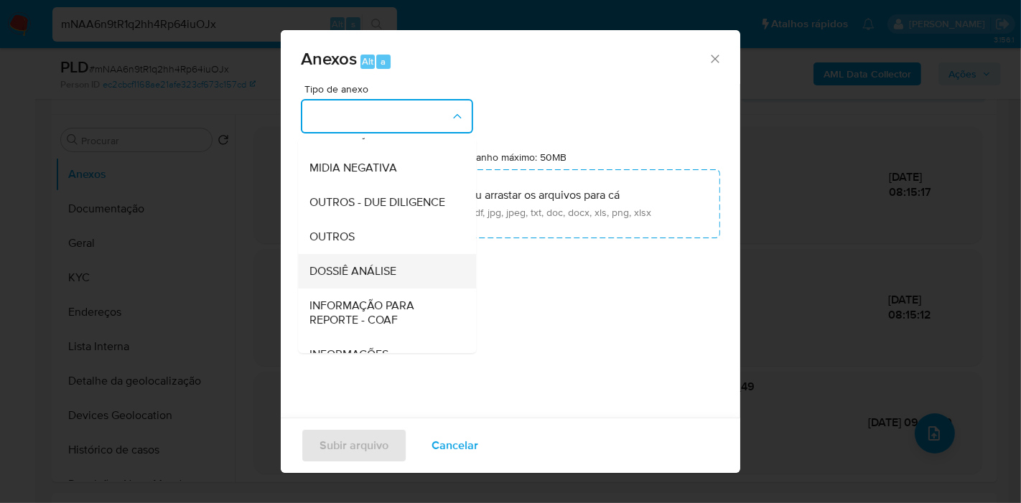
click at [403, 289] on div "DOSSIÊ ANÁLISE" at bounding box center [382, 271] width 146 height 34
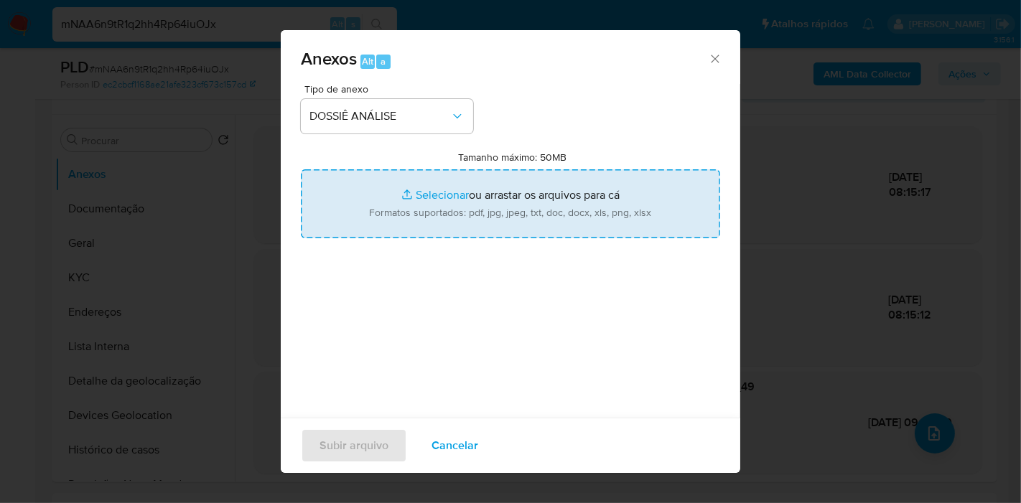
click at [533, 210] on input "Tamanho máximo: 50MB Selecionar arquivos" at bounding box center [510, 203] width 419 height 69
type input "C:\fakepath\CNPJ 11059016000196 - ALAMBRADOS TOP ARTEFATOS DE ARAMES LTDA.pdf"
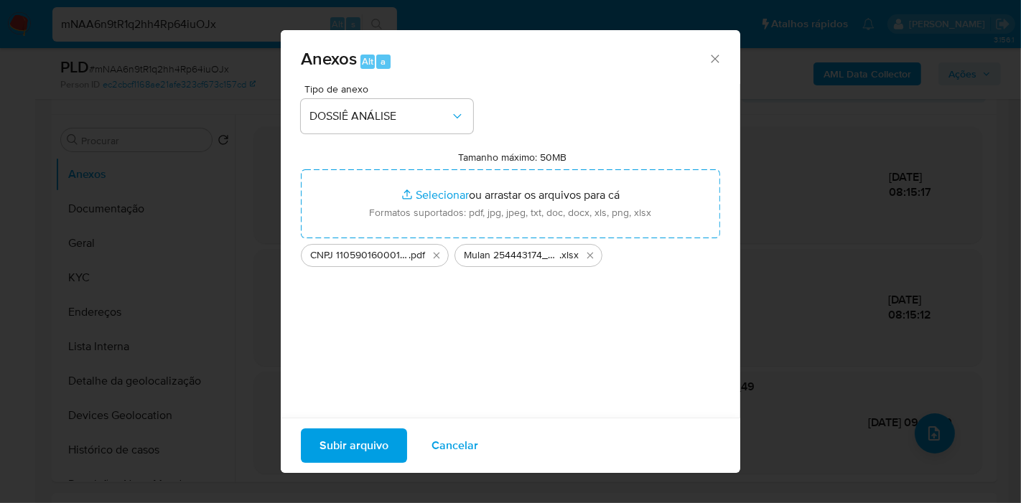
click at [377, 448] on span "Subir arquivo" at bounding box center [353, 446] width 69 height 32
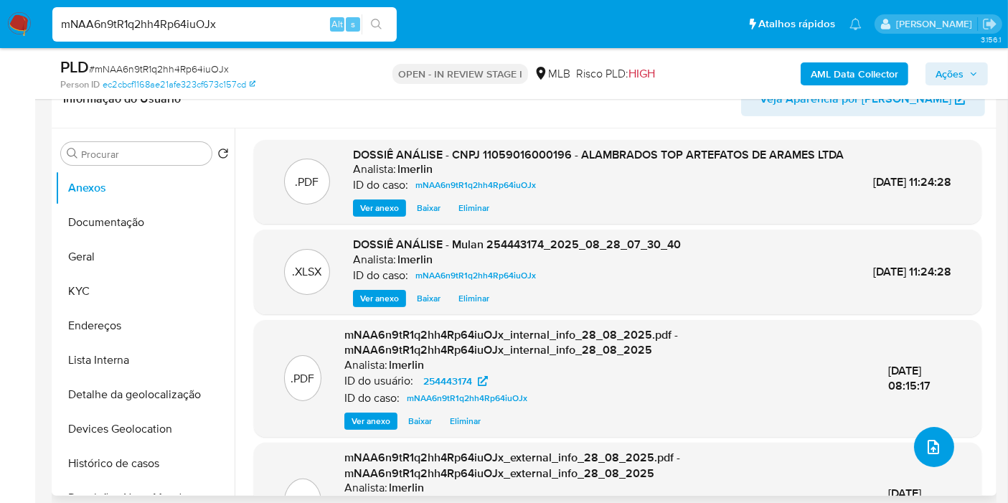
scroll to position [18, 0]
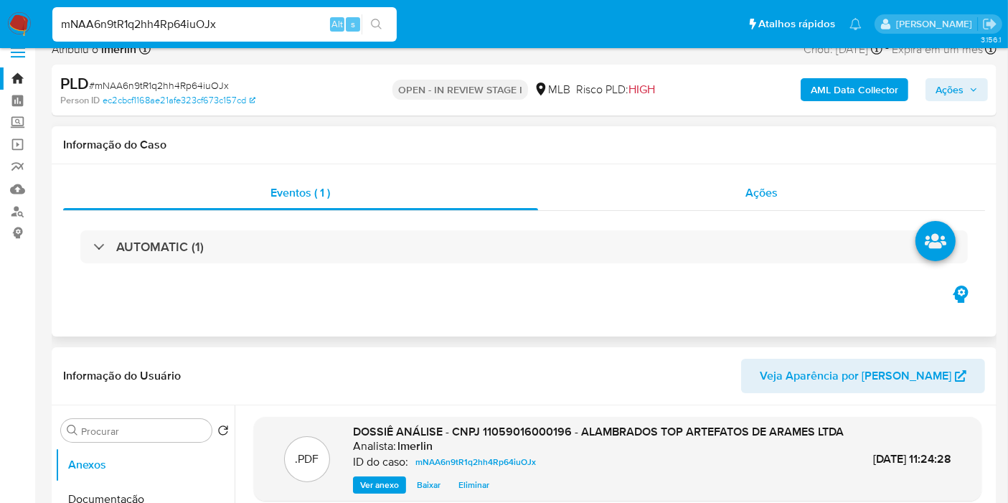
click at [769, 184] on span "Ações" at bounding box center [762, 192] width 32 height 17
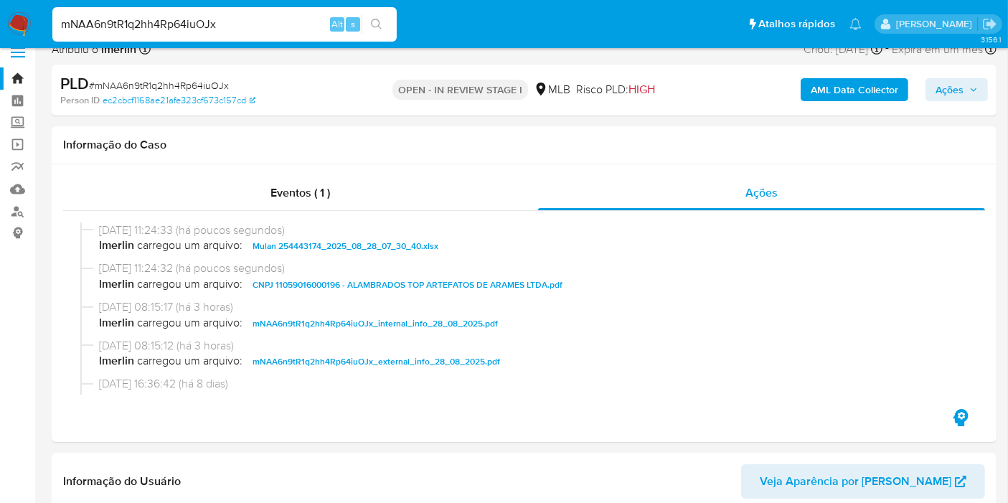
click at [939, 93] on span "Ações" at bounding box center [950, 89] width 28 height 23
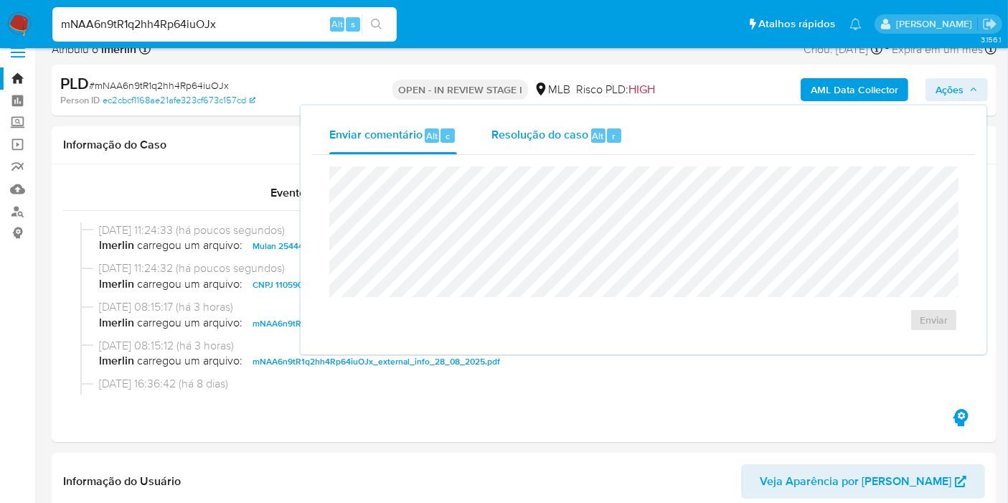
click at [539, 144] on div "Resolução do caso Alt r" at bounding box center [557, 135] width 131 height 37
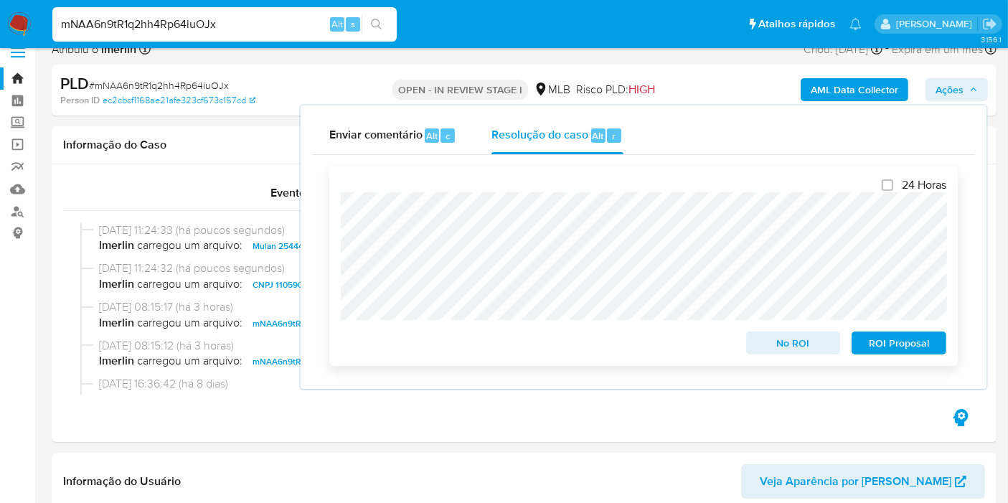
click at [787, 345] on span "No ROI" at bounding box center [793, 343] width 75 height 20
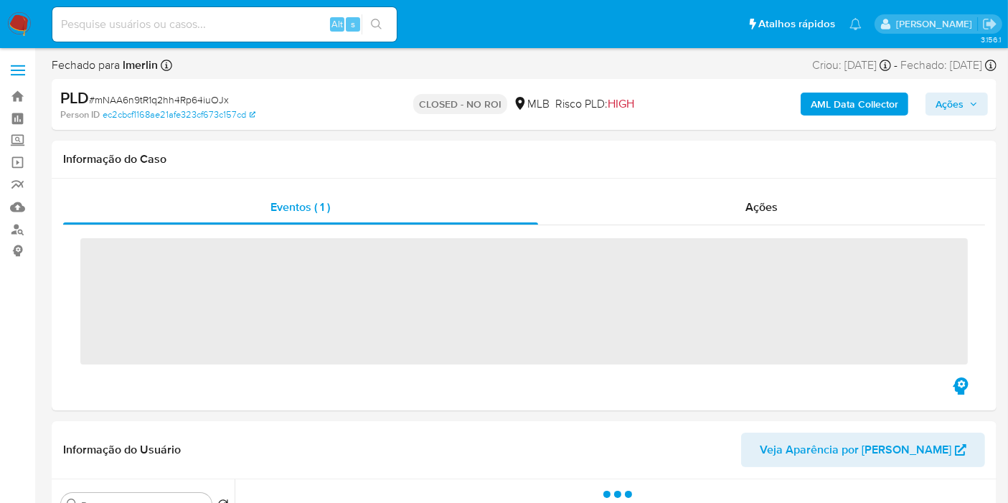
click at [256, 19] on input at bounding box center [224, 24] width 344 height 19
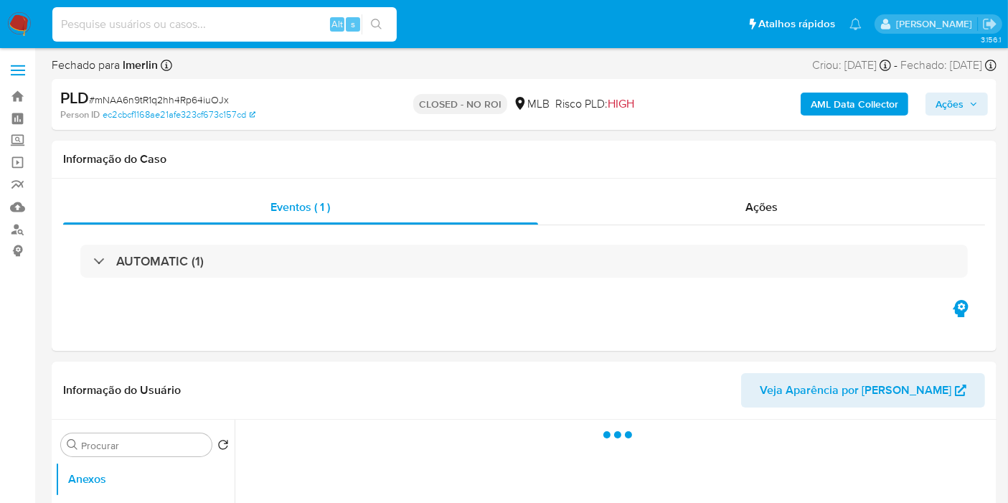
paste input "aJP2TGTXG3TEYp3DHbImiort"
type input "aJP2TGTXG3TEYp3DHbImiort"
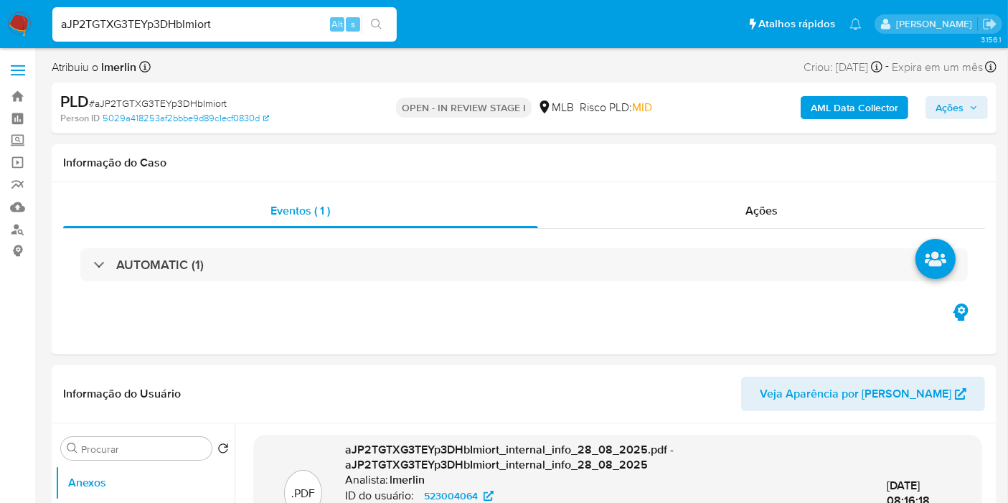
select select "10"
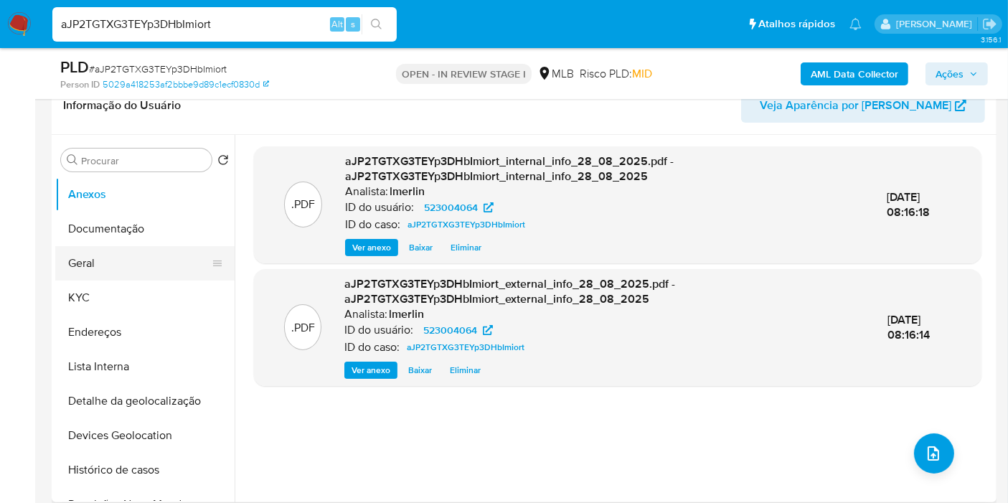
scroll to position [239, 0]
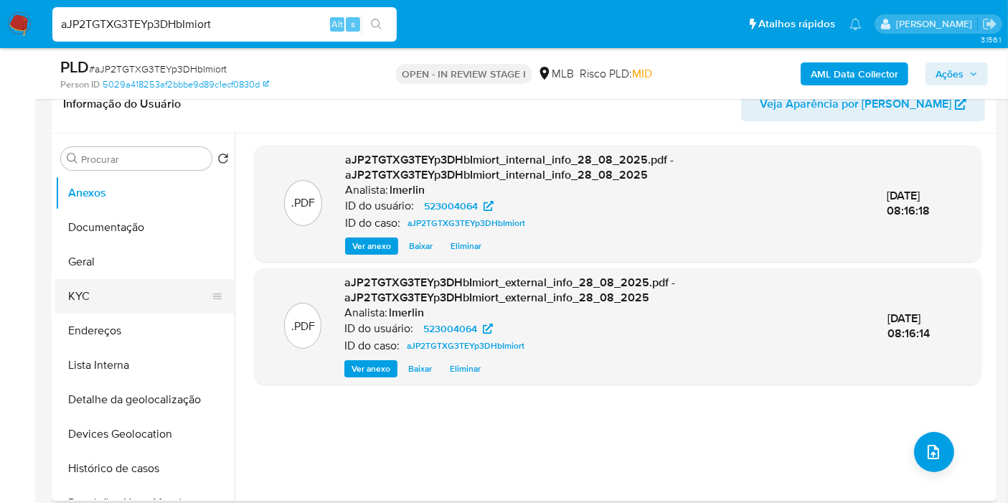
click at [169, 299] on button "KYC" at bounding box center [139, 296] width 168 height 34
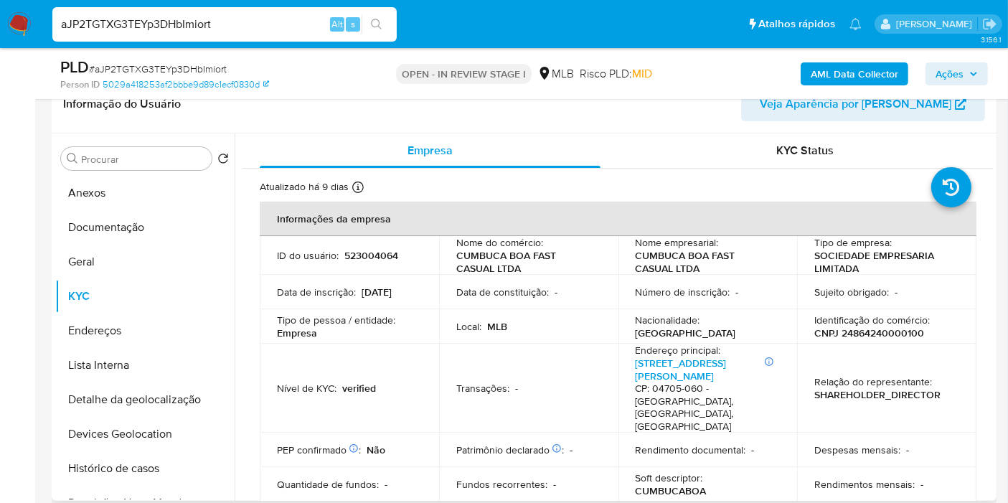
click at [881, 335] on p "CNPJ 24864240000100" at bounding box center [870, 333] width 110 height 13
copy p "24864240000100"
click at [167, 469] on button "Histórico de casos" at bounding box center [139, 468] width 168 height 34
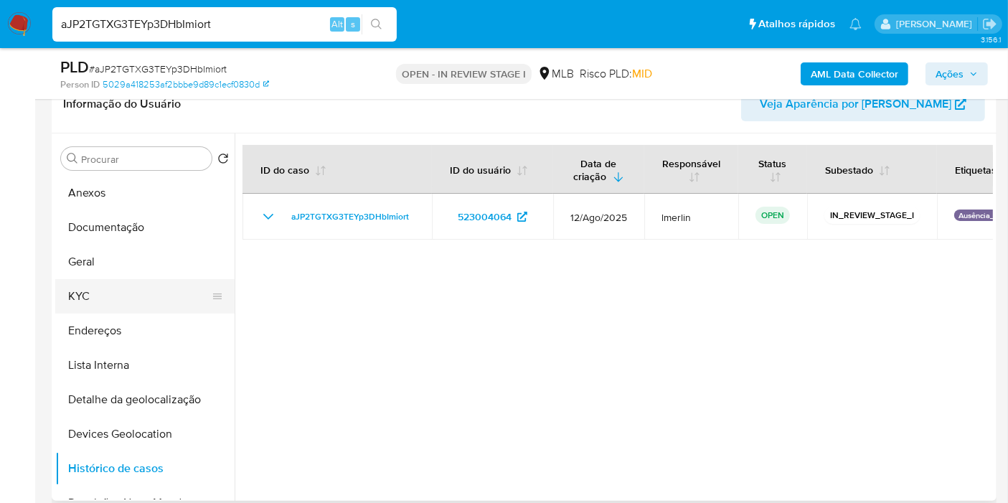
click at [131, 280] on button "KYC" at bounding box center [139, 296] width 168 height 34
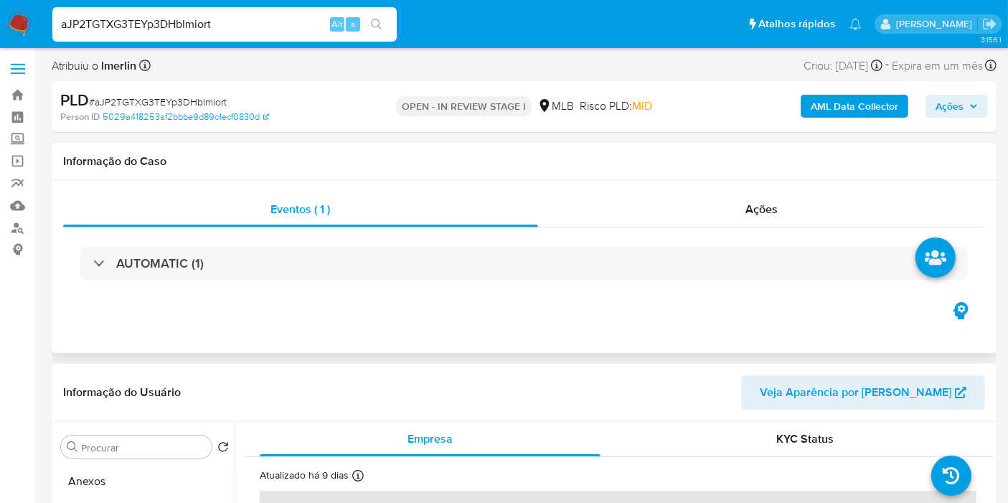
scroll to position [0, 0]
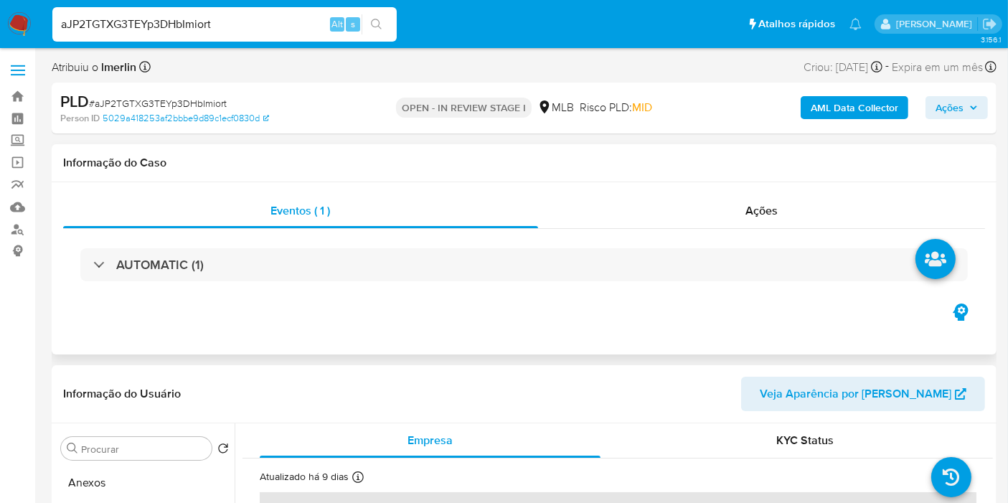
click at [228, 243] on div "AUTOMATIC (1)" at bounding box center [524, 265] width 922 height 72
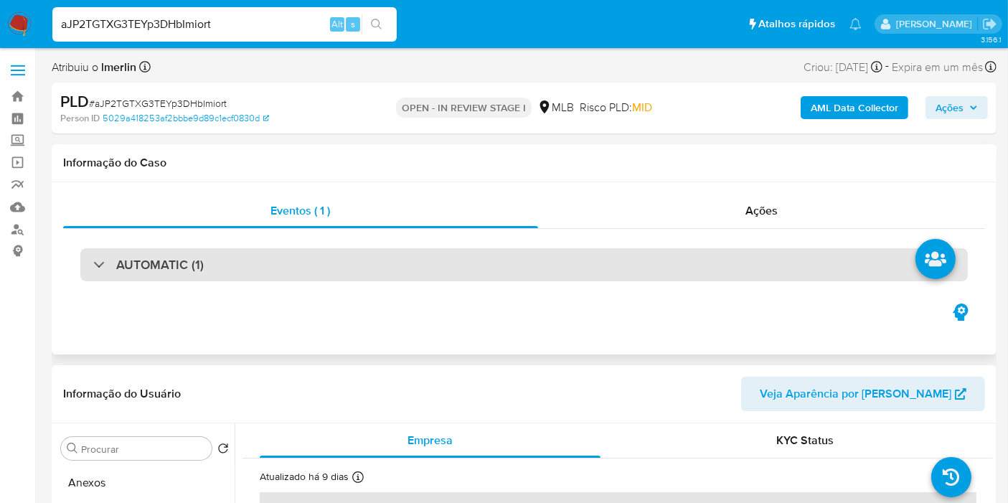
click at [228, 259] on div "AUTOMATIC (1)" at bounding box center [524, 264] width 888 height 33
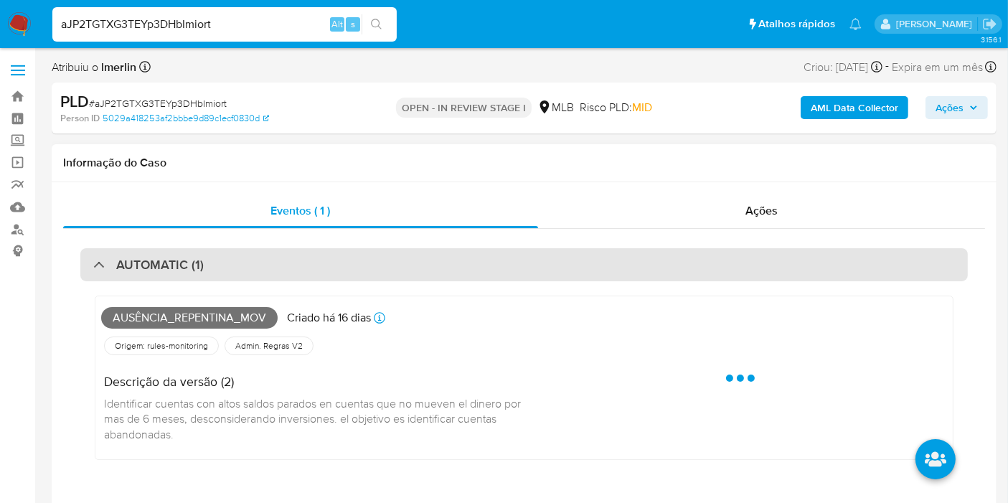
click at [228, 259] on div "AUTOMATIC (1)" at bounding box center [524, 264] width 888 height 33
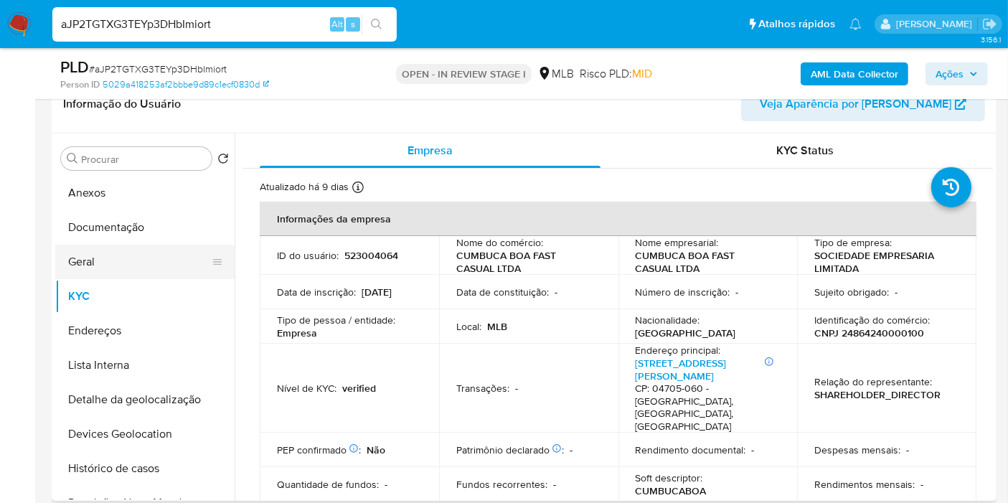
click at [123, 232] on button "Documentação" at bounding box center [144, 227] width 179 height 34
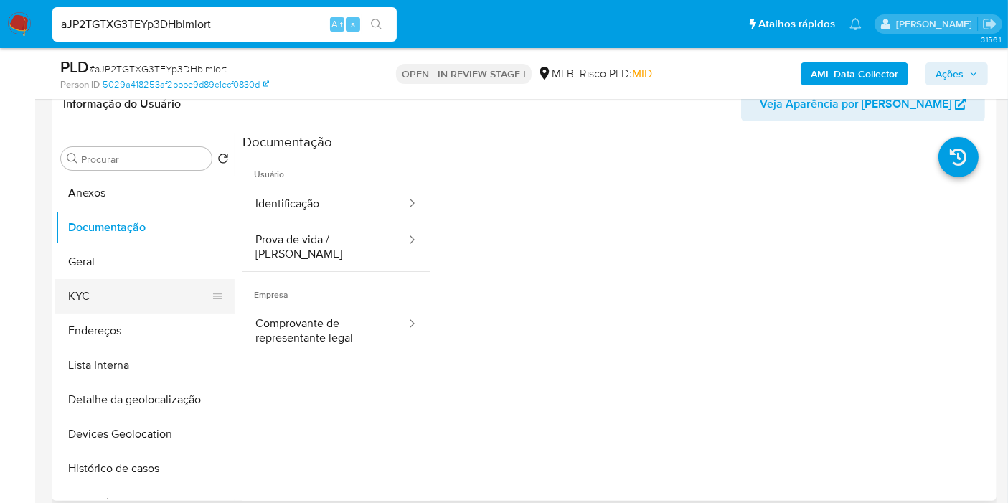
click at [125, 296] on button "KYC" at bounding box center [139, 296] width 168 height 34
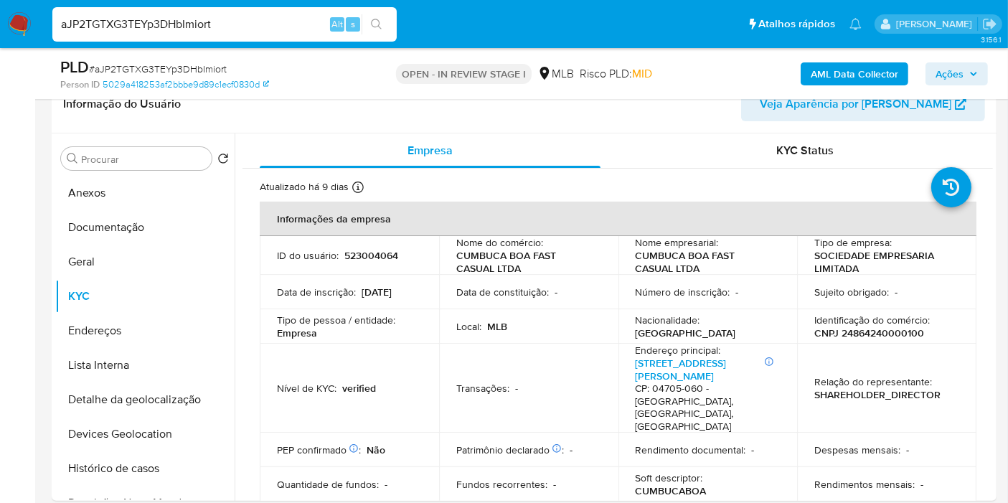
click at [826, 70] on b "AML Data Collector" at bounding box center [855, 73] width 88 height 23
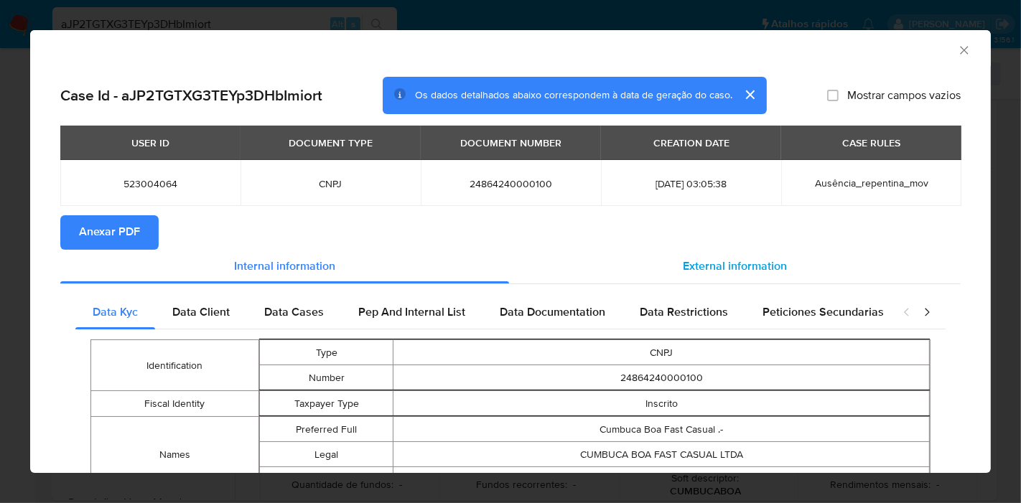
click at [747, 270] on span "External information" at bounding box center [735, 266] width 104 height 17
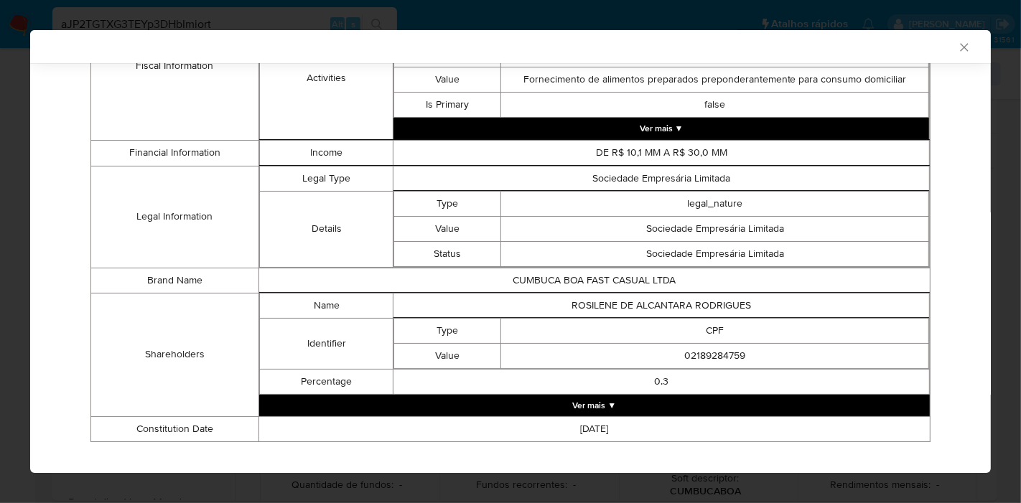
scroll to position [617, 0]
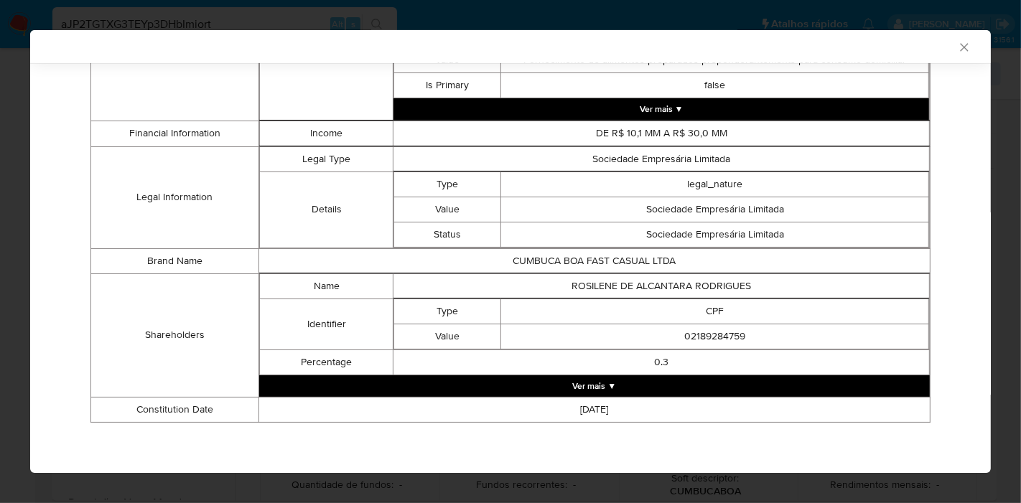
click at [611, 377] on button "Ver mais ▼" at bounding box center [594, 386] width 670 height 22
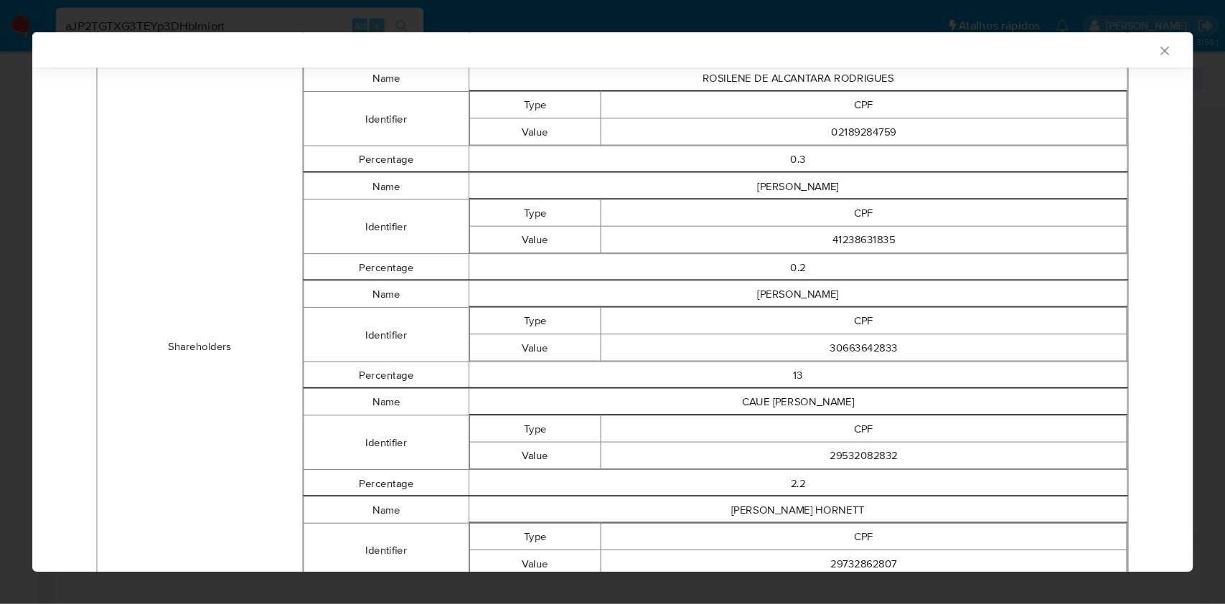
scroll to position [828, 0]
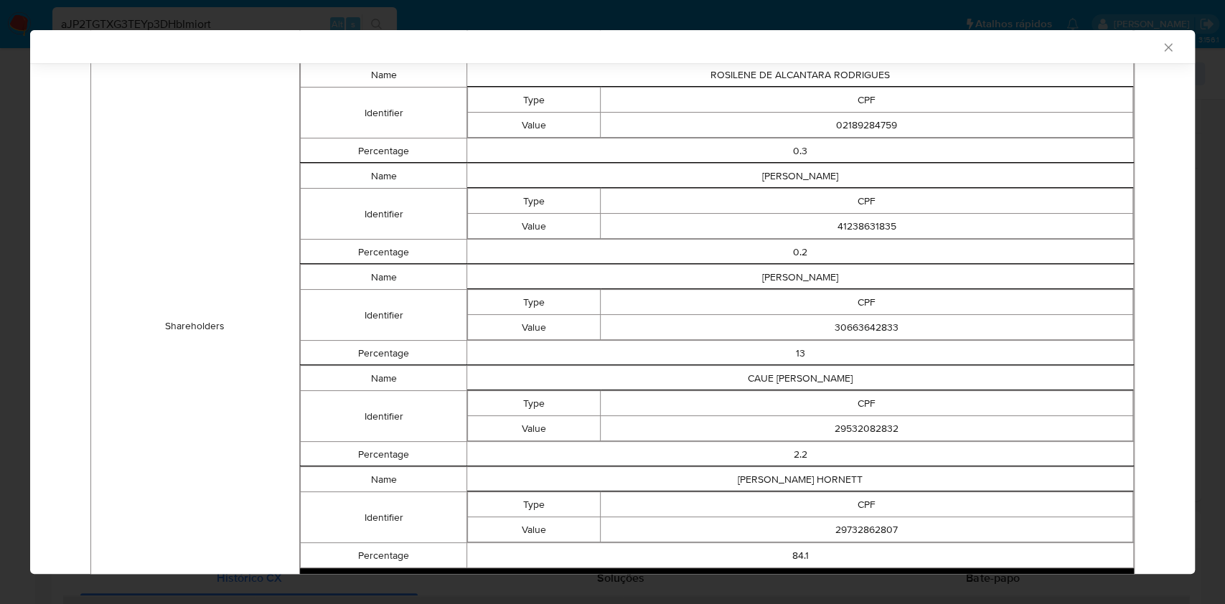
drag, startPoint x: 947, startPoint y: 0, endPoint x: 680, endPoint y: 339, distance: 431.9
click at [509, 341] on td "13" at bounding box center [800, 353] width 667 height 25
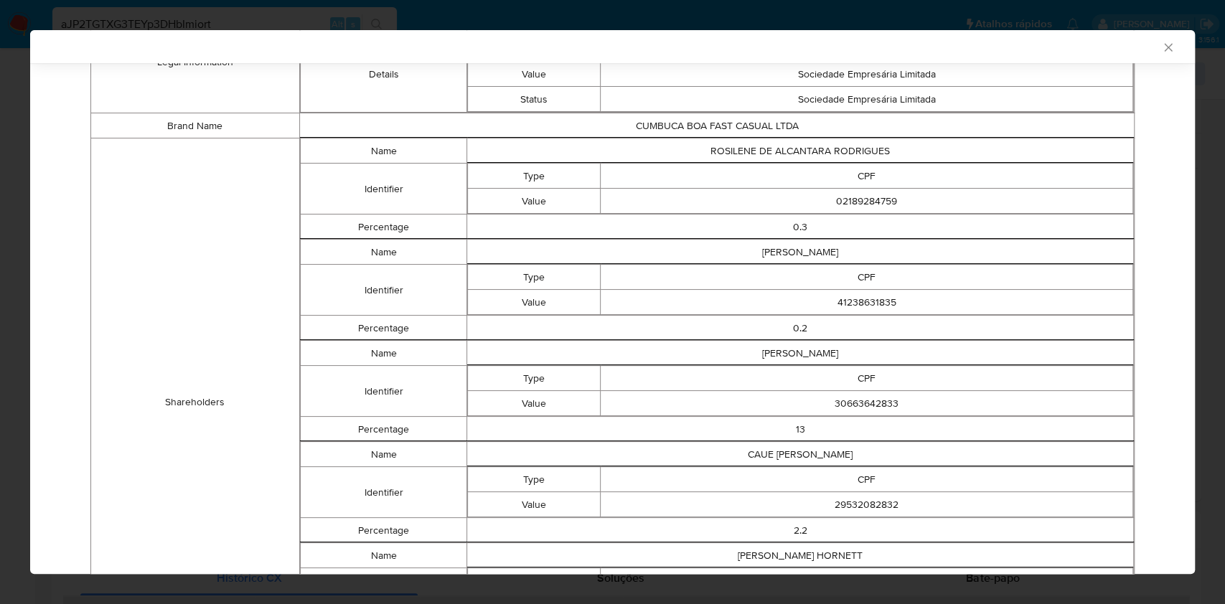
scroll to position [726, 0]
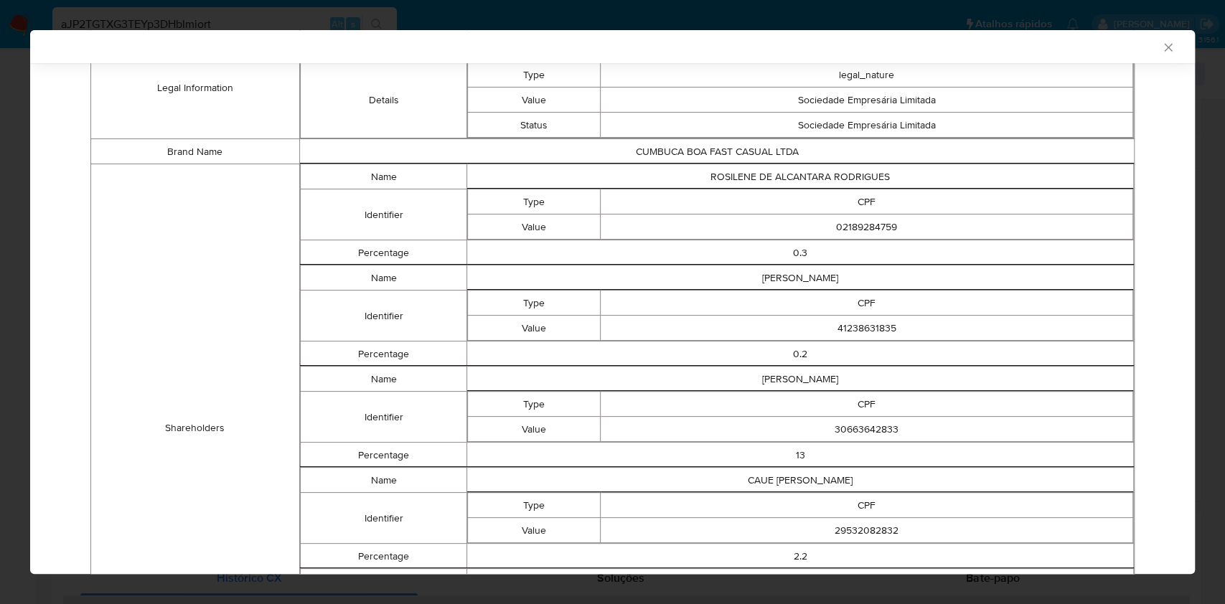
click at [764, 166] on td "ROSILENE DE ALCANTARA RODRIGUES" at bounding box center [800, 176] width 667 height 25
copy td "ROSILENE DE ALCANTARA RODRIGUES"
click at [683, 233] on td "02189284759" at bounding box center [867, 227] width 533 height 25
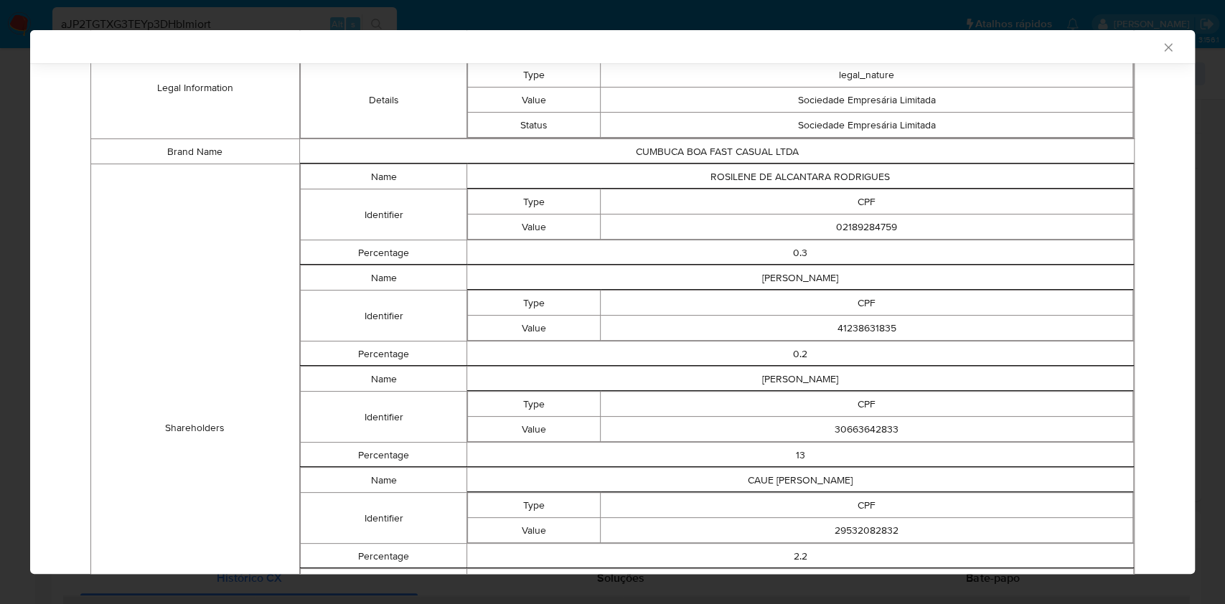
click at [837, 227] on td "02189284759" at bounding box center [867, 227] width 533 height 25
copy td "02189284759"
drag, startPoint x: 734, startPoint y: 339, endPoint x: 750, endPoint y: 319, distance: 26.1
click at [734, 342] on td "0.2" at bounding box center [800, 354] width 667 height 25
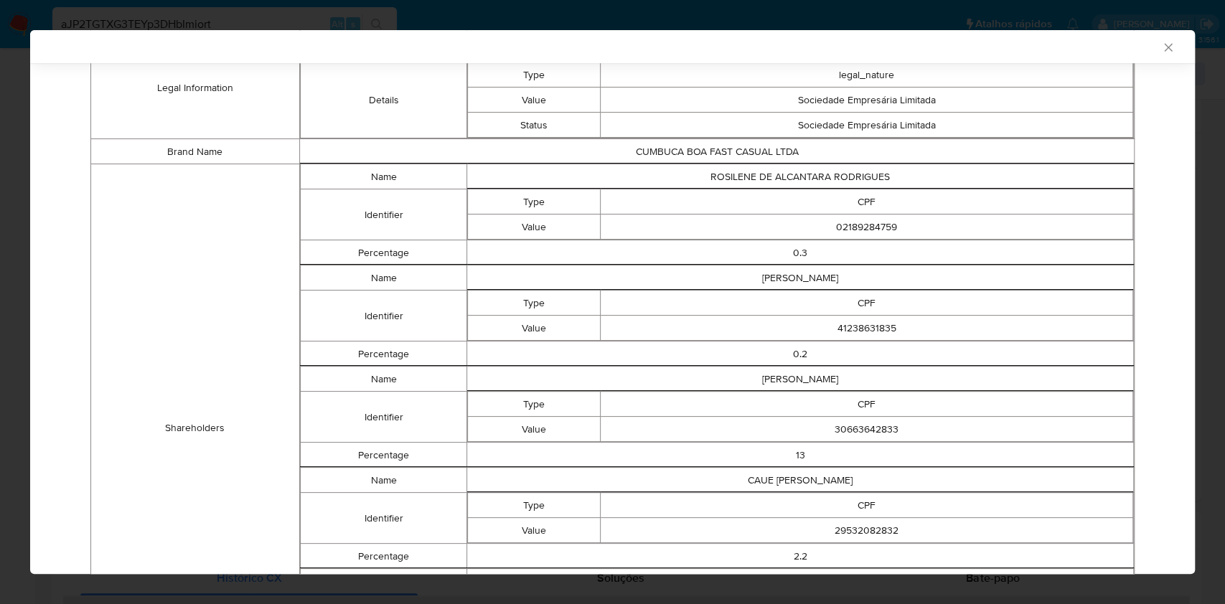
click at [778, 271] on td "PAULO DE CARVALHO PARO" at bounding box center [800, 278] width 667 height 25
copy td "PAULO DE CARVALHO PARO"
drag, startPoint x: 739, startPoint y: 352, endPoint x: 806, endPoint y: 330, distance: 70.4
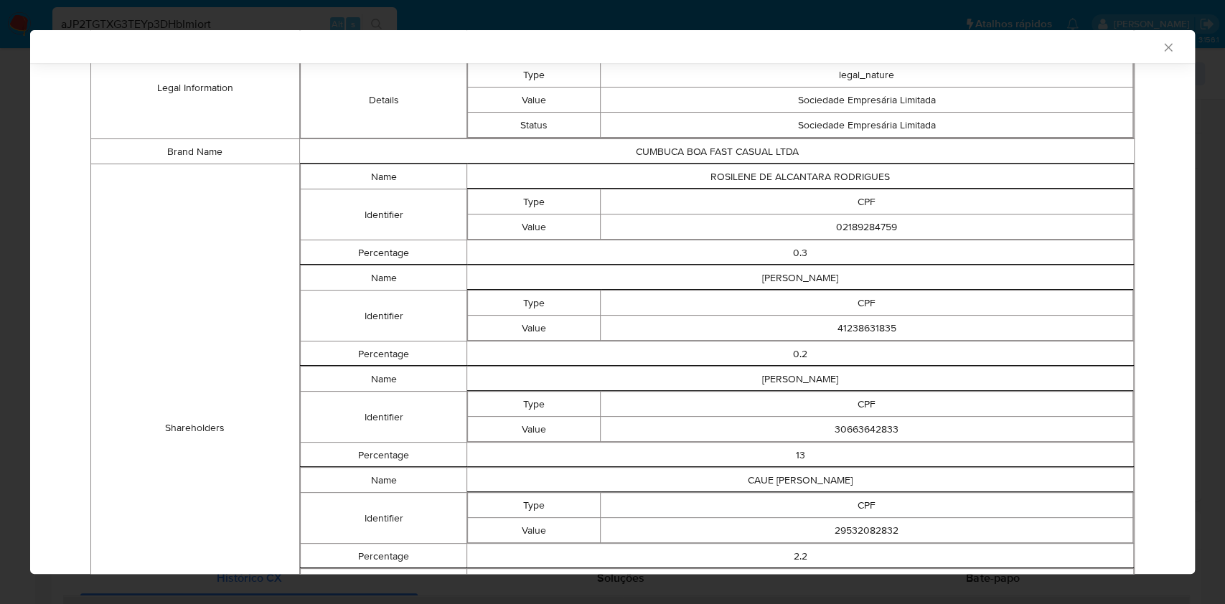
click at [744, 352] on td "0.2" at bounding box center [800, 354] width 667 height 25
click at [856, 319] on td "41238631835" at bounding box center [867, 328] width 533 height 25
copy td "41238631835"
drag, startPoint x: 604, startPoint y: 379, endPoint x: 647, endPoint y: 388, distance: 43.2
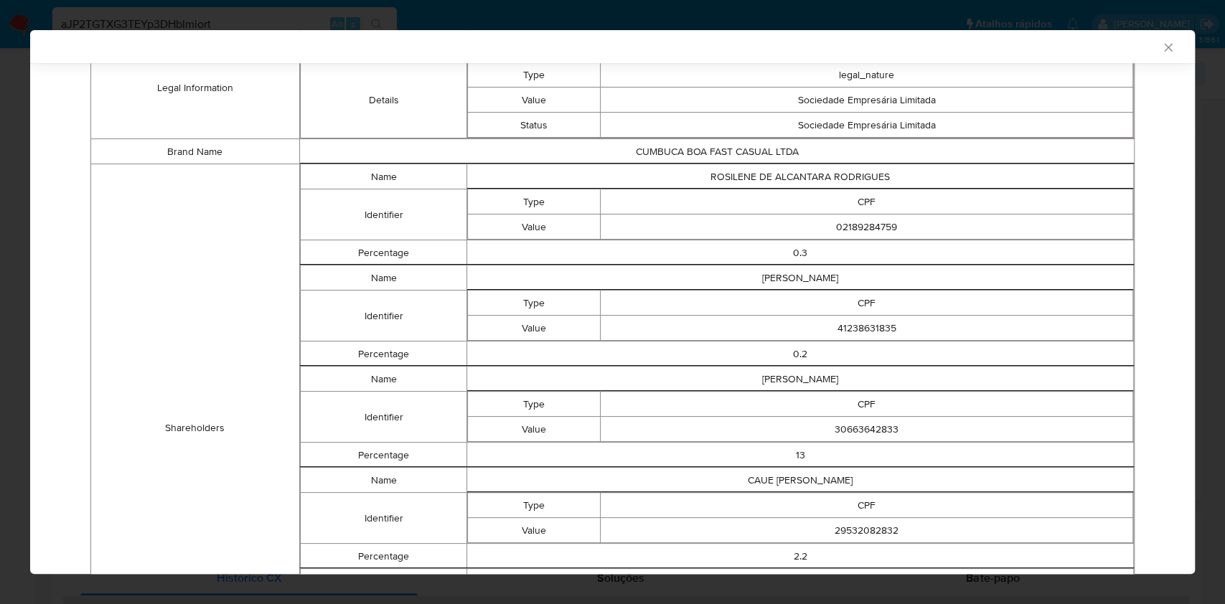
click at [604, 379] on td "BRUNO DE CARVALHO PARO" at bounding box center [800, 379] width 667 height 25
click at [761, 375] on td "BRUNO DE CARVALHO PARO" at bounding box center [800, 379] width 667 height 25
copy td "BRUNO DE CARVALHO PARO"
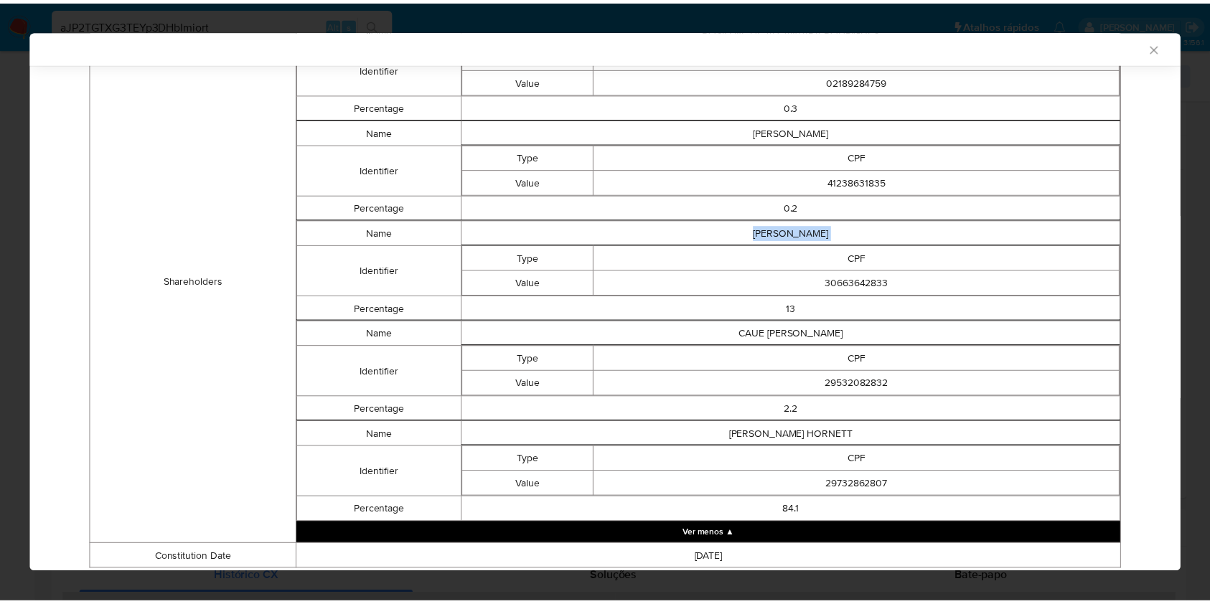
scroll to position [916, 0]
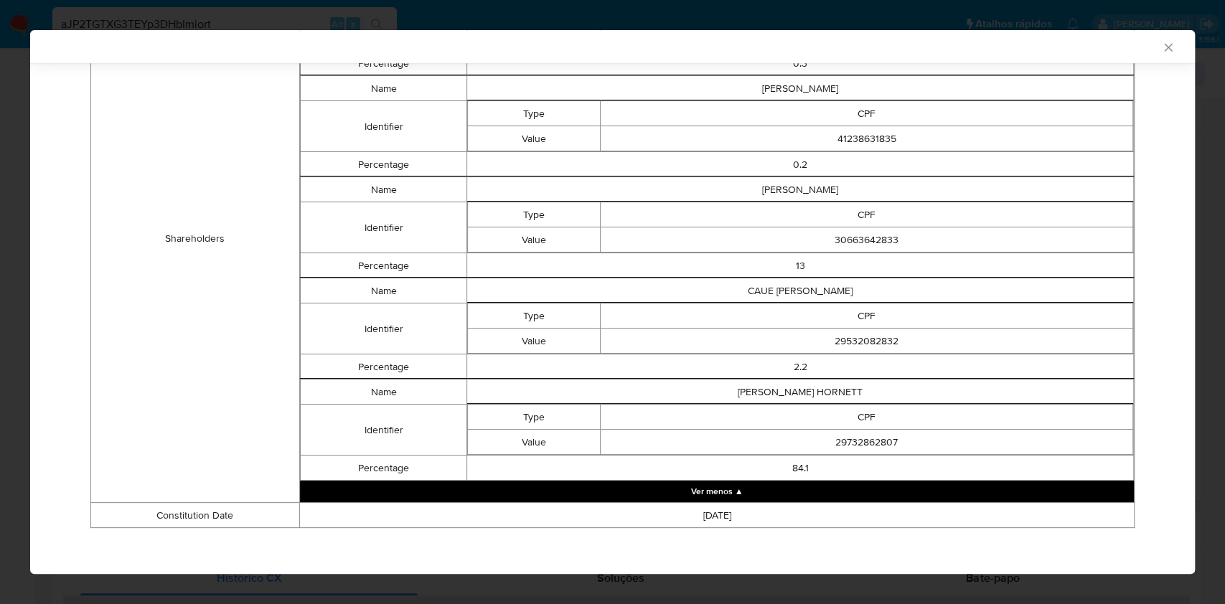
click at [693, 202] on th "closure-recommendation-modal" at bounding box center [867, 202] width 533 height 1
click at [860, 239] on td "30663642833" at bounding box center [867, 240] width 533 height 25
copy td "30663642833"
click at [672, 380] on td "BRUNO LIMA HORNETT" at bounding box center [800, 392] width 667 height 25
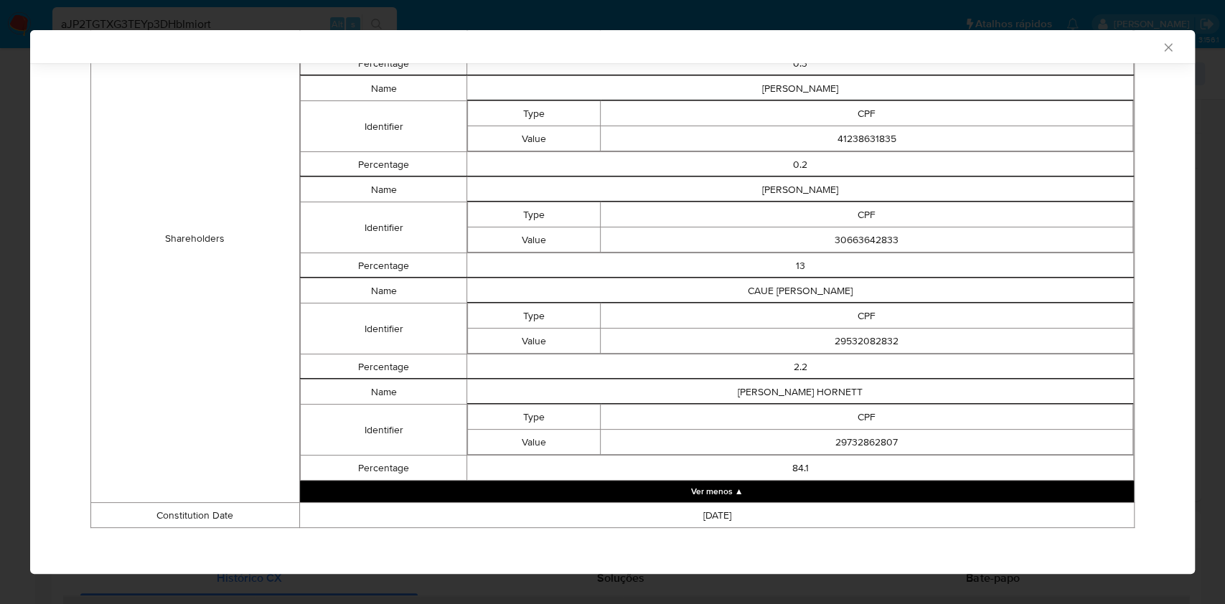
click at [785, 291] on td "CAUE PICARELLI MEYER" at bounding box center [800, 290] width 667 height 25
copy td "CAUE PICARELLI MEYER"
click at [769, 297] on td "CAUE PICARELLI MEYER" at bounding box center [800, 290] width 667 height 25
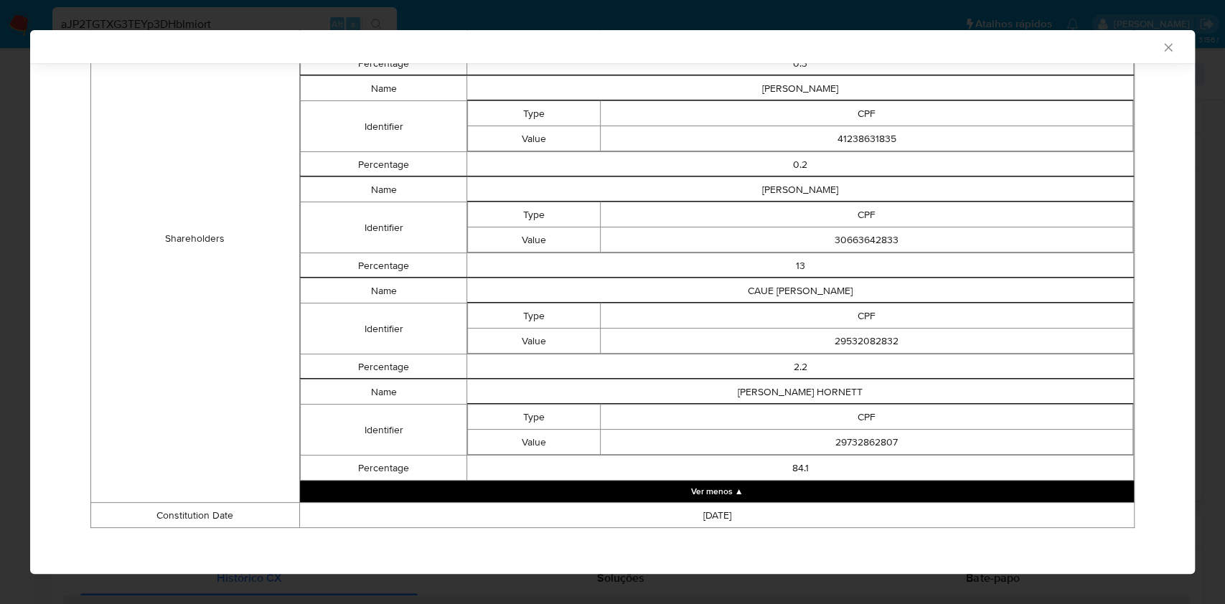
click at [838, 339] on td "29532082832" at bounding box center [867, 341] width 533 height 25
click at [838, 338] on td "29532082832" at bounding box center [867, 341] width 533 height 25
copy td "29532082832"
click at [756, 391] on td "BRUNO LIMA HORNETT" at bounding box center [800, 392] width 667 height 25
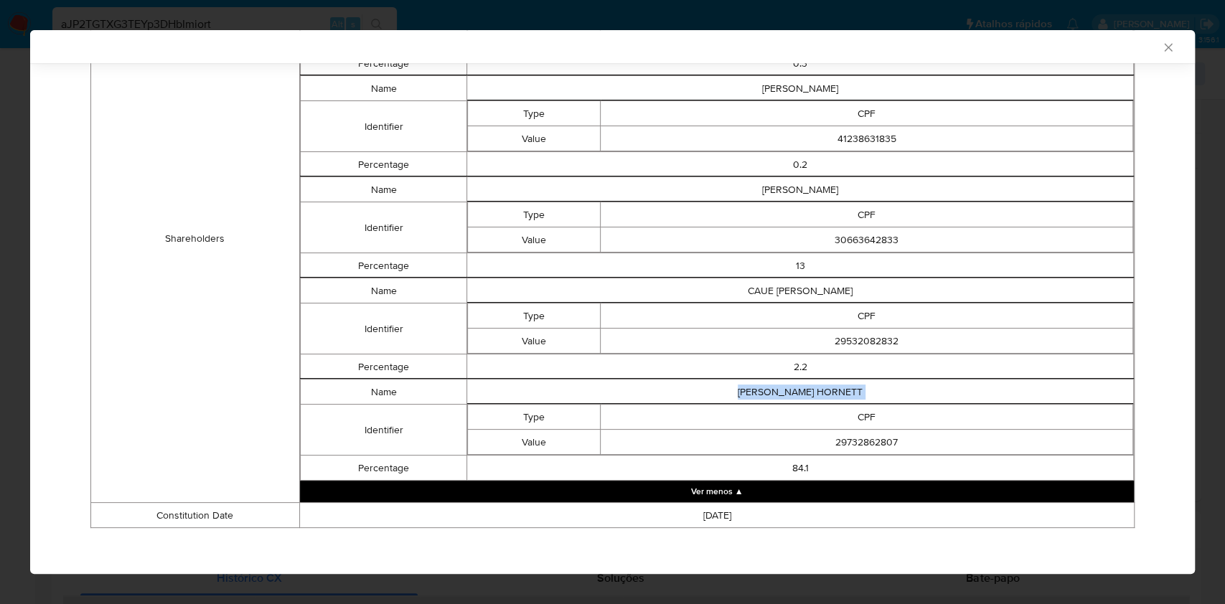
click at [756, 391] on td "BRUNO LIMA HORNETT" at bounding box center [800, 392] width 667 height 25
copy td "BRUNO LIMA HORNETT"
click at [679, 411] on td "CPF" at bounding box center [867, 417] width 533 height 25
click at [858, 437] on td "29732862807" at bounding box center [867, 442] width 533 height 25
drag, startPoint x: 857, startPoint y: 438, endPoint x: 855, endPoint y: 446, distance: 8.9
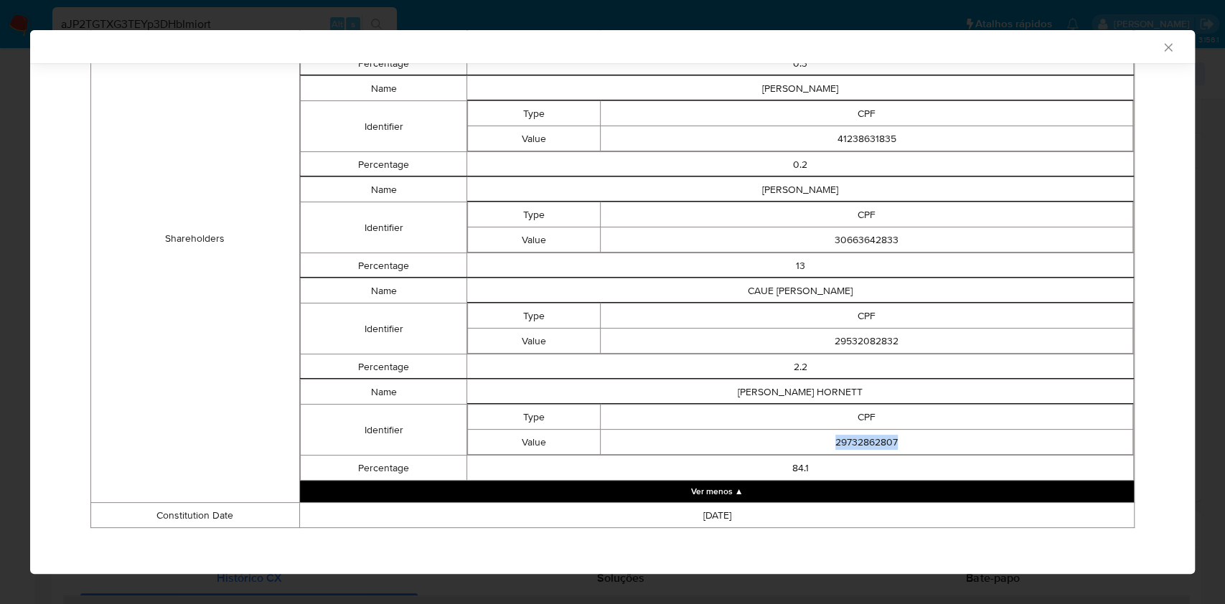
click at [855, 442] on td "29732862807" at bounding box center [867, 442] width 533 height 25
click at [583, 248] on td "Value" at bounding box center [534, 240] width 133 height 25
click at [1020, 40] on icon "Fechar a janela" at bounding box center [1168, 47] width 14 height 14
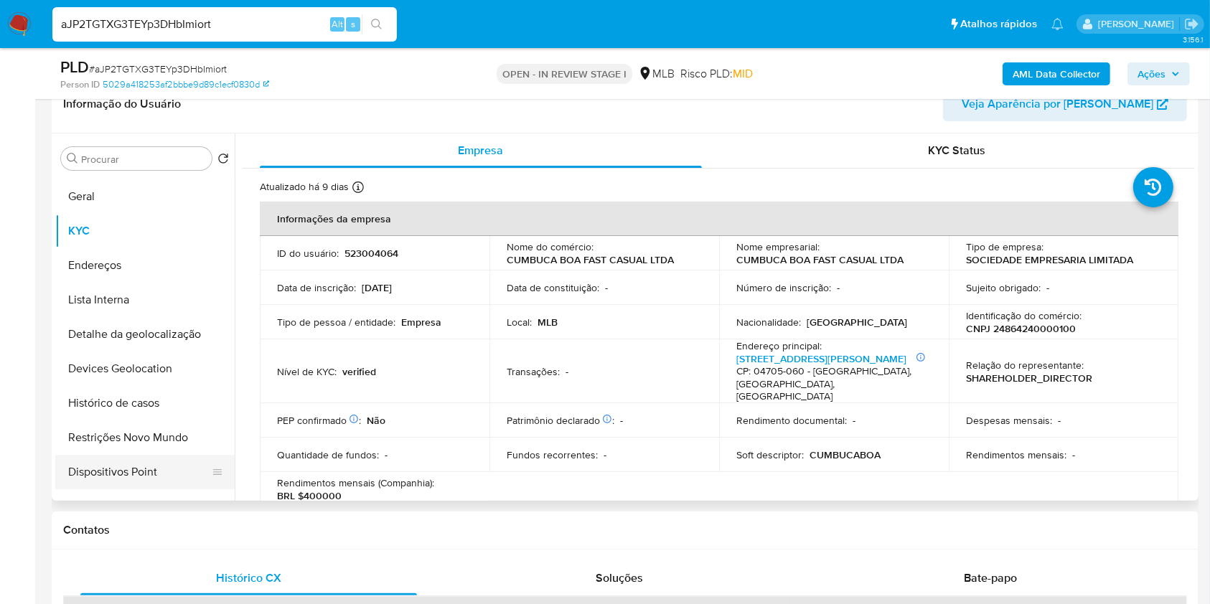
scroll to position [95, 0]
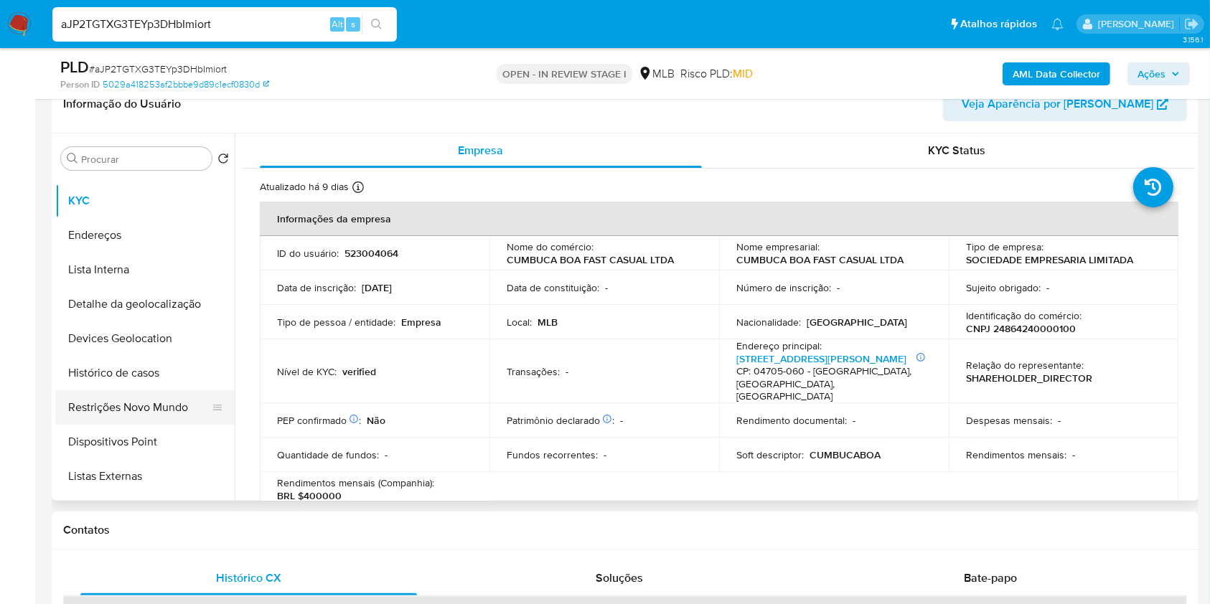
click at [143, 410] on button "Restrições Novo Mundo" at bounding box center [139, 407] width 168 height 34
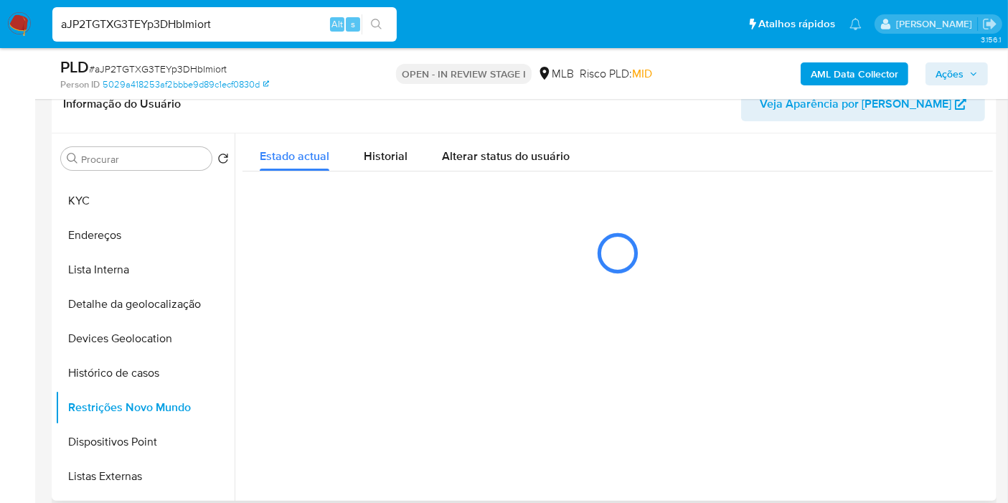
drag, startPoint x: 1034, startPoint y: 9, endPoint x: 528, endPoint y: 278, distance: 574.1
click at [528, 278] on div at bounding box center [618, 253] width 751 height 72
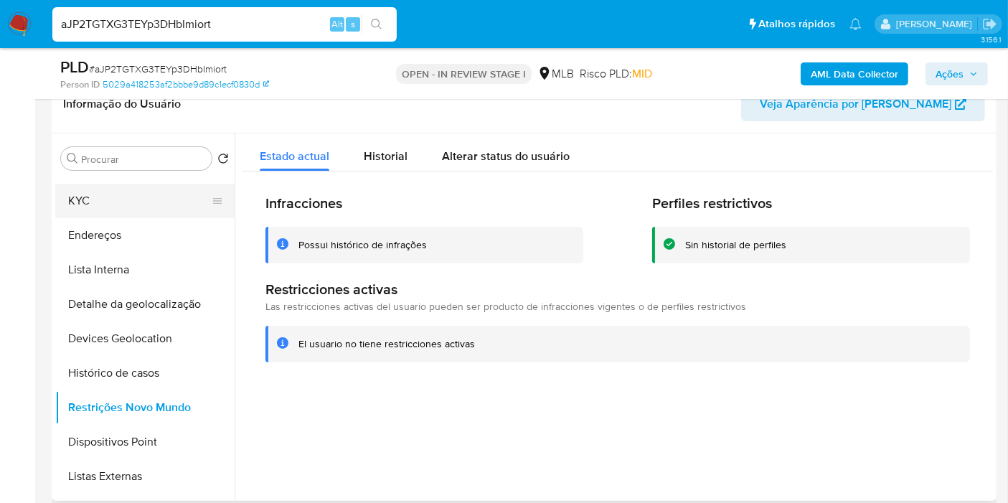
click at [111, 193] on button "KYC" at bounding box center [139, 201] width 168 height 34
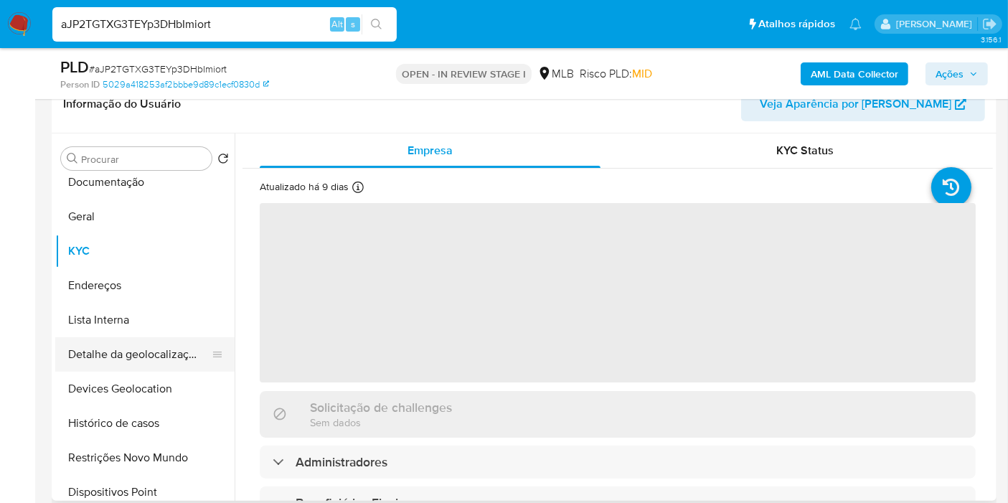
scroll to position [0, 0]
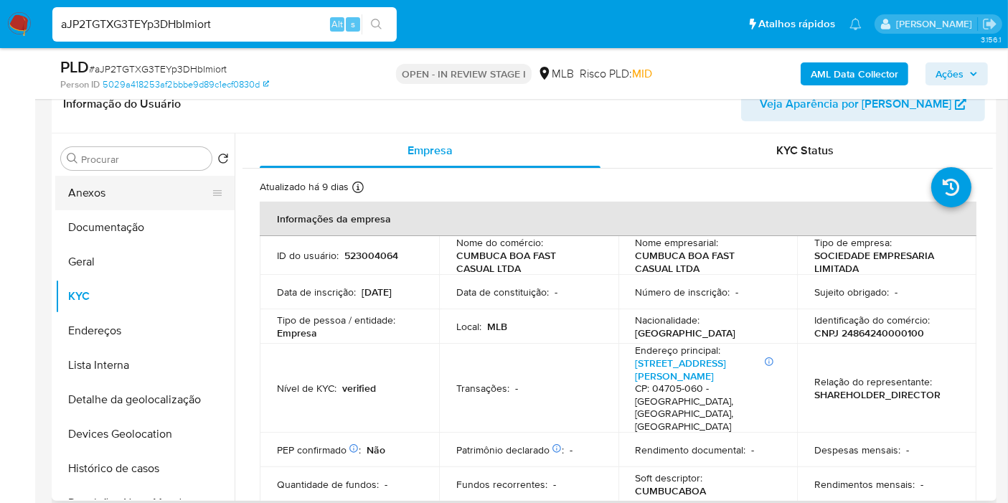
click at [176, 208] on button "Anexos" at bounding box center [139, 193] width 168 height 34
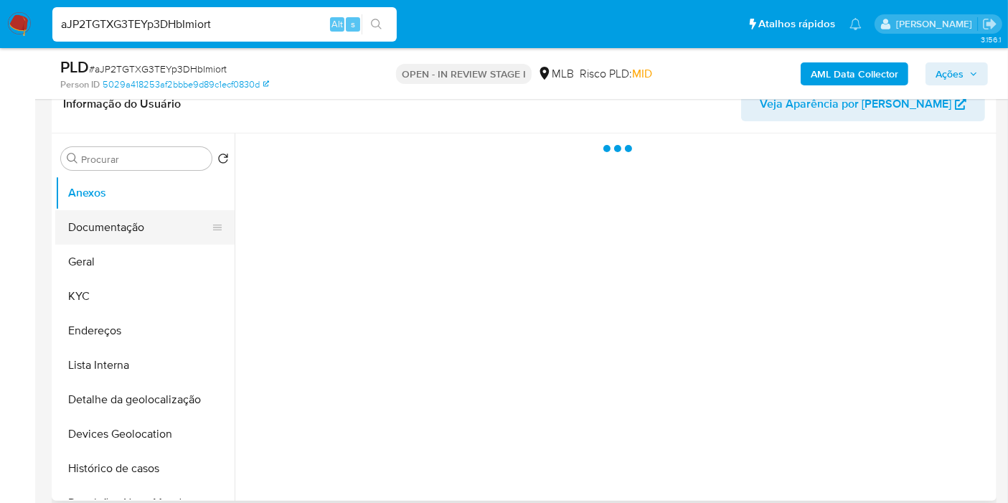
click at [176, 230] on button "Documentação" at bounding box center [139, 227] width 168 height 34
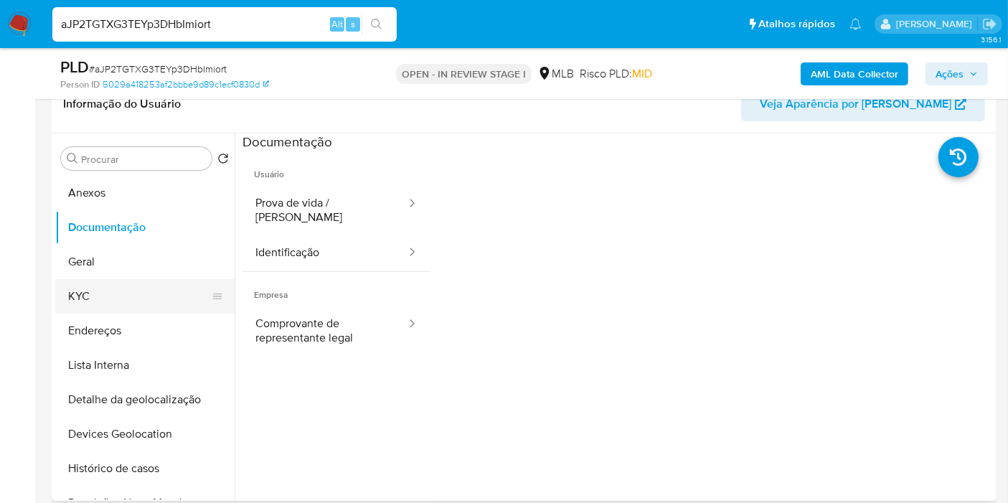
click at [122, 288] on button "KYC" at bounding box center [139, 296] width 168 height 34
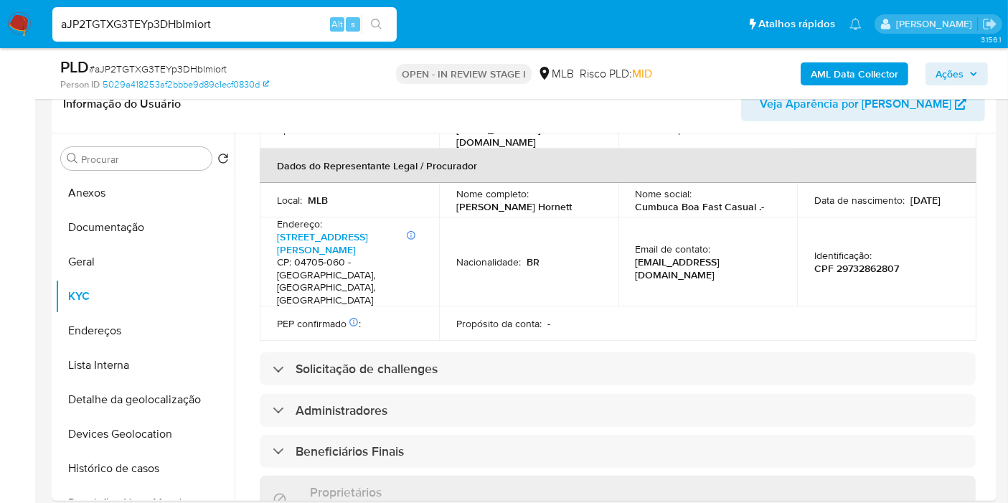
scroll to position [826, 0]
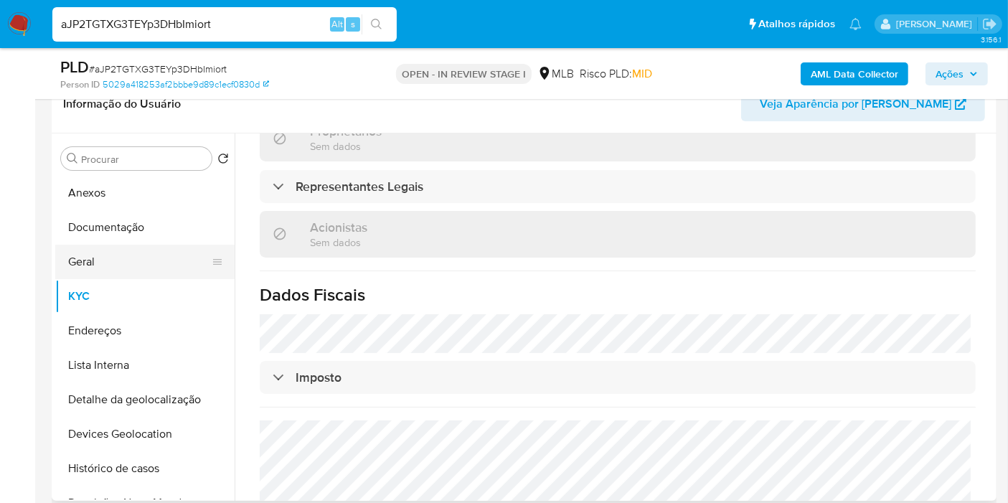
click at [149, 252] on button "Geral" at bounding box center [139, 262] width 168 height 34
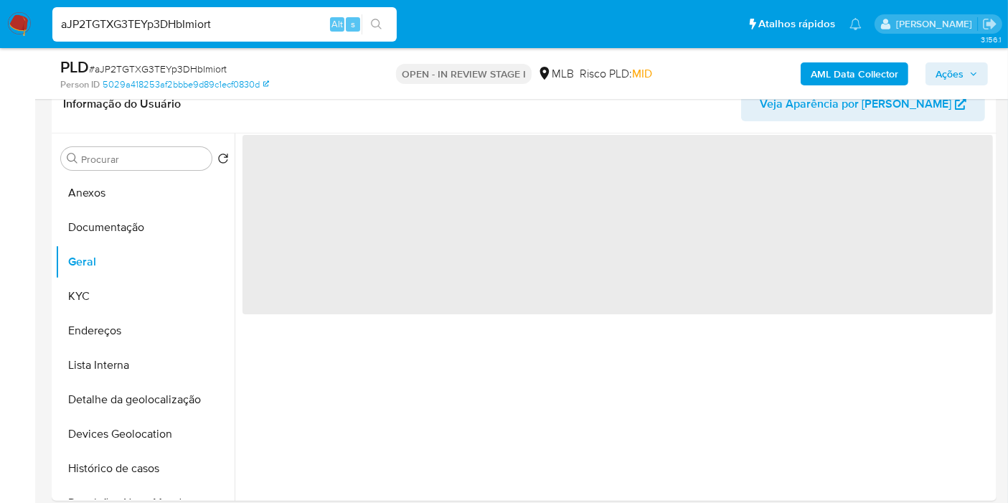
scroll to position [0, 0]
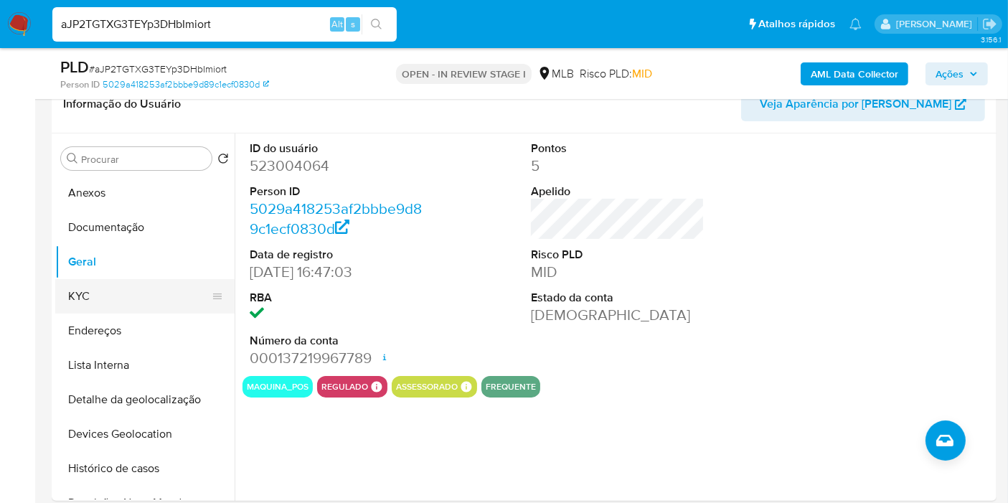
click at [176, 288] on button "KYC" at bounding box center [139, 296] width 168 height 34
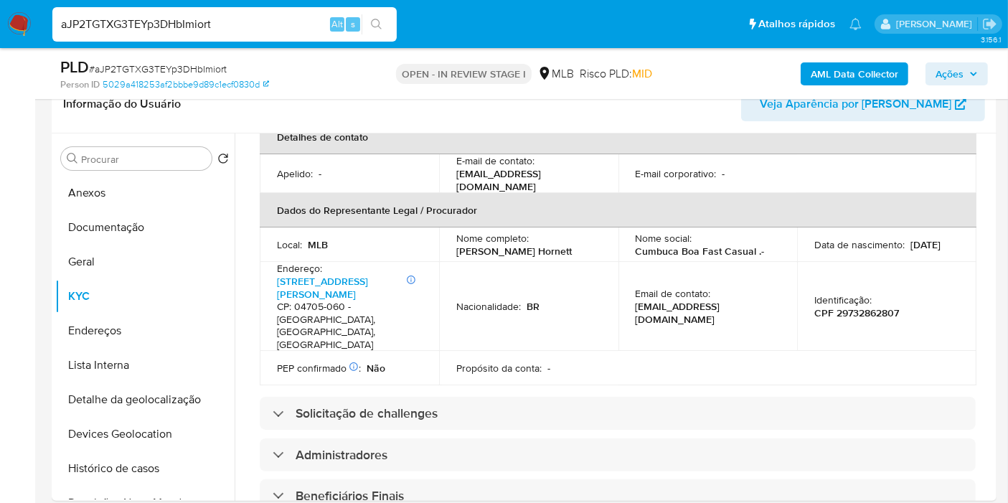
scroll to position [826, 0]
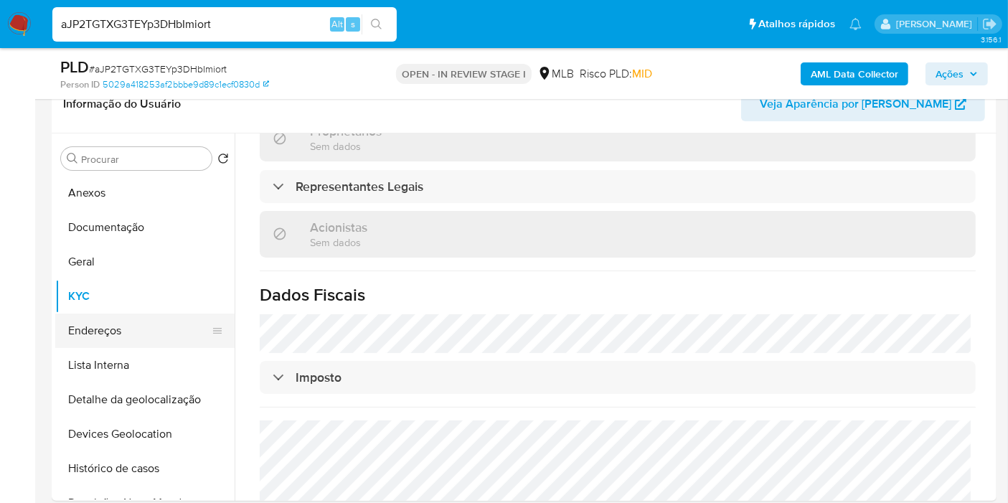
click at [163, 326] on button "Endereços" at bounding box center [139, 331] width 168 height 34
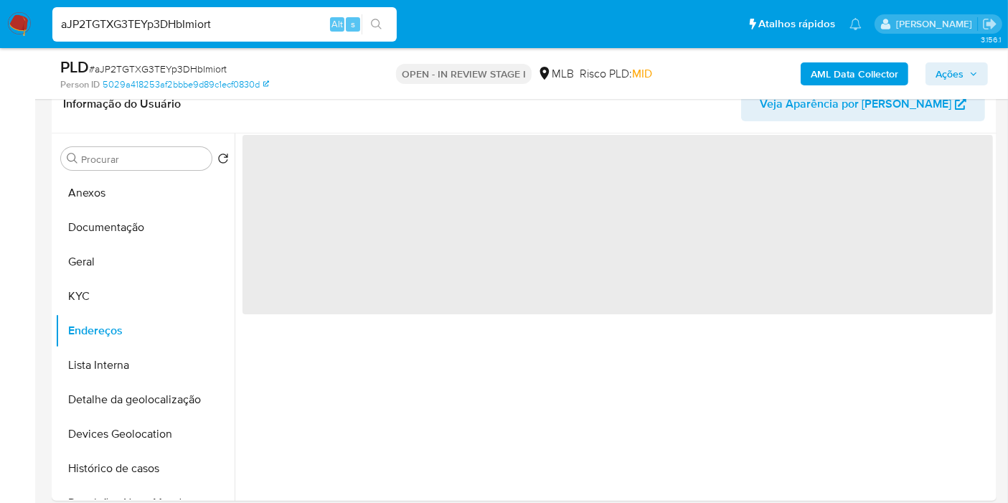
scroll to position [0, 0]
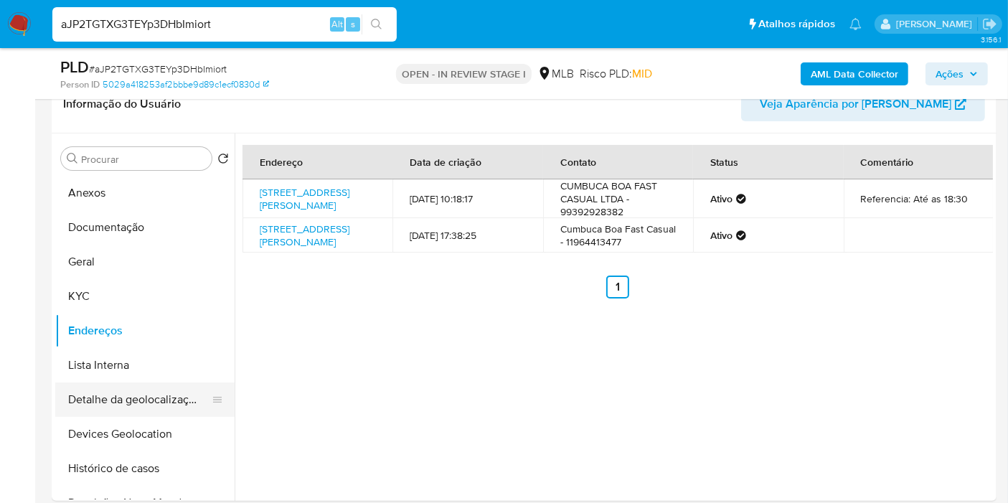
click at [180, 395] on button "Detalhe da geolocalização" at bounding box center [139, 400] width 168 height 34
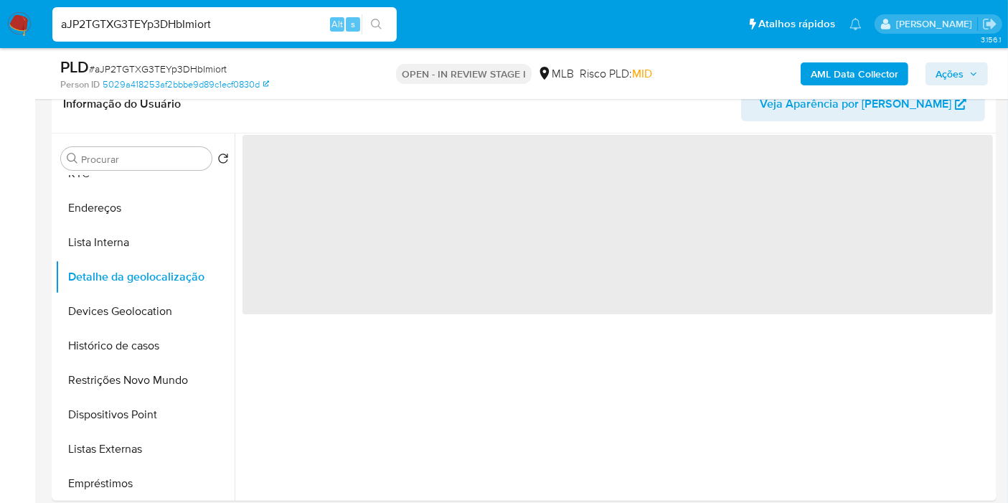
scroll to position [159, 0]
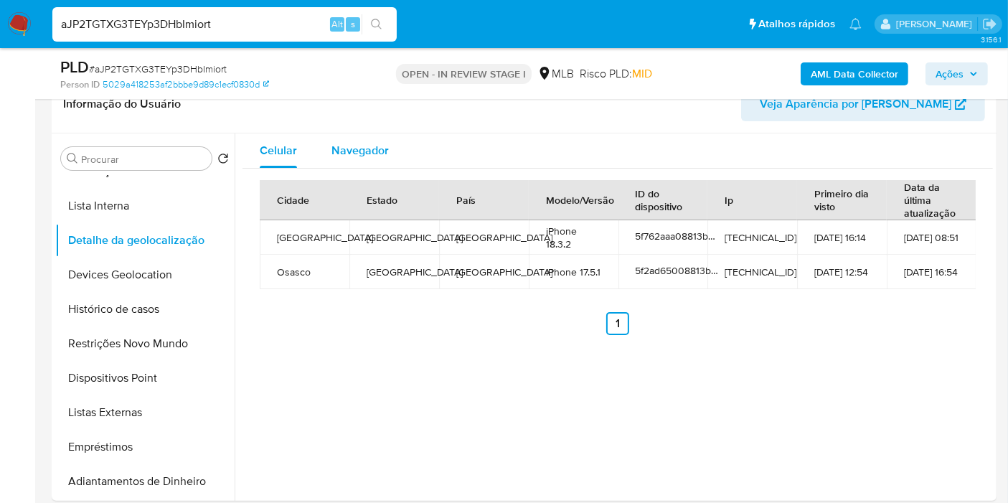
click at [375, 146] on span "Navegador" at bounding box center [360, 150] width 57 height 17
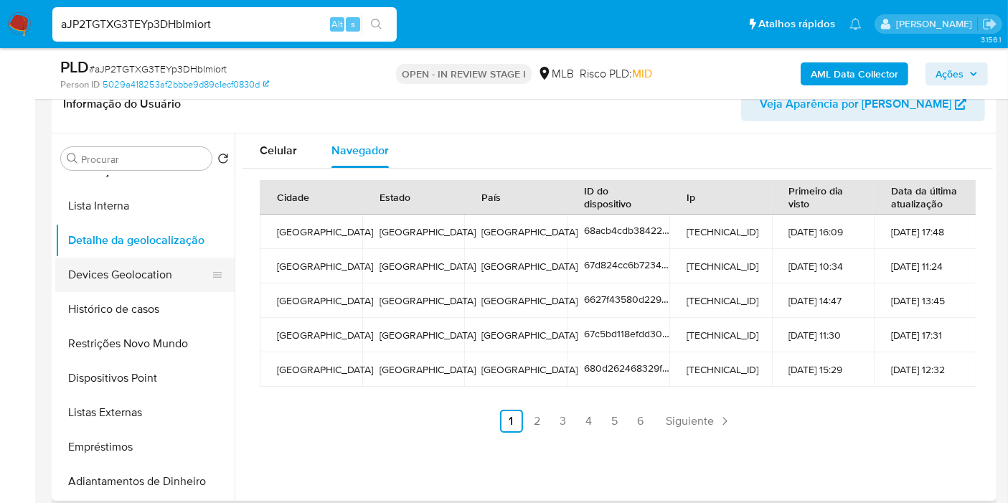
click at [164, 282] on button "Devices Geolocation" at bounding box center [139, 275] width 168 height 34
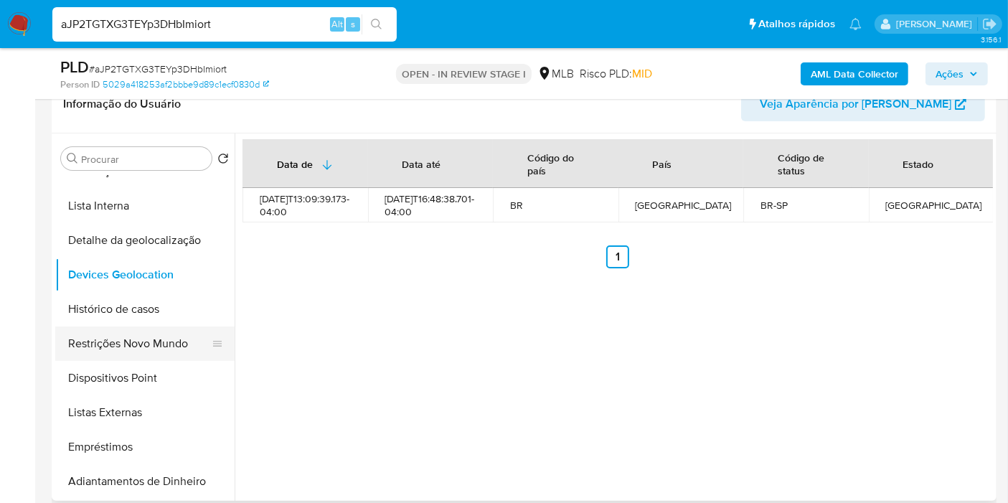
click at [179, 331] on button "Restrições Novo Mundo" at bounding box center [139, 344] width 168 height 34
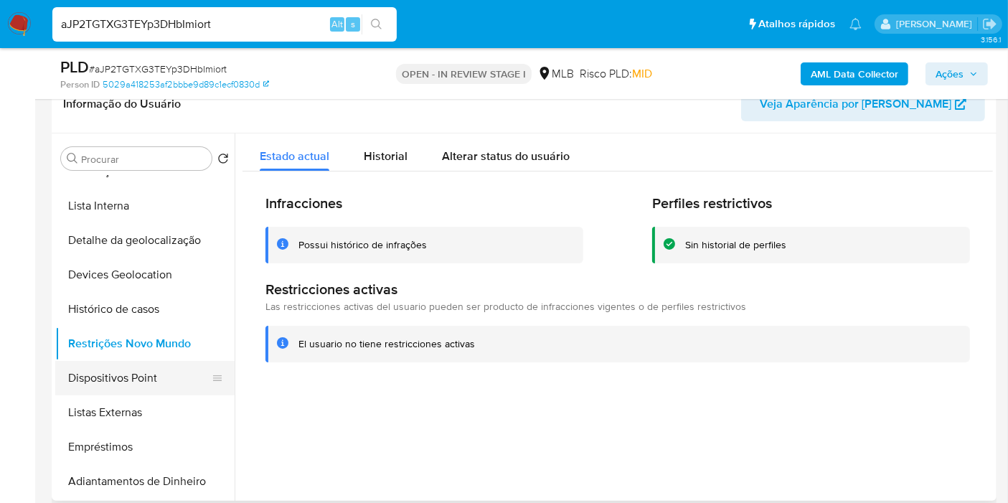
click at [141, 367] on button "Dispositivos Point" at bounding box center [139, 378] width 168 height 34
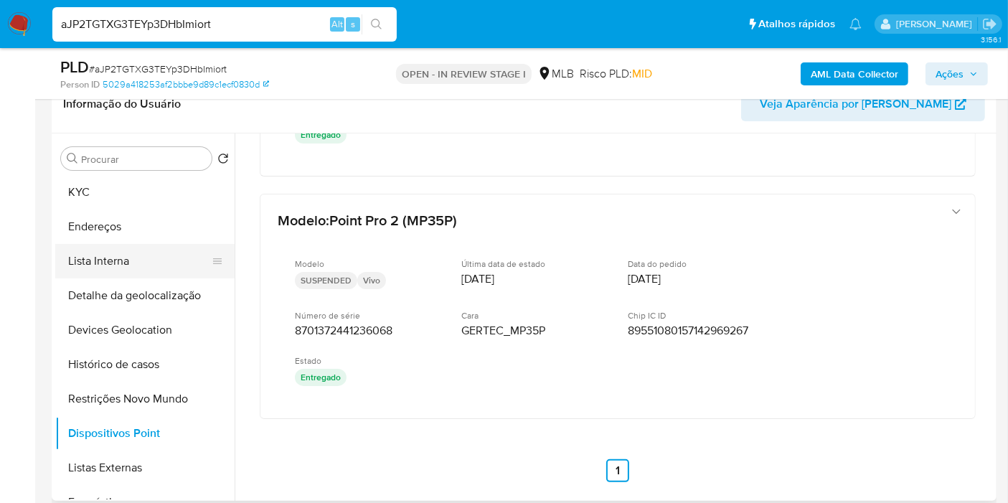
scroll to position [80, 0]
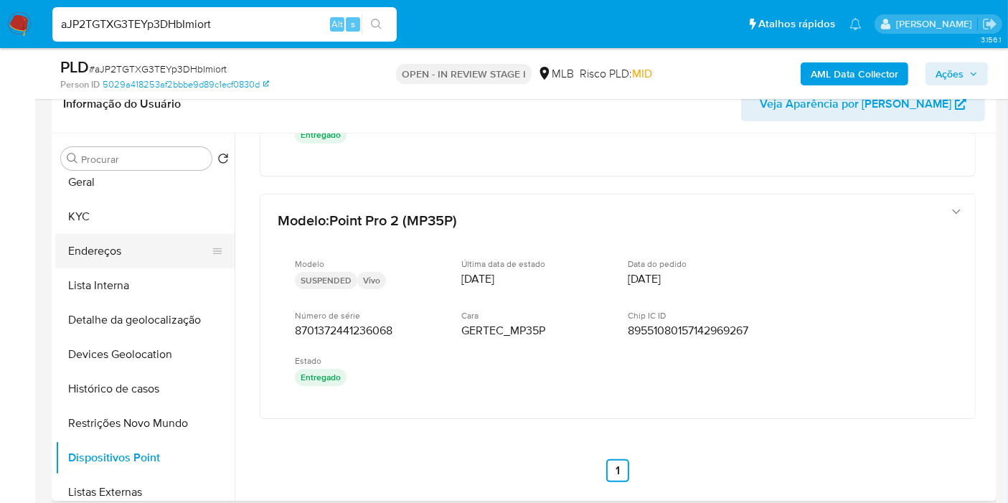
click at [133, 245] on button "Endereços" at bounding box center [139, 251] width 168 height 34
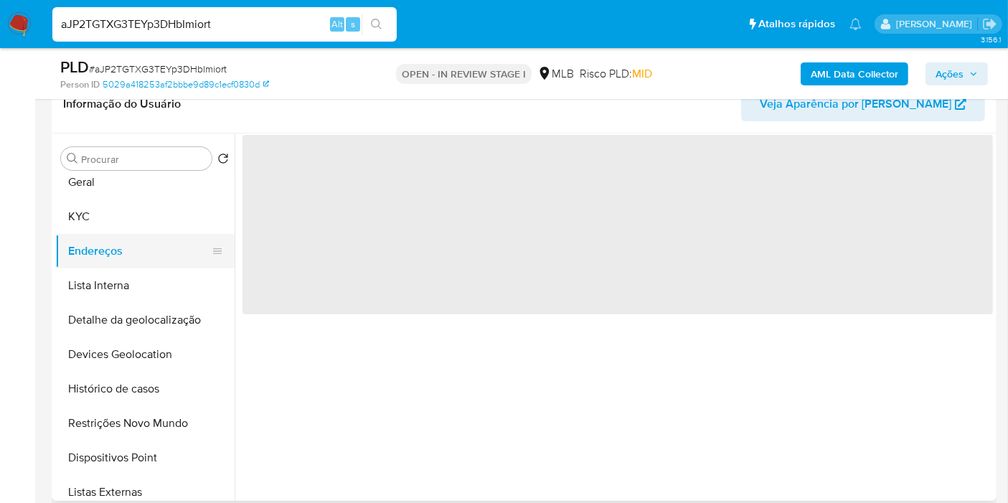
scroll to position [0, 0]
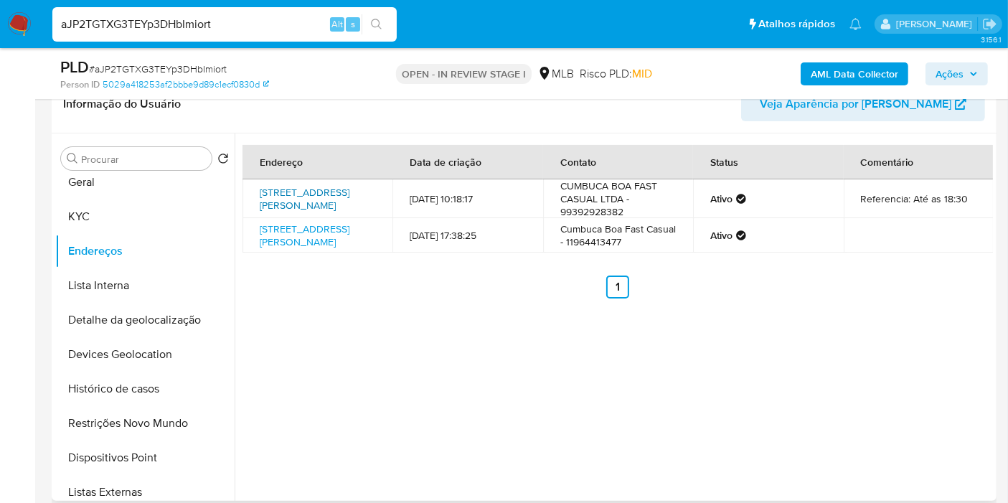
click at [327, 212] on link "Rua Álvaro Rodrigues 403, São Paulo, São Paulo, 04582000, Brasil 403" at bounding box center [305, 198] width 90 height 27
drag, startPoint x: 141, startPoint y: 205, endPoint x: 139, endPoint y: 250, distance: 45.3
click at [141, 205] on button "KYC" at bounding box center [144, 217] width 179 height 34
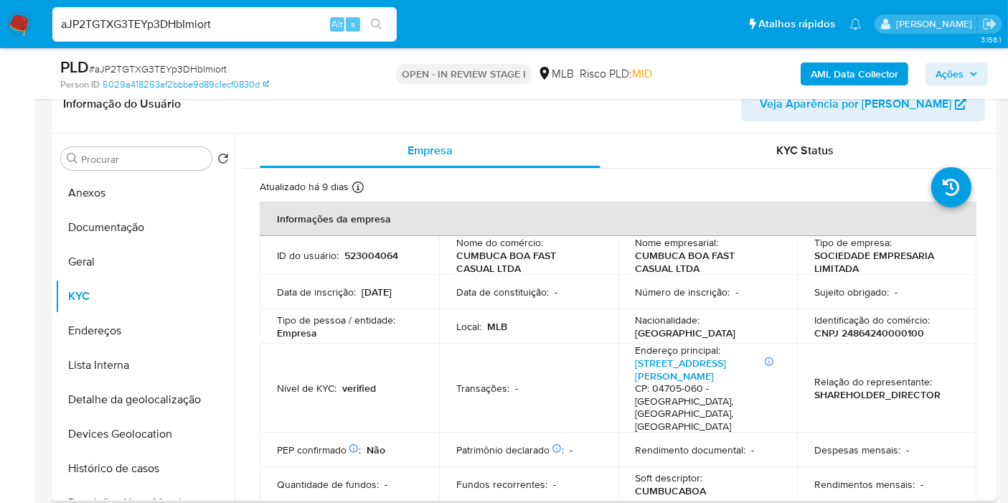
click at [845, 331] on p "CNPJ 24864240000100" at bounding box center [870, 333] width 110 height 13
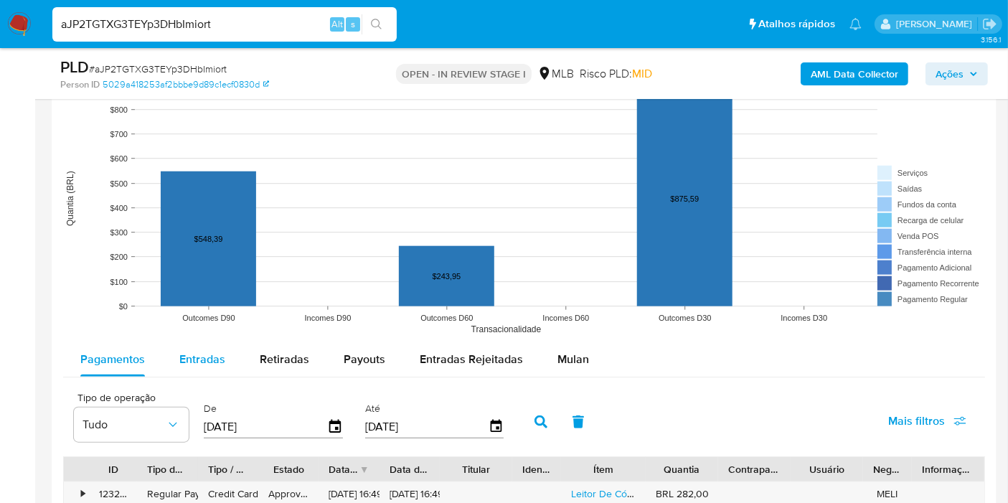
click at [202, 351] on span "Entradas" at bounding box center [202, 359] width 46 height 17
select select "10"
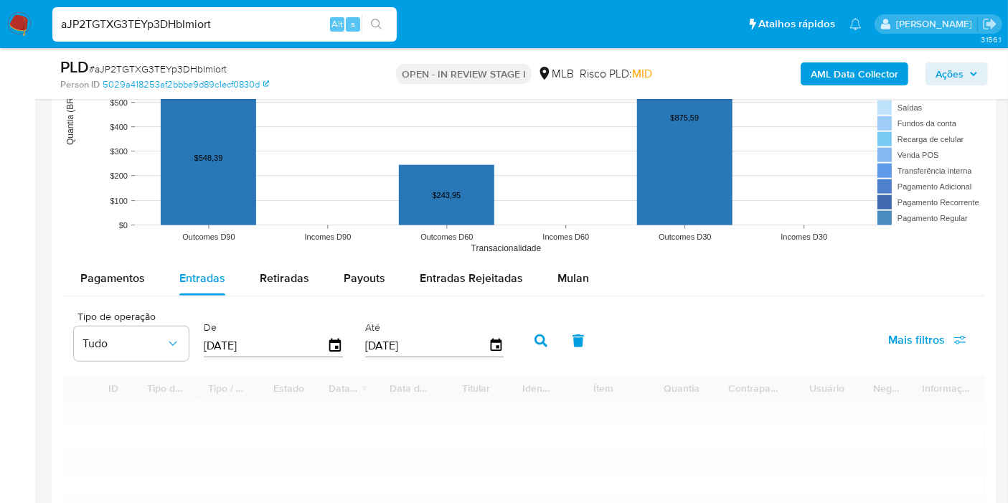
scroll to position [1515, 0]
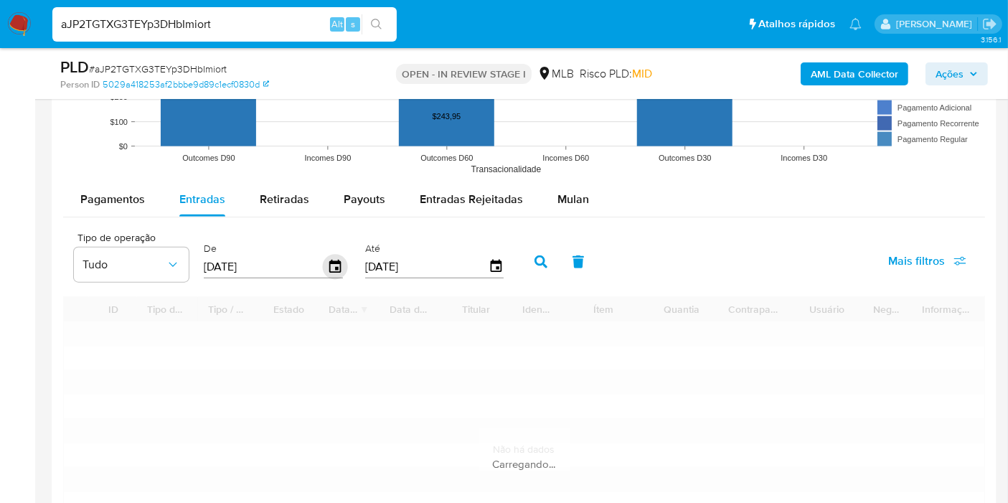
click at [334, 269] on icon "button" at bounding box center [334, 266] width 11 height 13
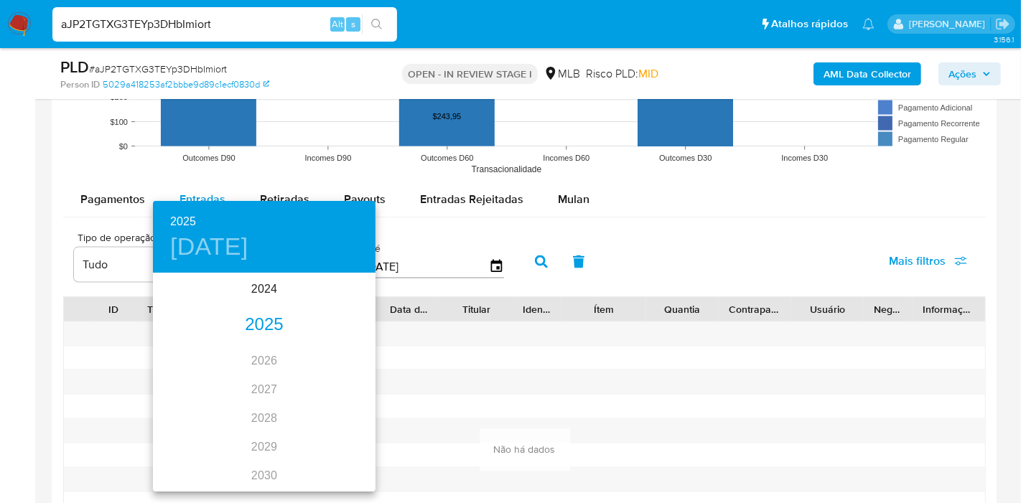
click at [260, 317] on div "2025" at bounding box center [264, 325] width 222 height 29
click at [259, 299] on div "feb." at bounding box center [264, 302] width 74 height 54
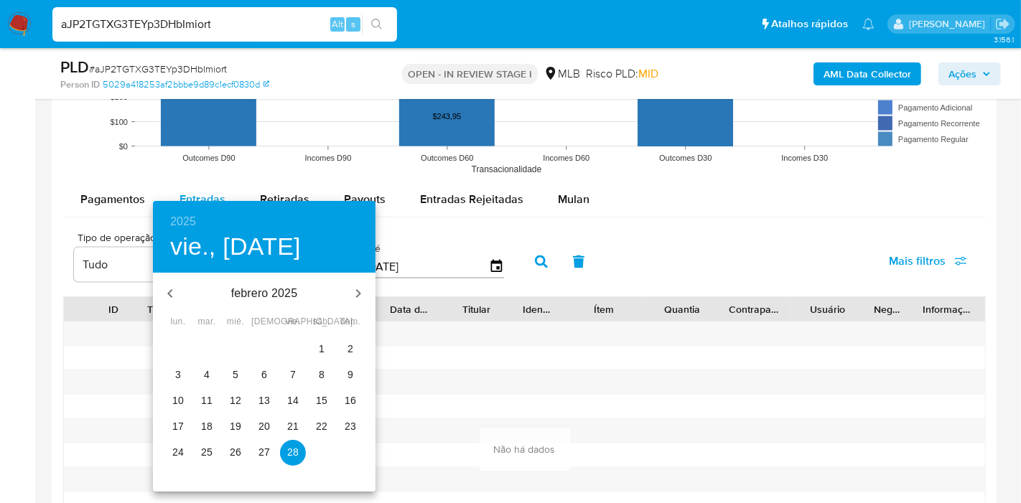
drag, startPoint x: 314, startPoint y: 347, endPoint x: 416, endPoint y: 286, distance: 119.8
click at [315, 347] on span "1" at bounding box center [322, 349] width 26 height 14
type input "01/02/2025"
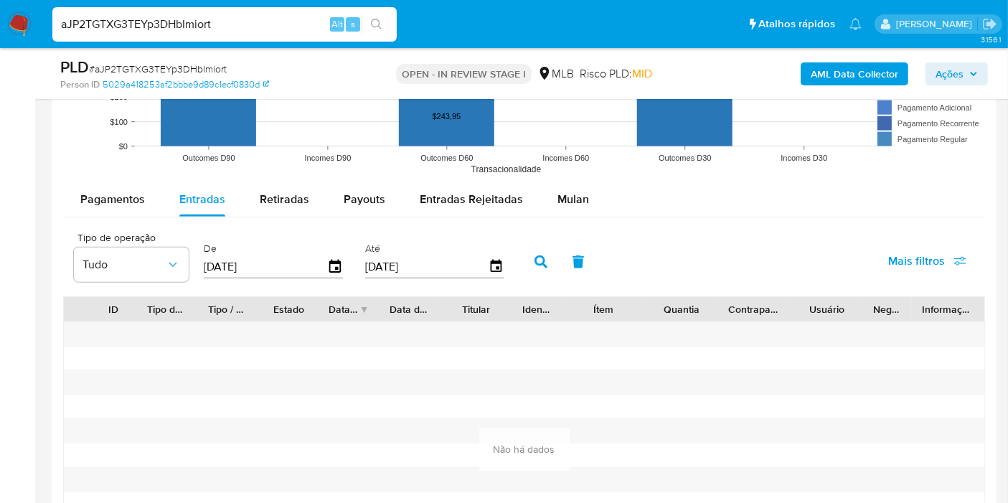
click at [534, 252] on button "button" at bounding box center [540, 262] width 37 height 34
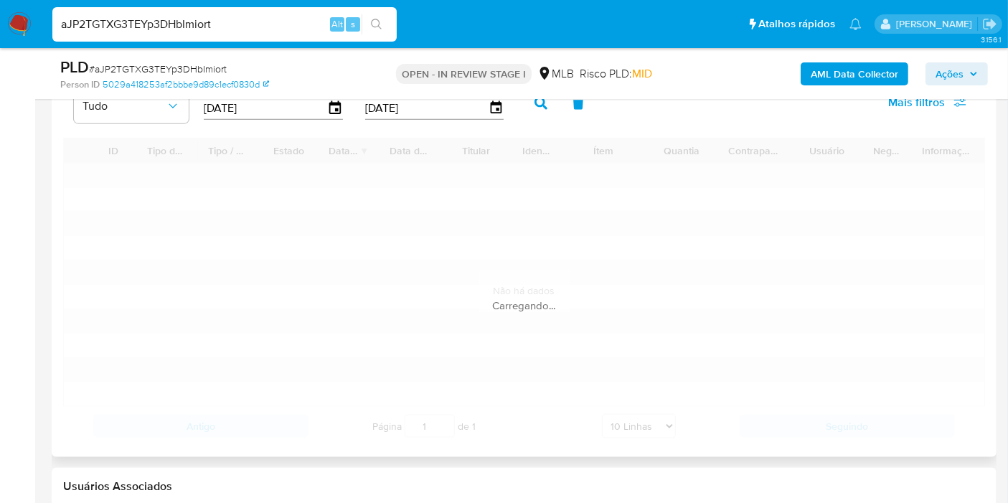
scroll to position [1674, 0]
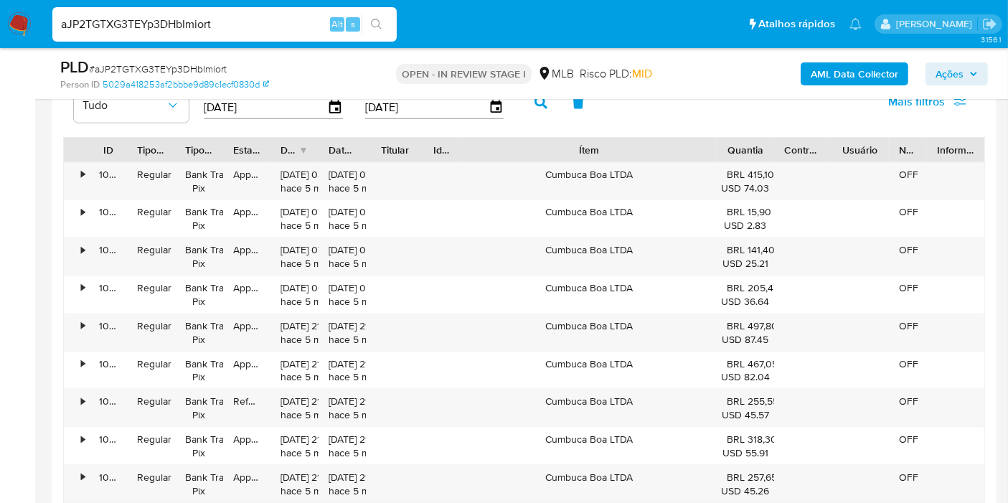
drag, startPoint x: 647, startPoint y: 142, endPoint x: 817, endPoint y: 142, distance: 170.1
click at [817, 142] on div "ID Tipo de operação Tipo / Método Estado Data de criação Data de aprovação Titu…" at bounding box center [524, 150] width 921 height 24
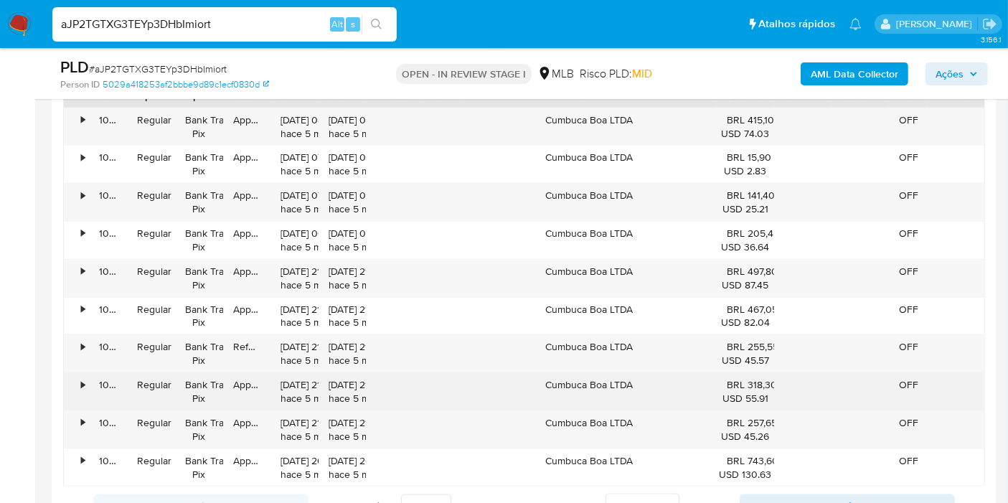
scroll to position [1754, 0]
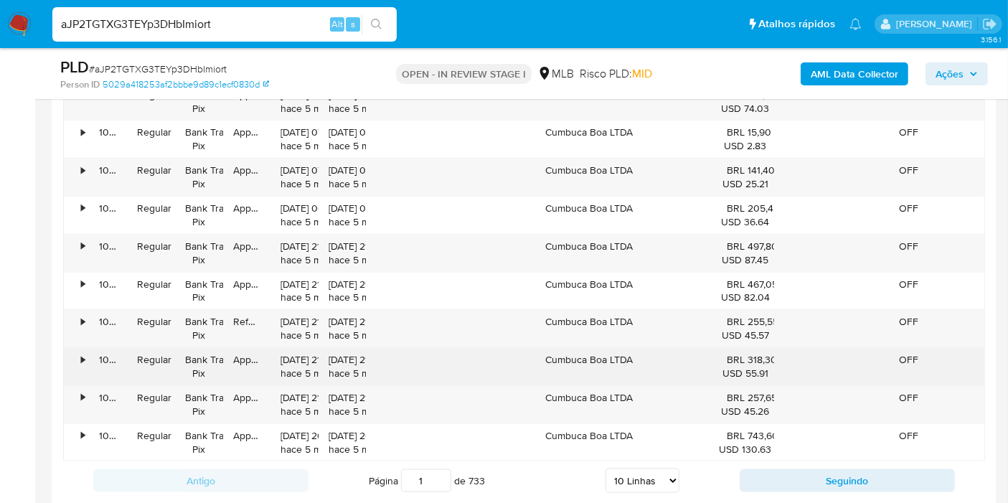
click at [599, 353] on div "Cumbuca Boa LTDA" at bounding box center [589, 366] width 255 height 37
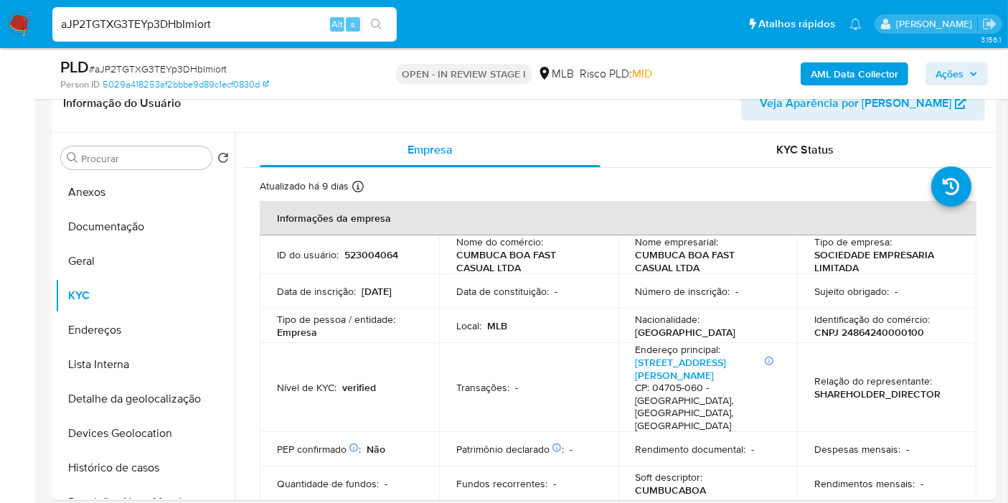
scroll to position [239, 0]
click at [136, 335] on button "Endereços" at bounding box center [139, 331] width 168 height 34
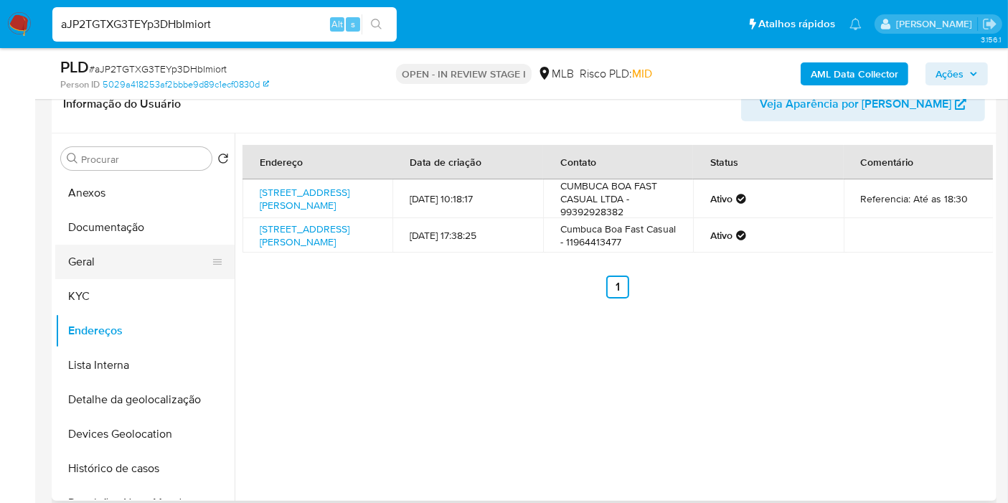
click at [128, 278] on button "Geral" at bounding box center [139, 262] width 168 height 34
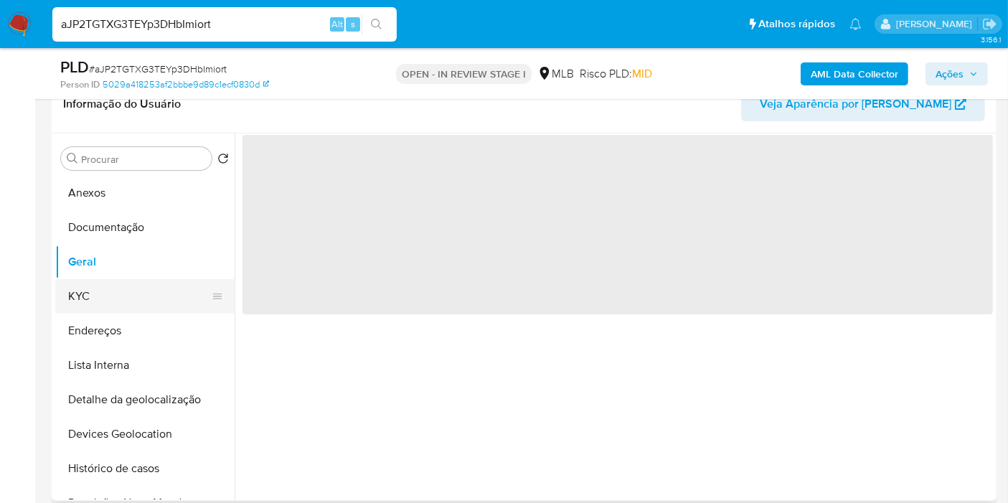
click at [133, 297] on button "KYC" at bounding box center [139, 296] width 168 height 34
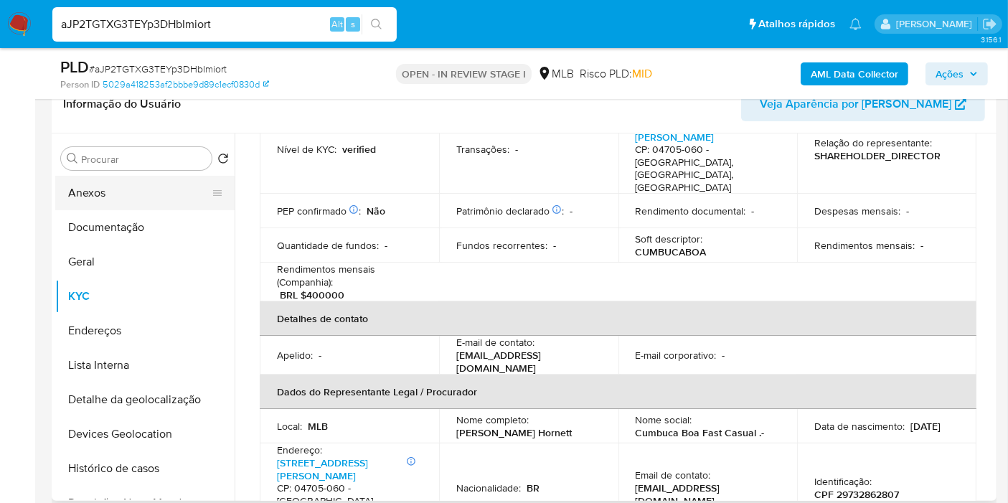
click at [180, 182] on button "Anexos" at bounding box center [139, 193] width 168 height 34
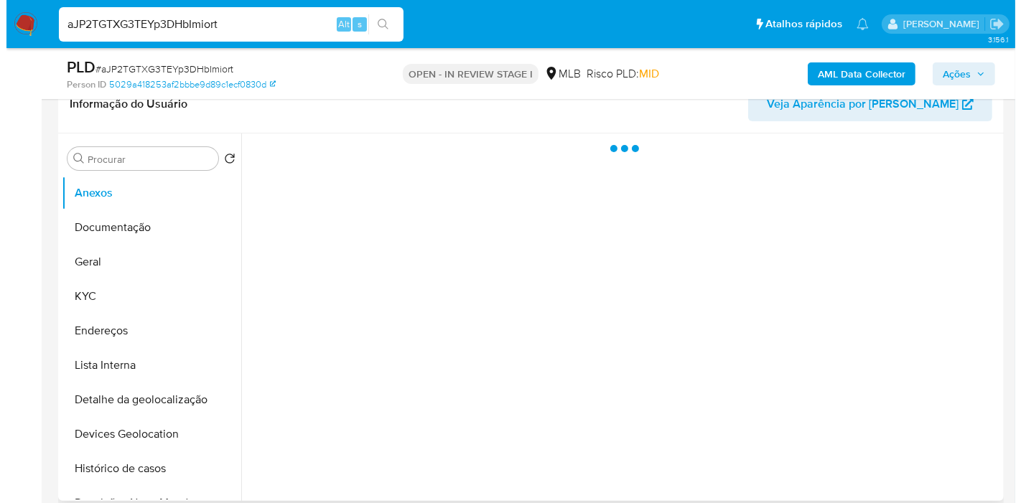
scroll to position [0, 0]
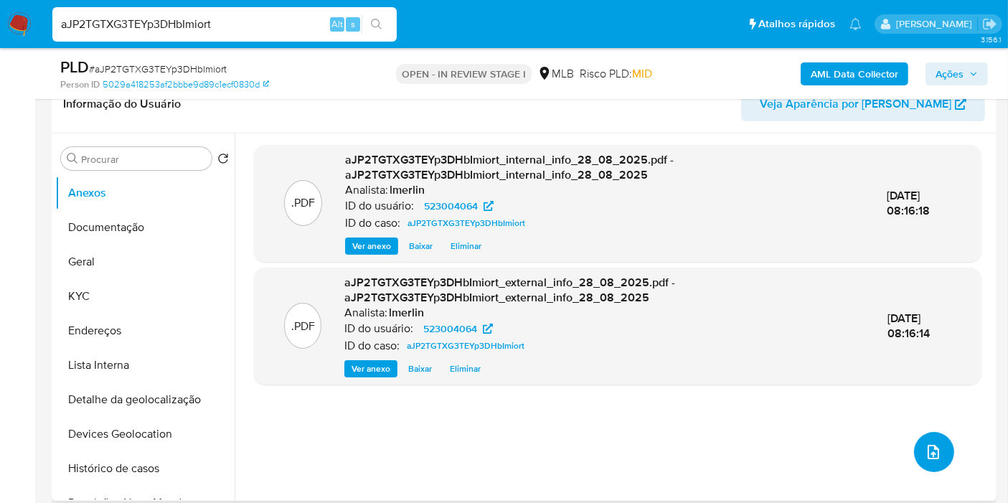
click at [929, 455] on icon "upload-file" at bounding box center [933, 452] width 17 height 17
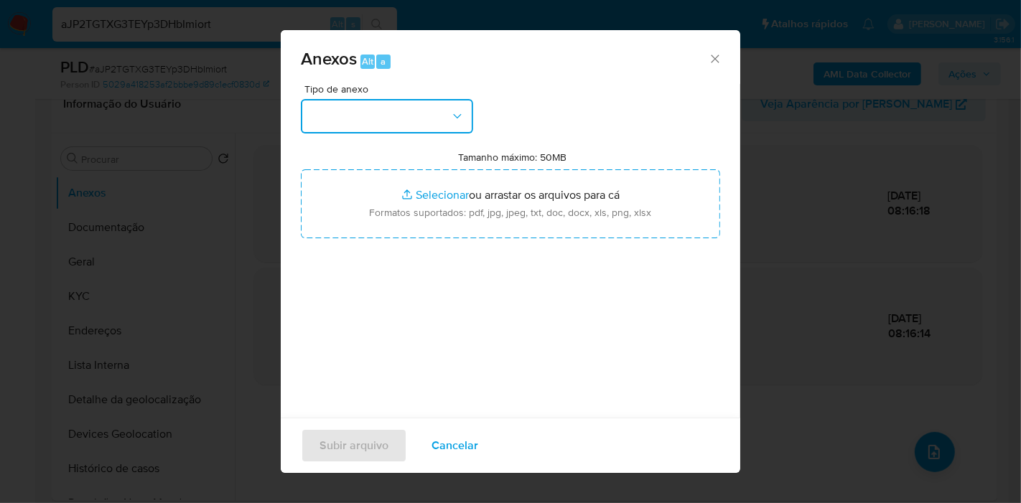
click at [379, 114] on button "button" at bounding box center [387, 116] width 172 height 34
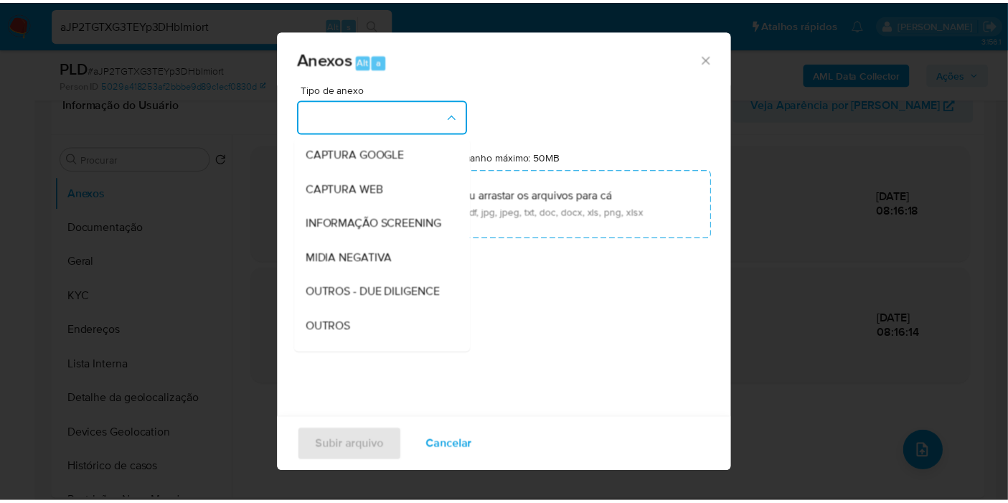
scroll to position [159, 0]
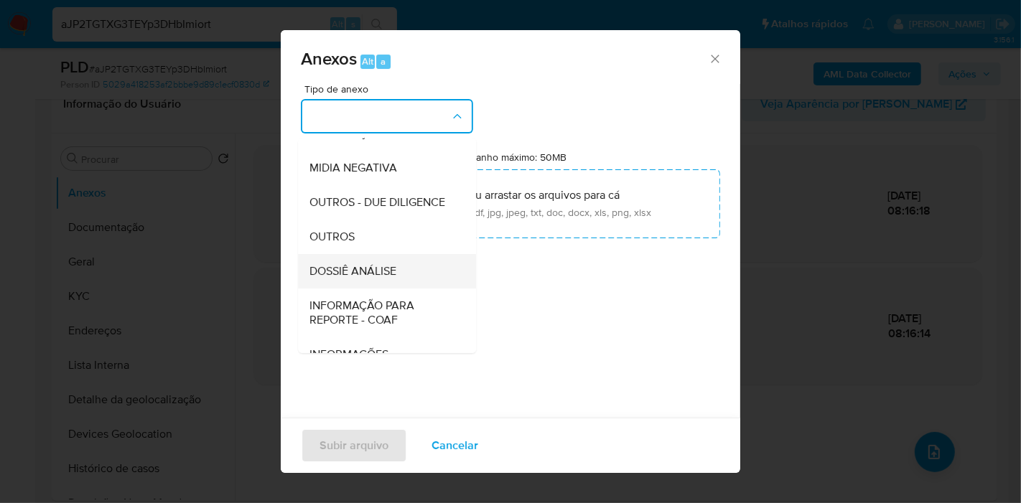
click at [393, 278] on span "DOSSIÊ ANÁLISE" at bounding box center [352, 271] width 87 height 14
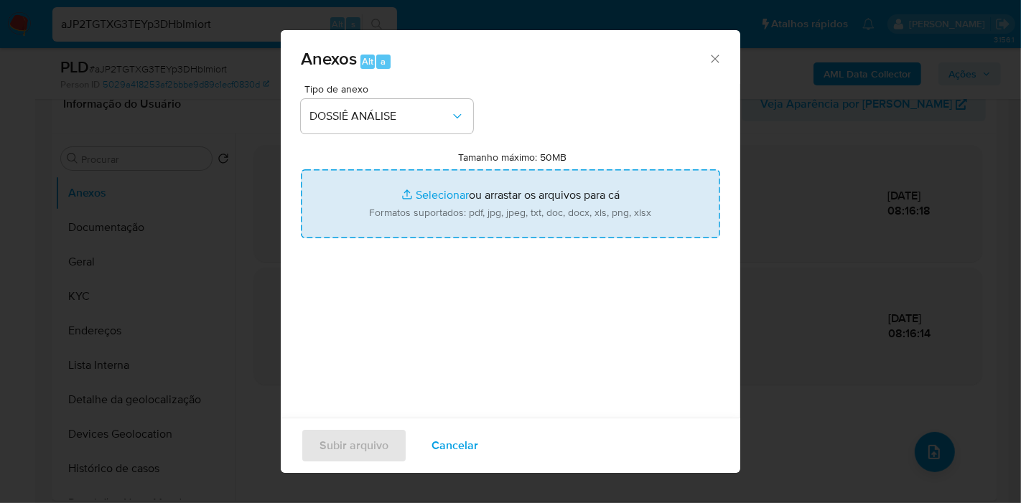
click at [520, 187] on input "Tamanho máximo: 50MB Selecionar arquivos" at bounding box center [510, 203] width 419 height 69
type input "C:\fakepath\SAR - XXX - CNPJ 24864240000100 - CUMBUCA BOA FAST CASUAL LTDA.pdf"
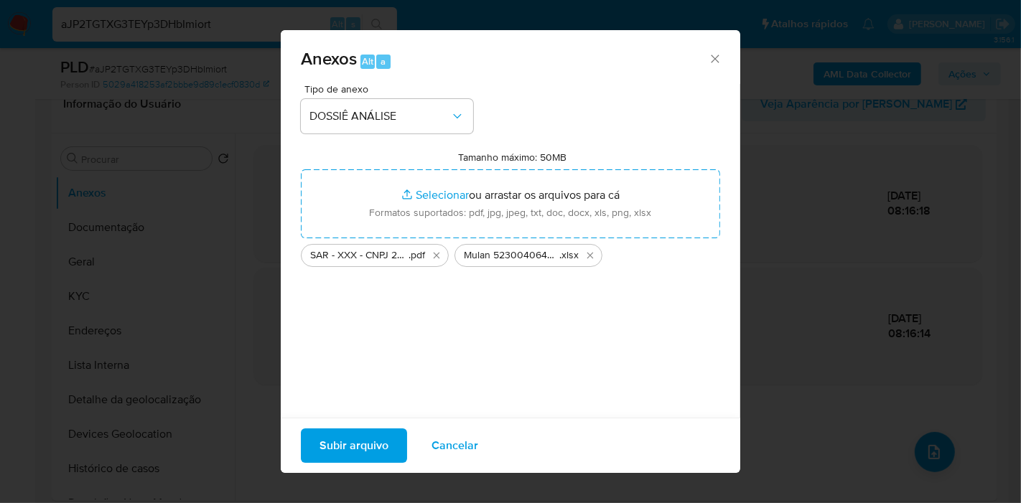
click at [370, 446] on span "Subir arquivo" at bounding box center [353, 446] width 69 height 32
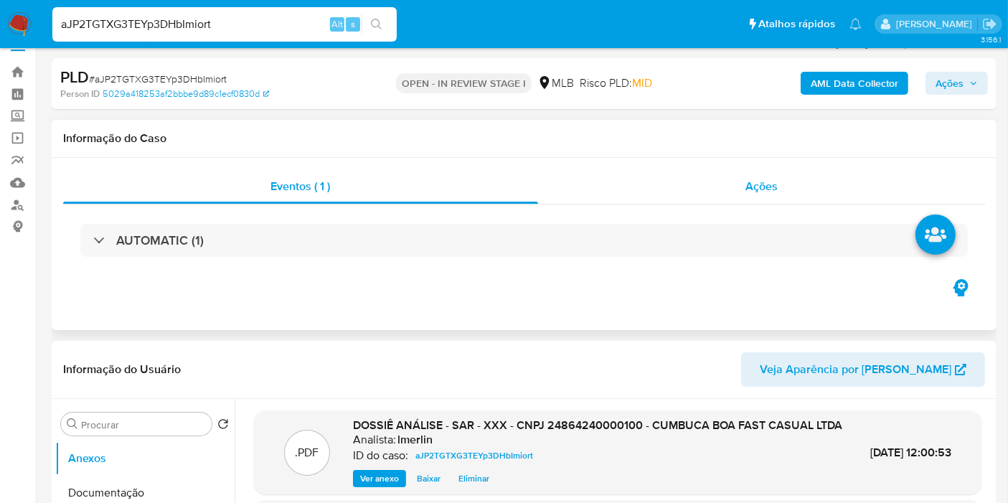
scroll to position [0, 0]
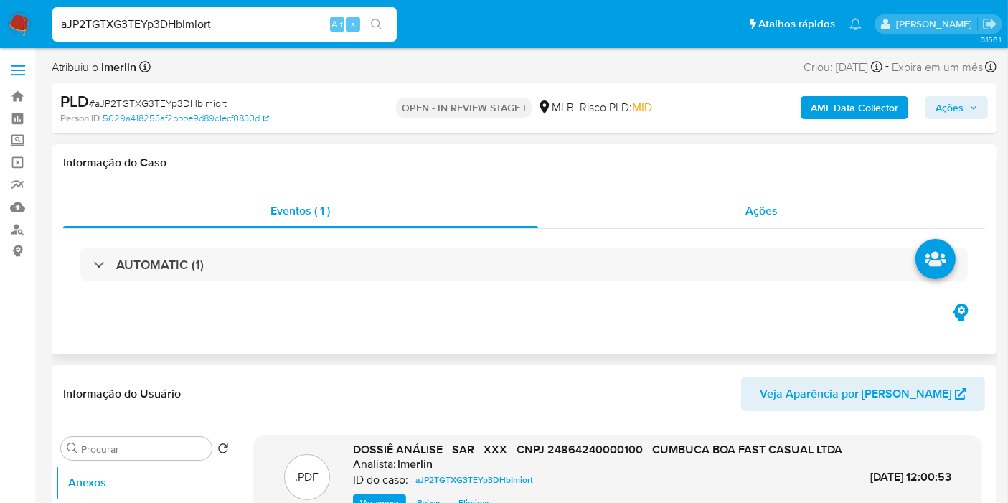
click at [790, 202] on div "Ações" at bounding box center [762, 211] width 448 height 34
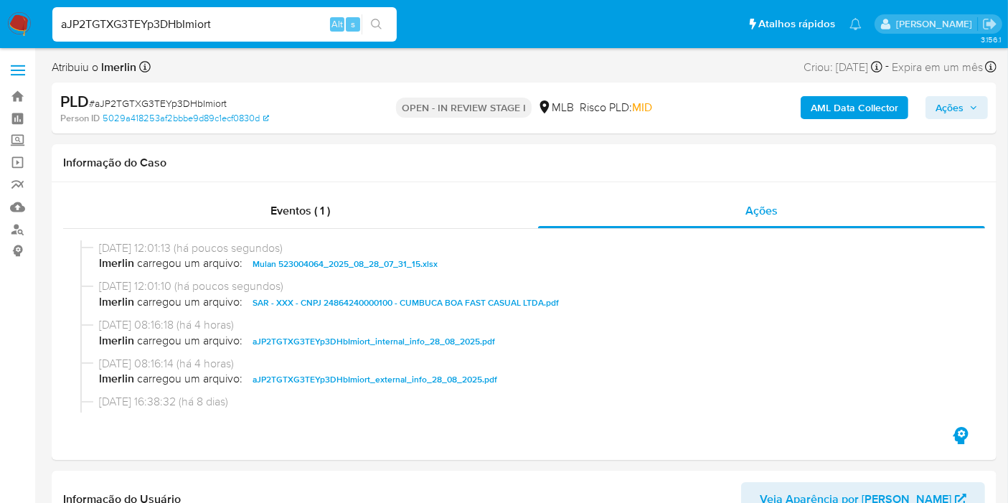
click at [934, 108] on button "Ações" at bounding box center [957, 107] width 62 height 23
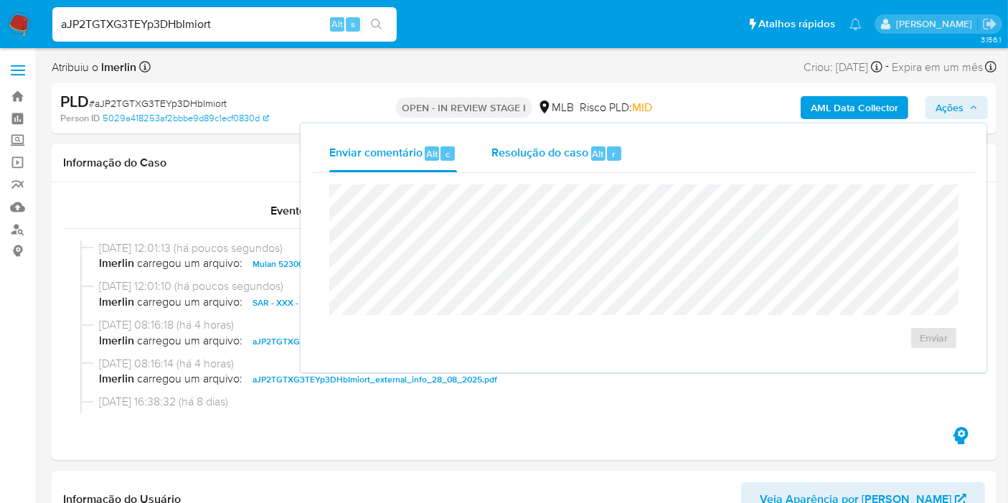
click at [541, 146] on span "Resolução do caso" at bounding box center [540, 153] width 97 height 17
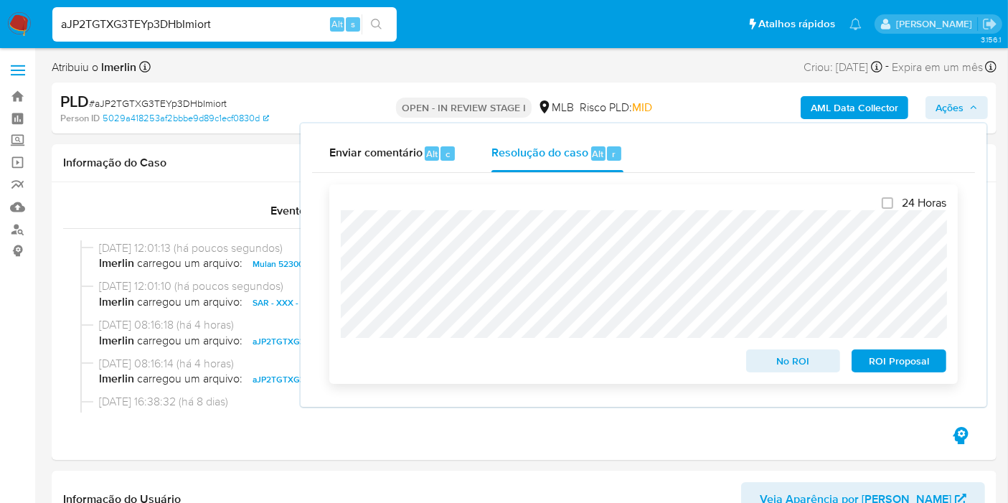
click at [891, 363] on span "ROI Proposal" at bounding box center [899, 361] width 75 height 20
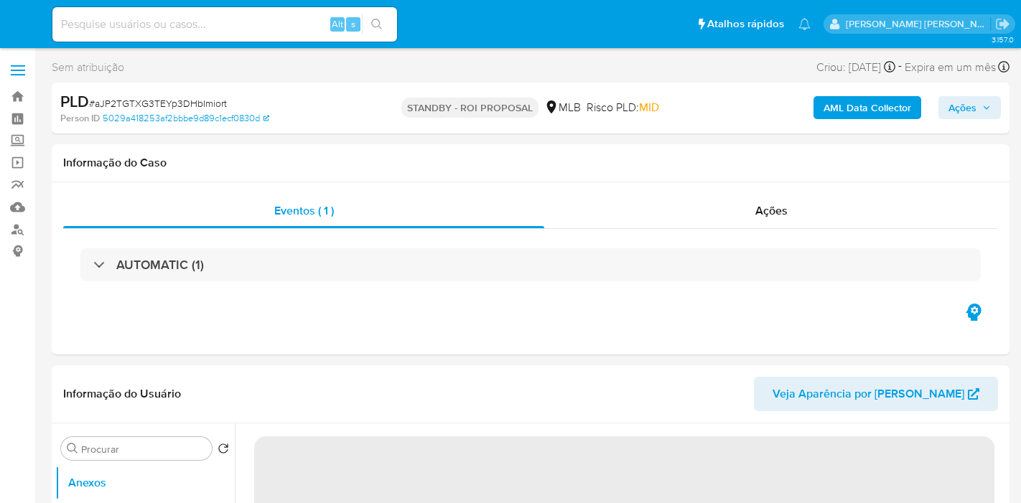
select select "10"
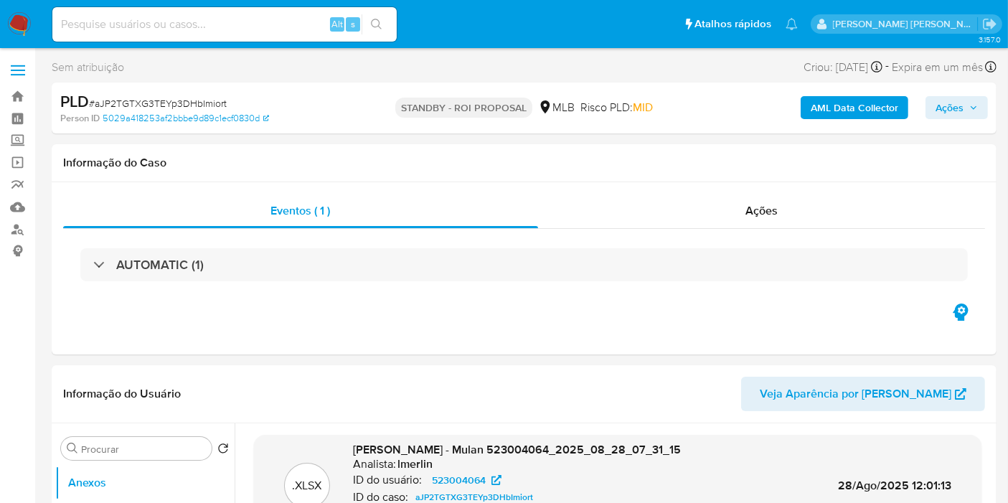
click at [302, 15] on input at bounding box center [224, 24] width 344 height 19
paste input "dnmvVwD7Nv9lzKNqR7RKfZtC"
type input "dnmvVwD7Nv9lzKNqR7RKfZtC"
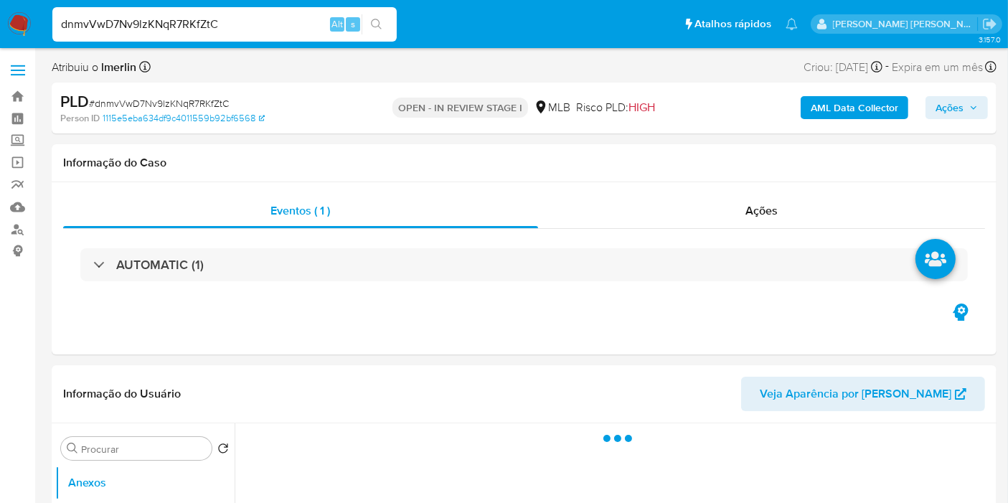
select select "10"
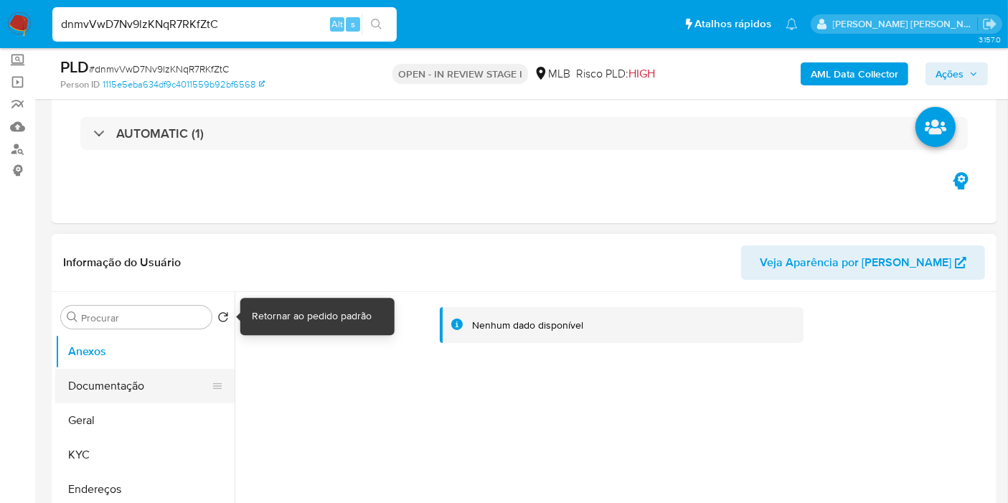
scroll to position [159, 0]
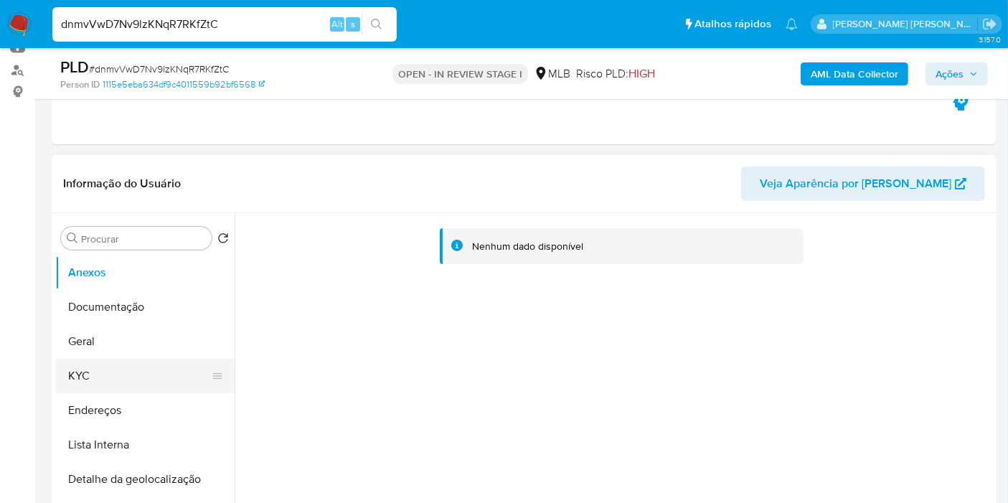
click at [108, 374] on button "KYC" at bounding box center [139, 376] width 168 height 34
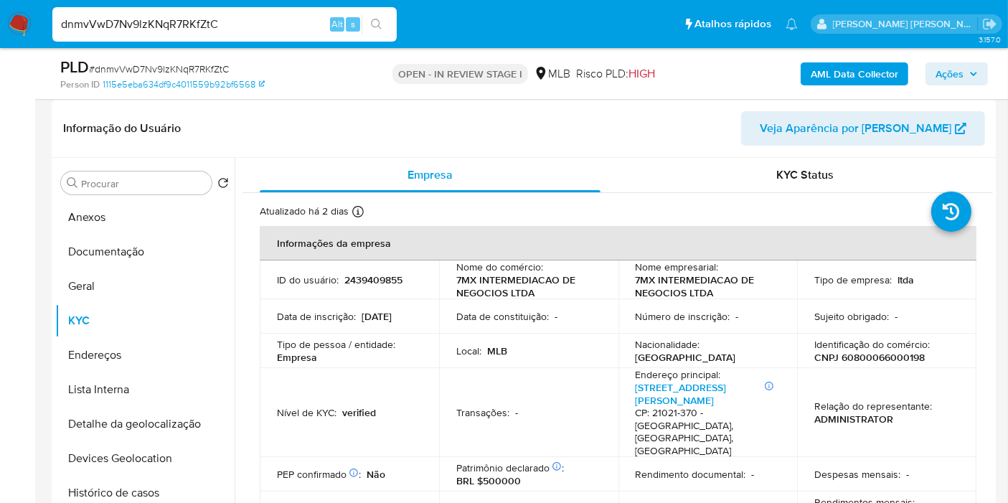
scroll to position [239, 0]
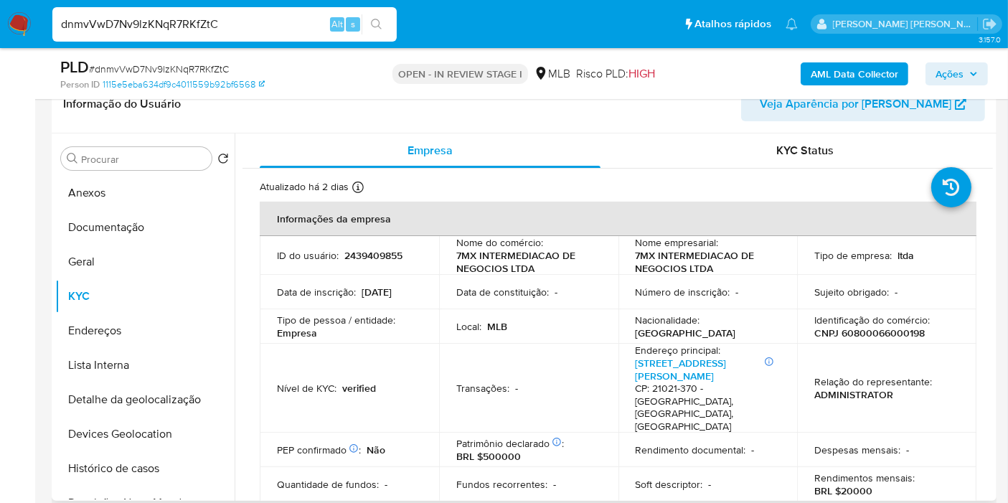
click at [871, 337] on p "CNPJ 60800066000198" at bounding box center [870, 333] width 111 height 13
copy p "60800066000198"
click at [141, 474] on button "Histórico de casos" at bounding box center [139, 468] width 168 height 34
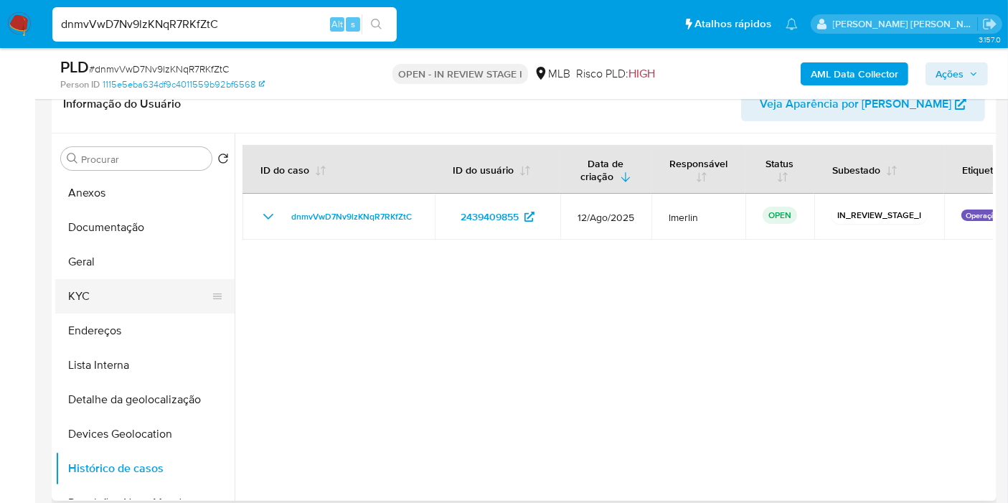
click at [133, 291] on button "KYC" at bounding box center [139, 296] width 168 height 34
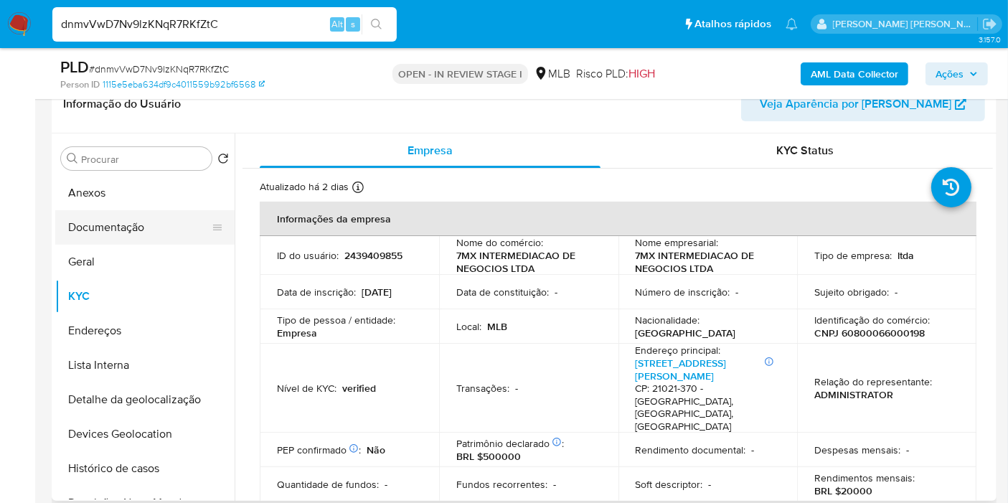
click at [174, 238] on button "Documentação" at bounding box center [139, 227] width 168 height 34
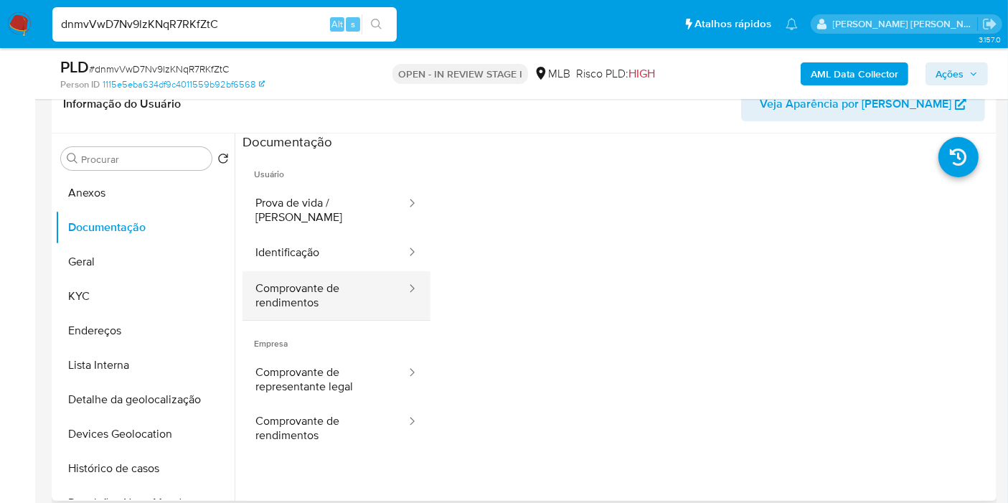
click at [341, 291] on button "Comprovante de rendimentos" at bounding box center [325, 295] width 165 height 49
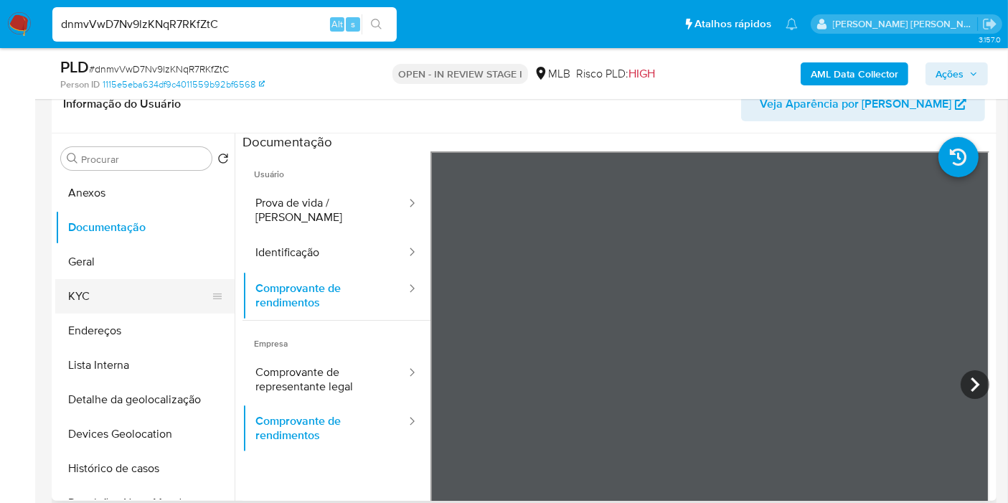
click at [144, 299] on button "KYC" at bounding box center [139, 296] width 168 height 34
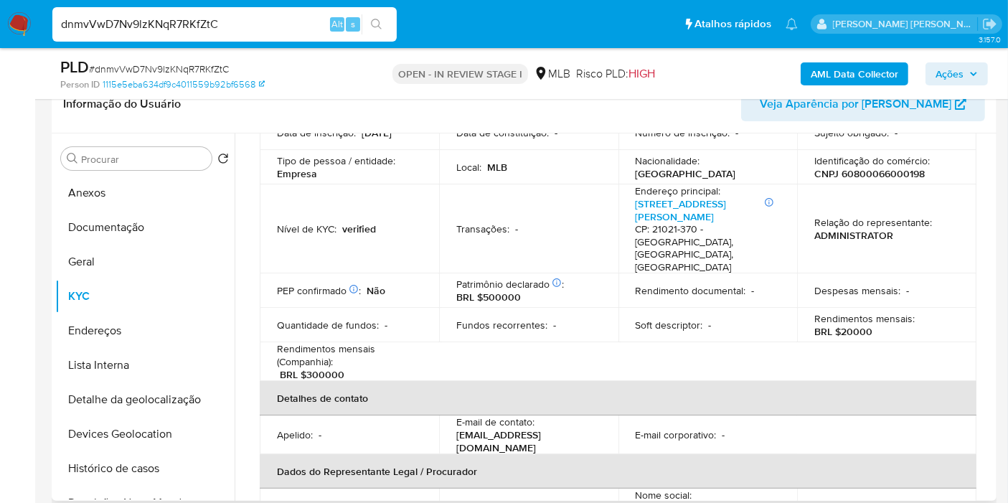
scroll to position [80, 0]
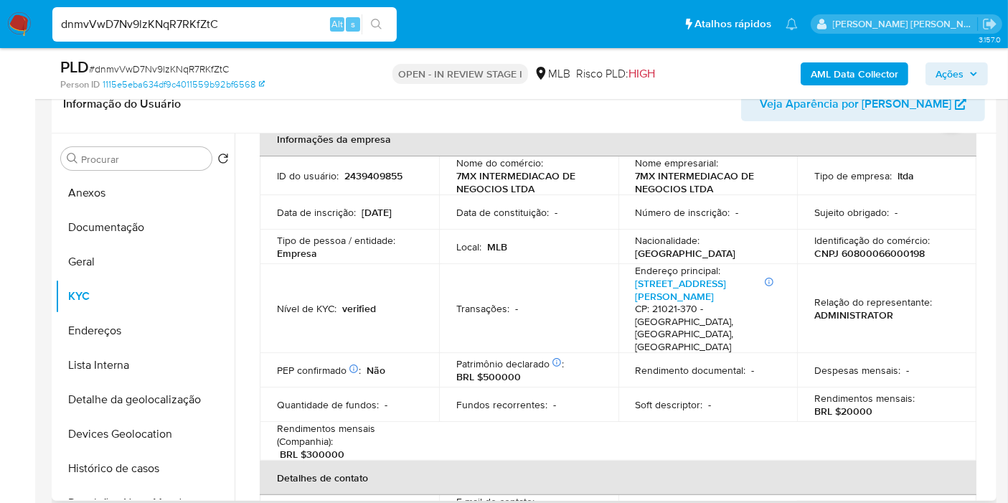
click at [889, 264] on td "Relação do representante : ADMINISTRATOR" at bounding box center [886, 308] width 179 height 89
click at [889, 257] on p "CNPJ 60800066000198" at bounding box center [870, 253] width 111 height 13
copy p "60800066000198"
